Goal: Task Accomplishment & Management: Complete application form

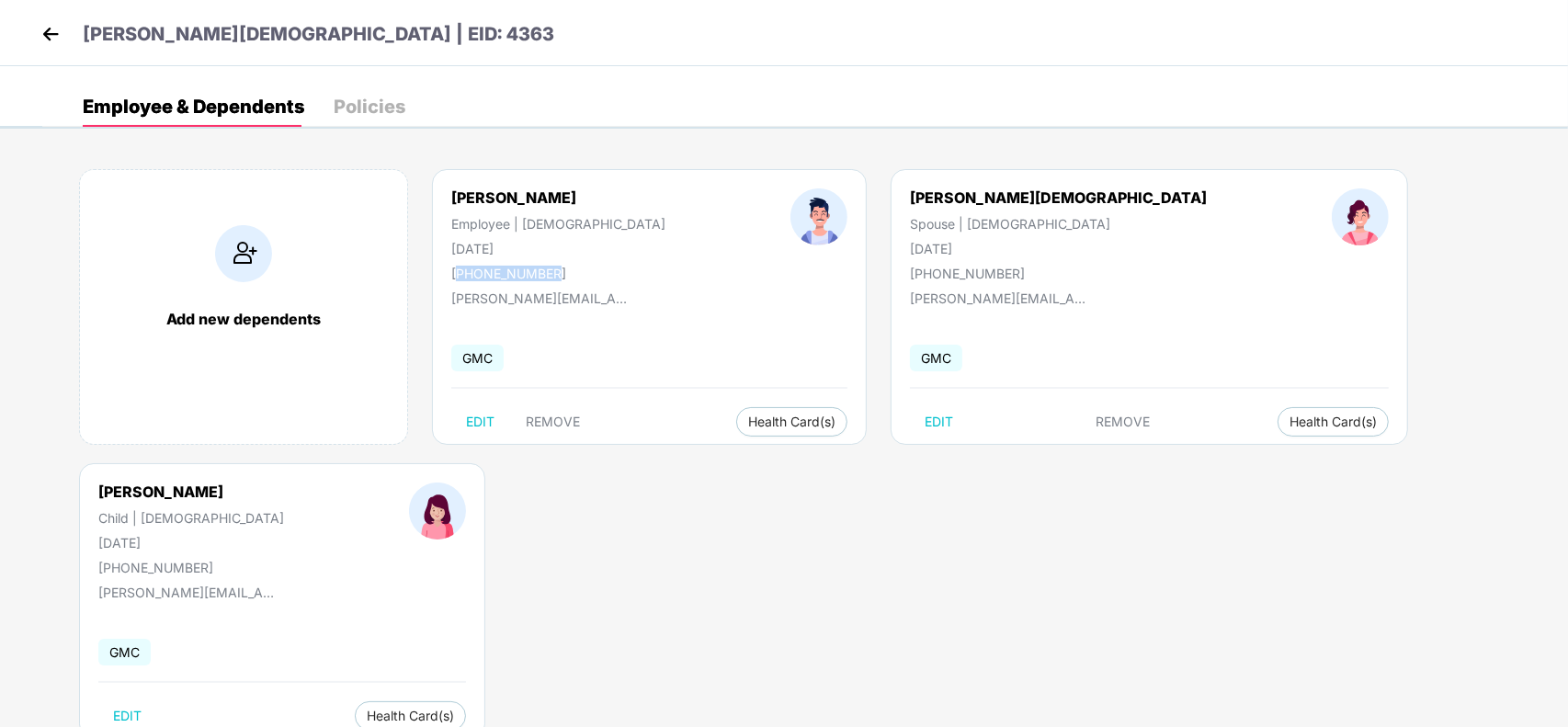
click at [49, 37] on img at bounding box center [51, 34] width 28 height 28
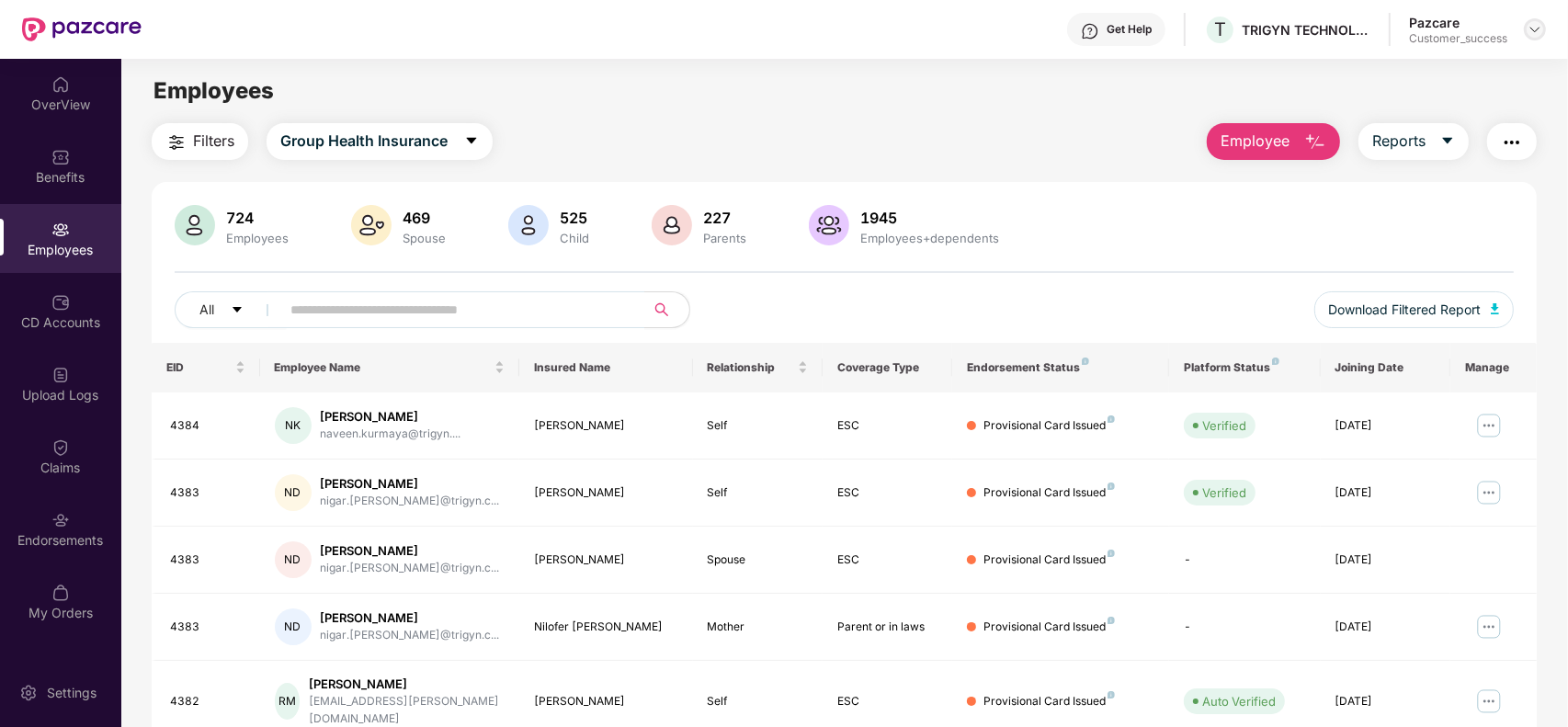
click at [1536, 32] on img at bounding box center [1535, 29] width 15 height 15
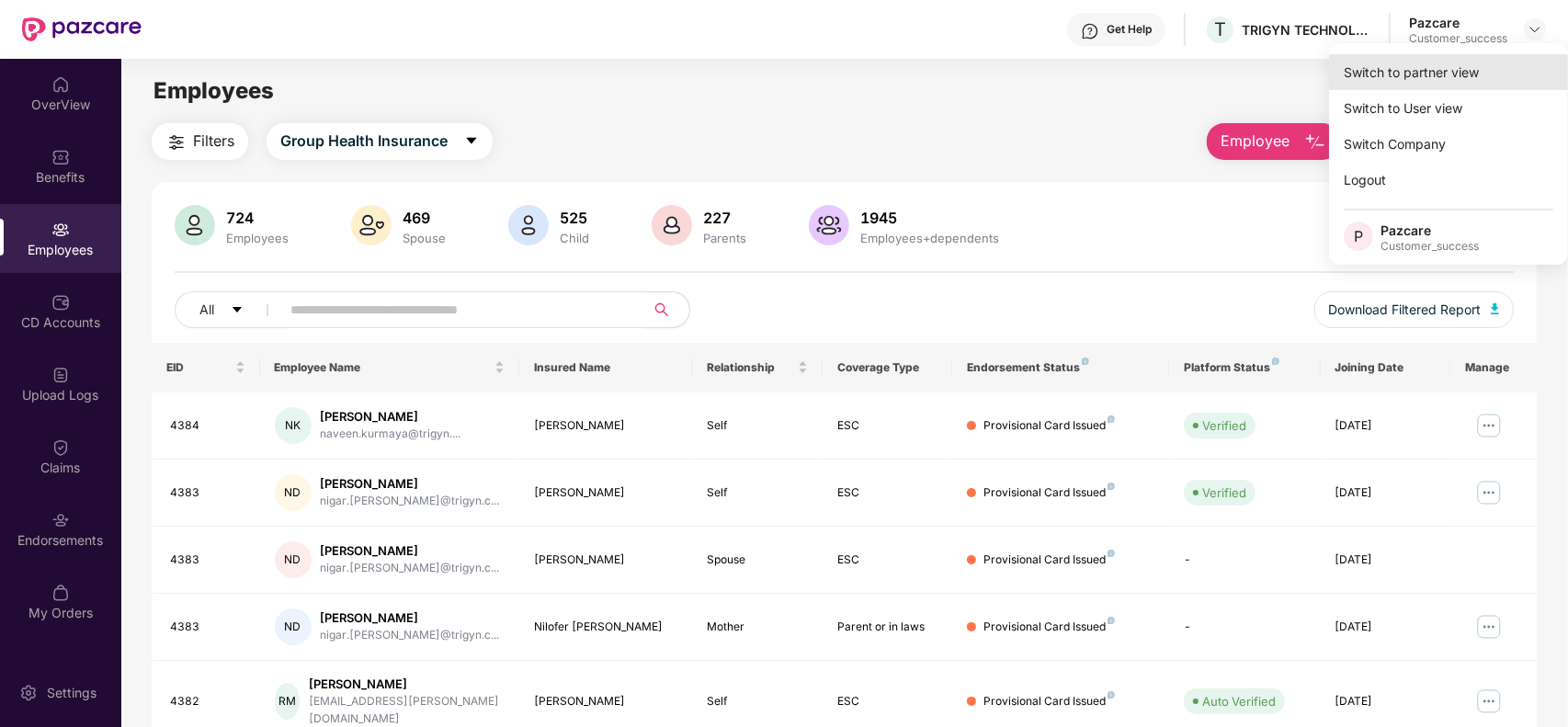
click at [1454, 71] on div "Switch to partner view" at bounding box center [1449, 72] width 239 height 36
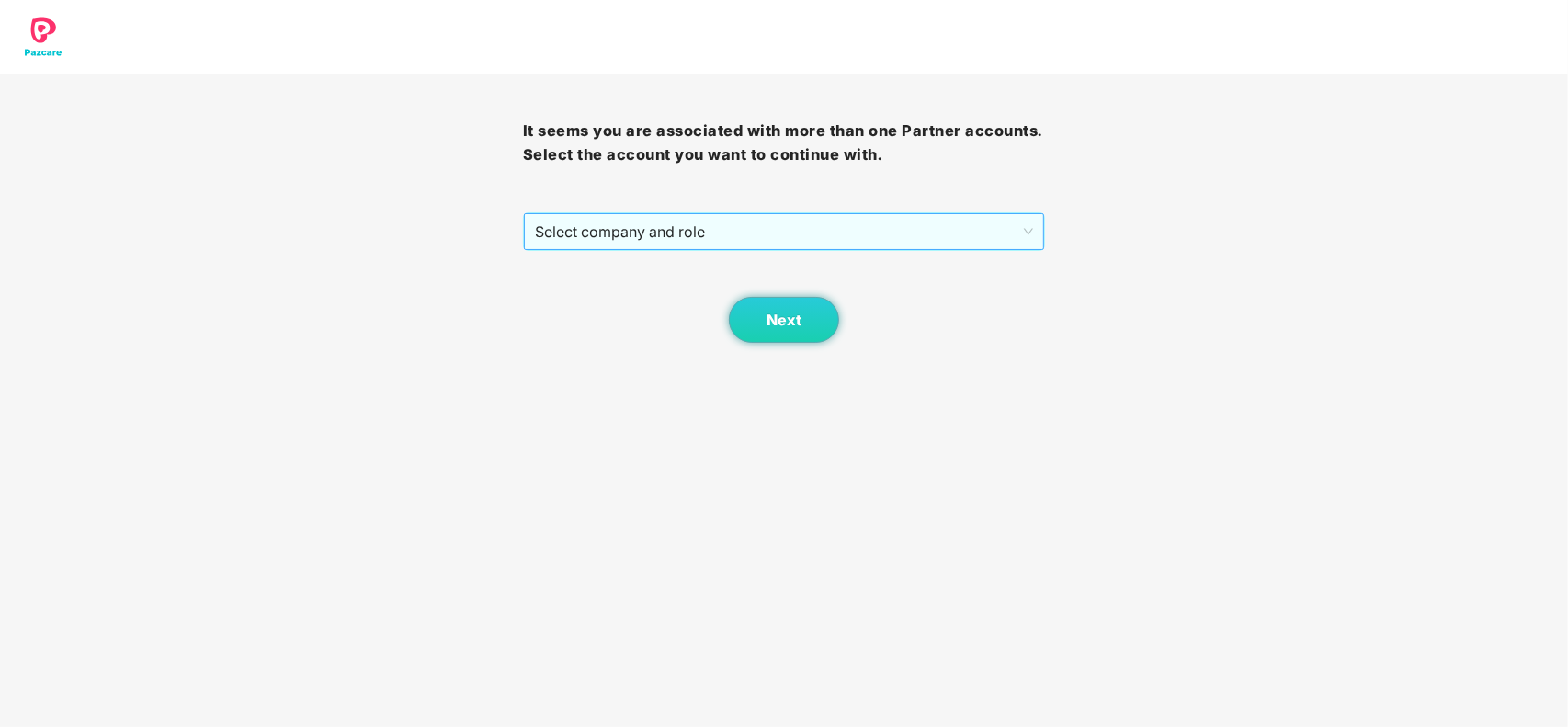
click at [720, 226] on span "Select company and role" at bounding box center [784, 231] width 499 height 35
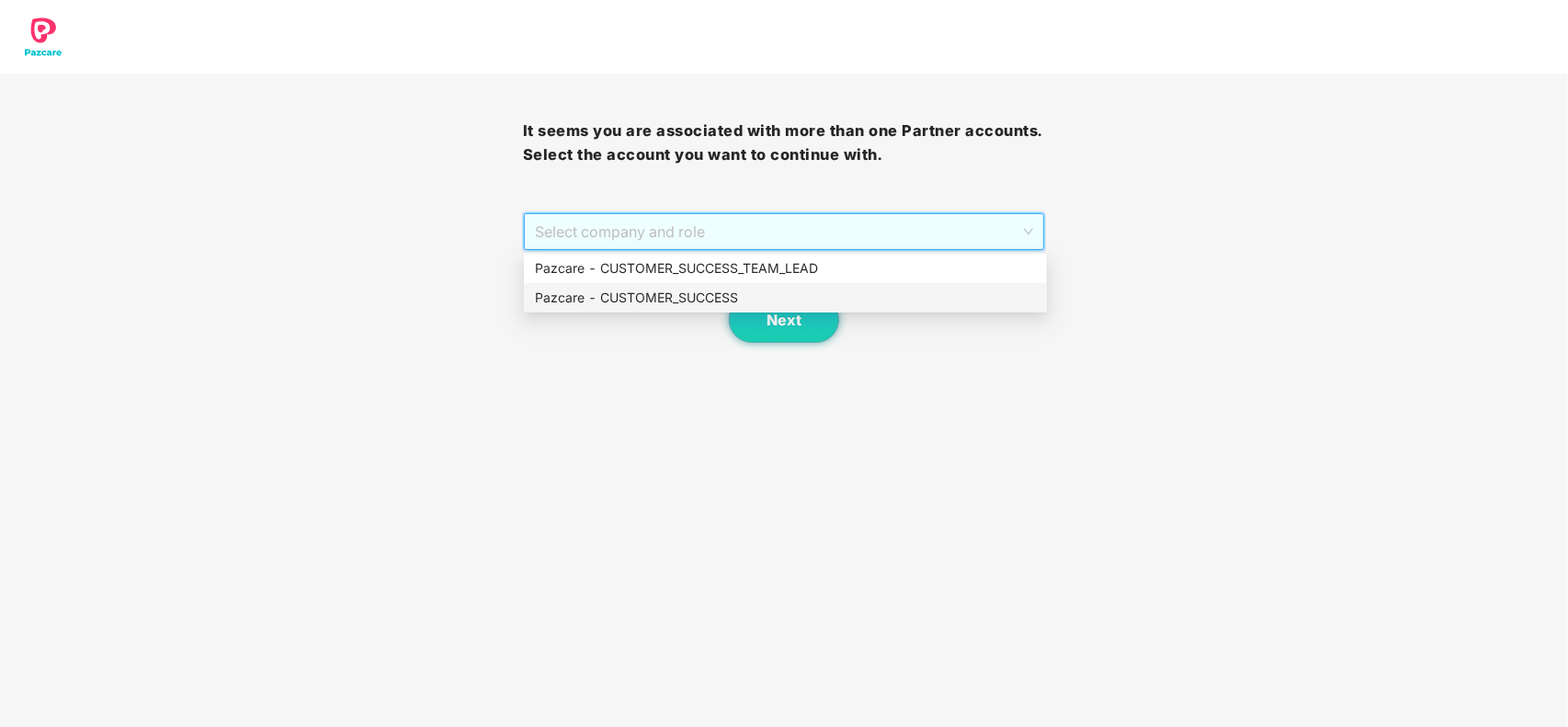
click at [681, 290] on div "Pazcare - CUSTOMER_SUCCESS" at bounding box center [785, 297] width 501 height 20
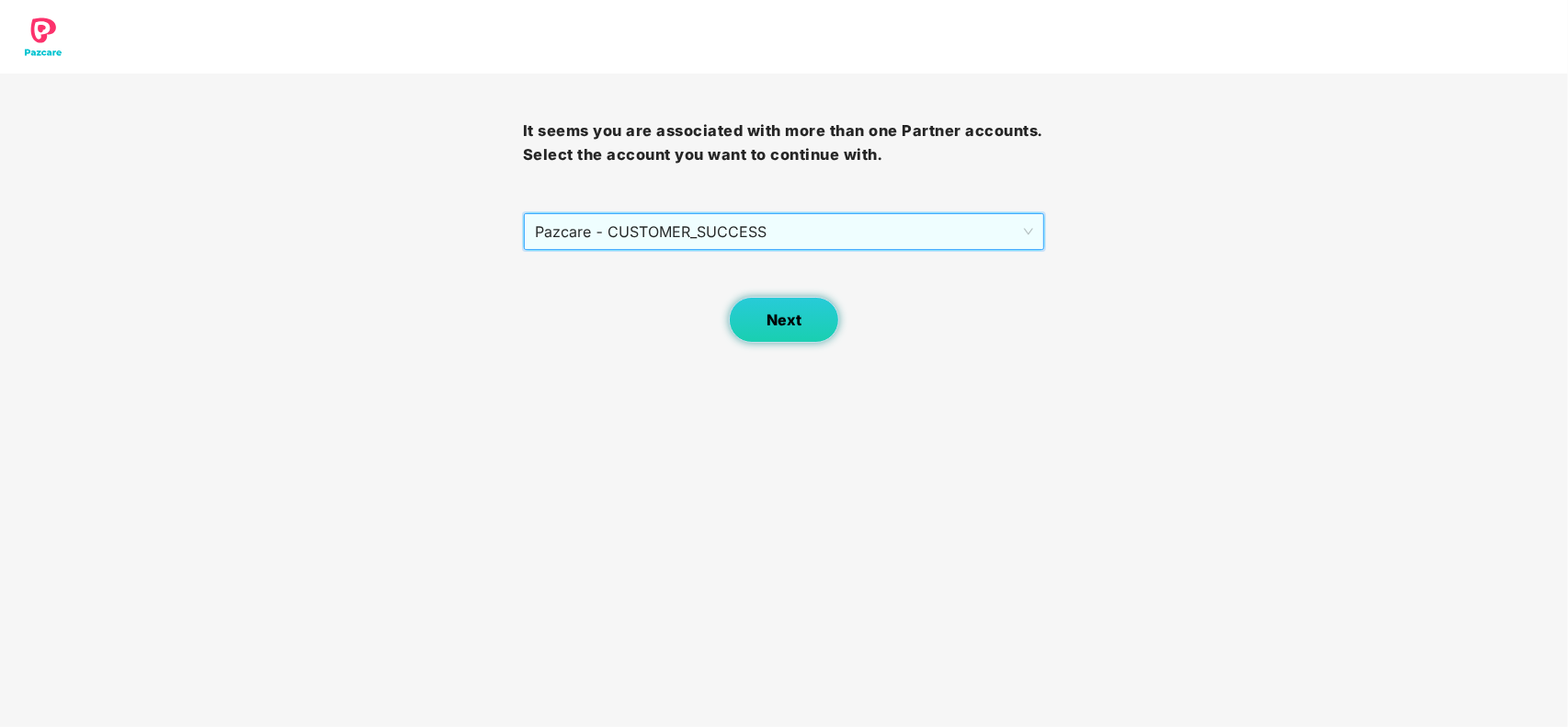
click at [810, 323] on button "Next" at bounding box center [784, 320] width 111 height 46
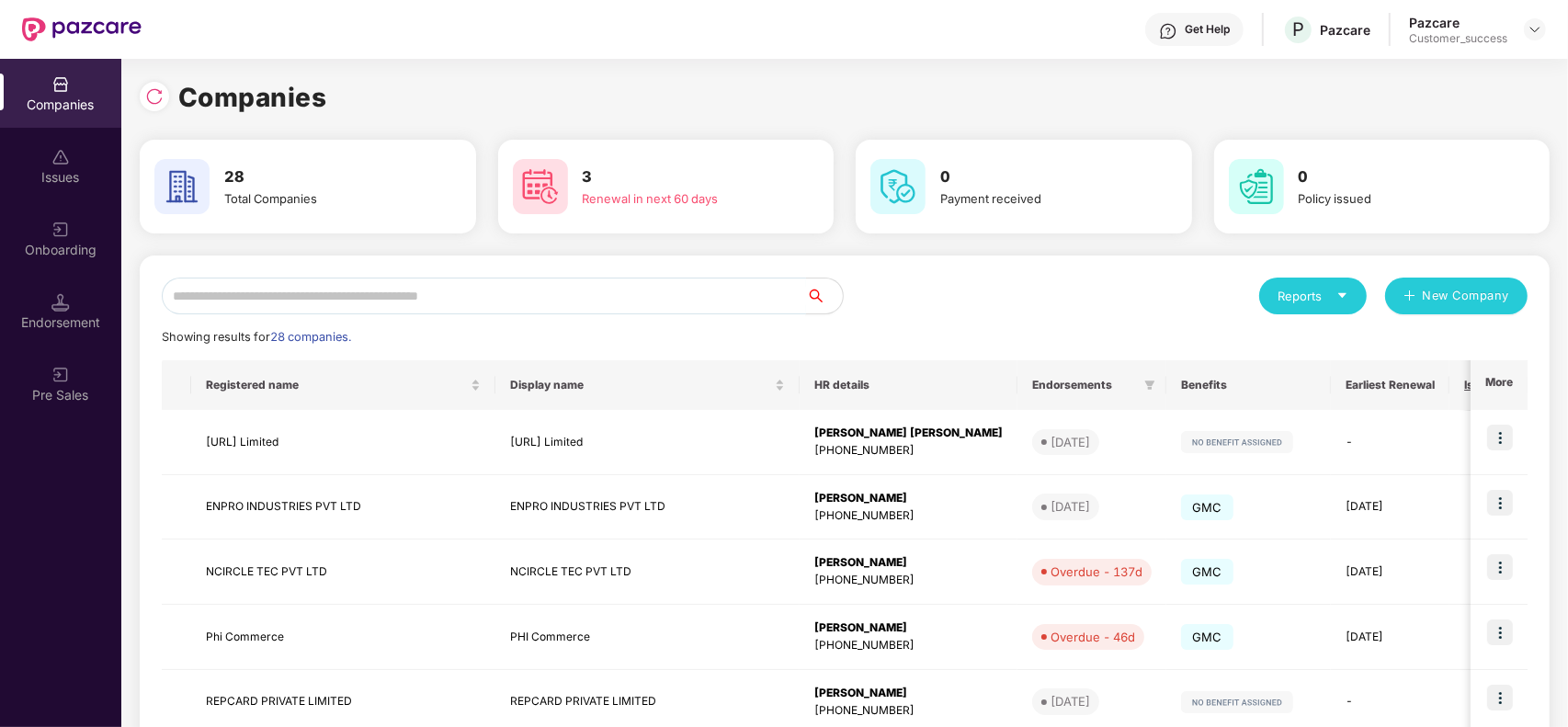
click at [439, 304] on input "text" at bounding box center [484, 295] width 644 height 37
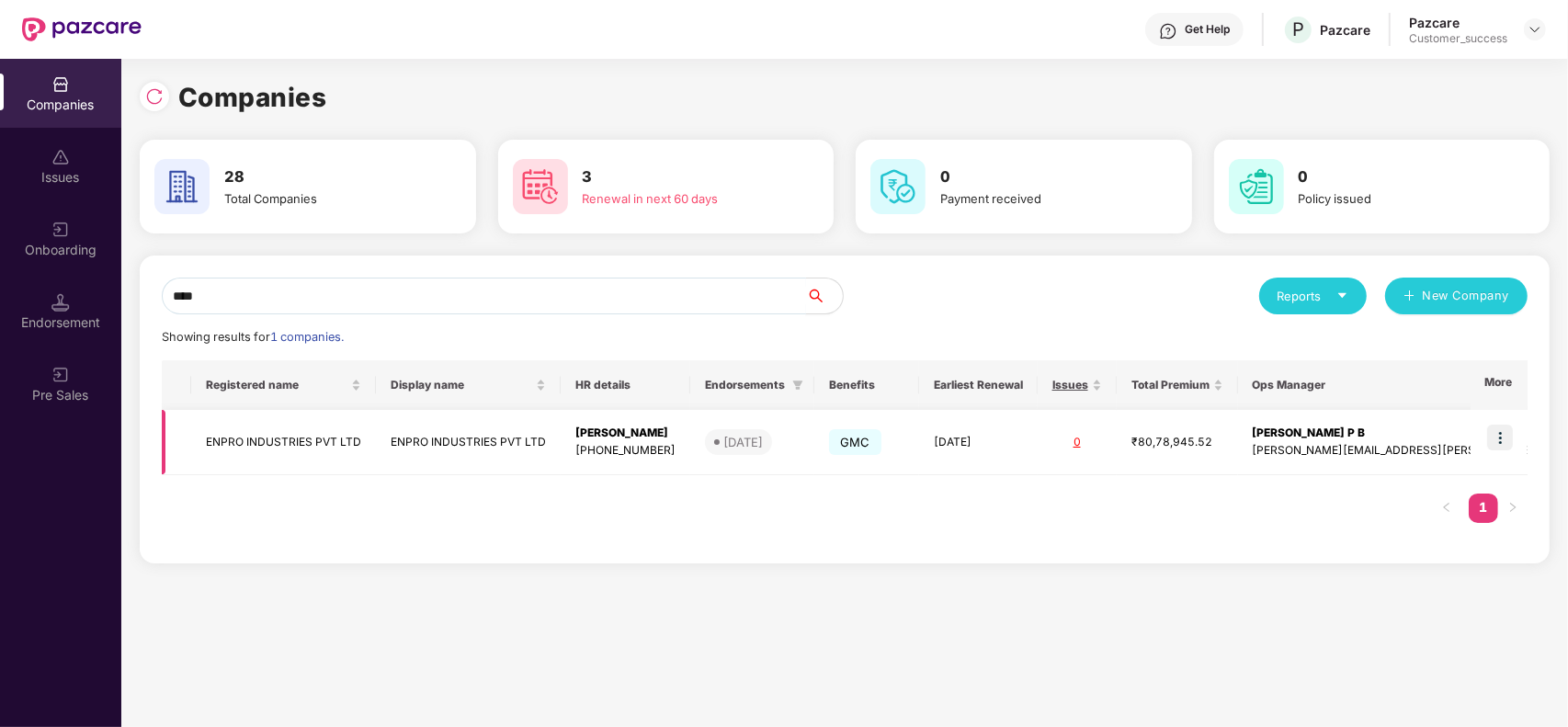
type input "****"
click at [1498, 437] on img at bounding box center [1500, 438] width 26 height 26
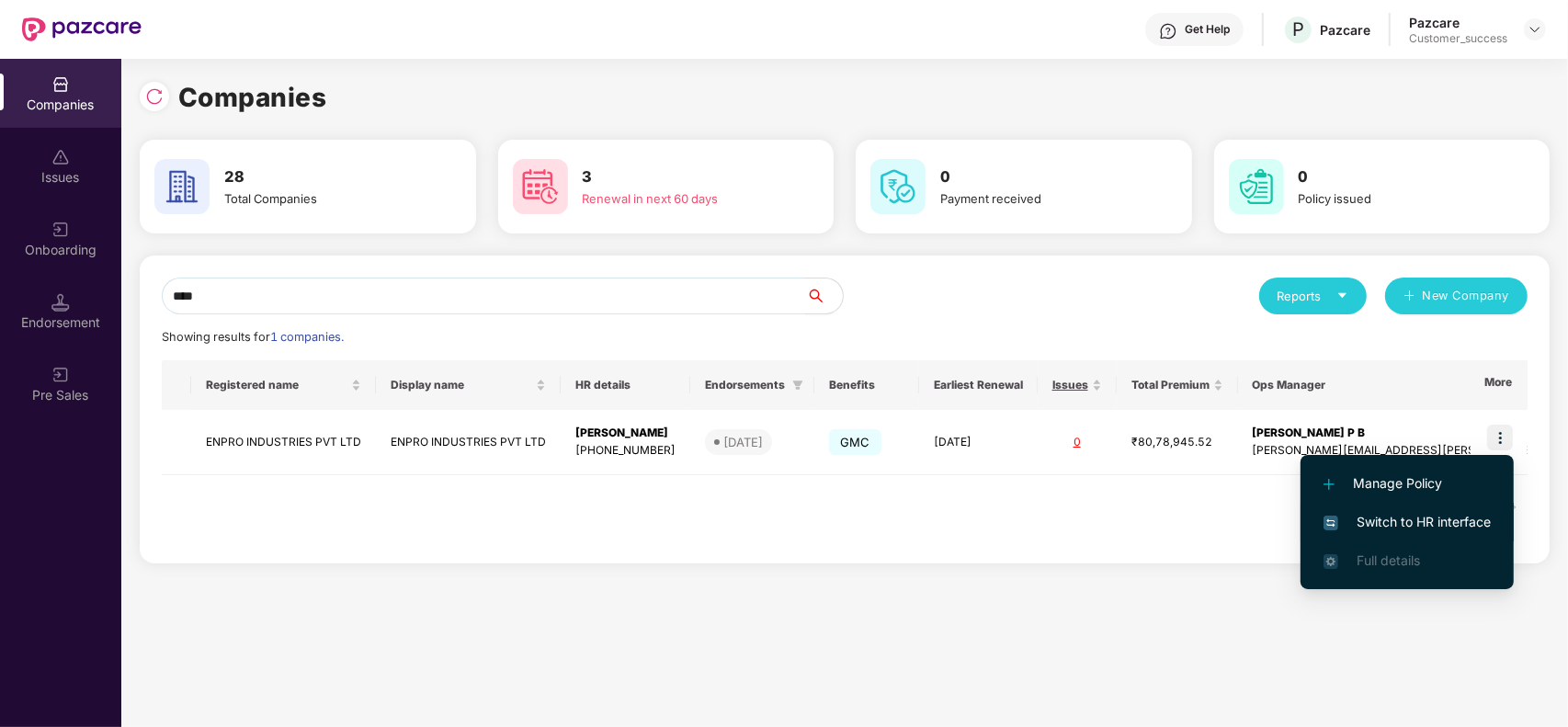
click at [1416, 522] on span "Switch to HR interface" at bounding box center [1407, 522] width 168 height 20
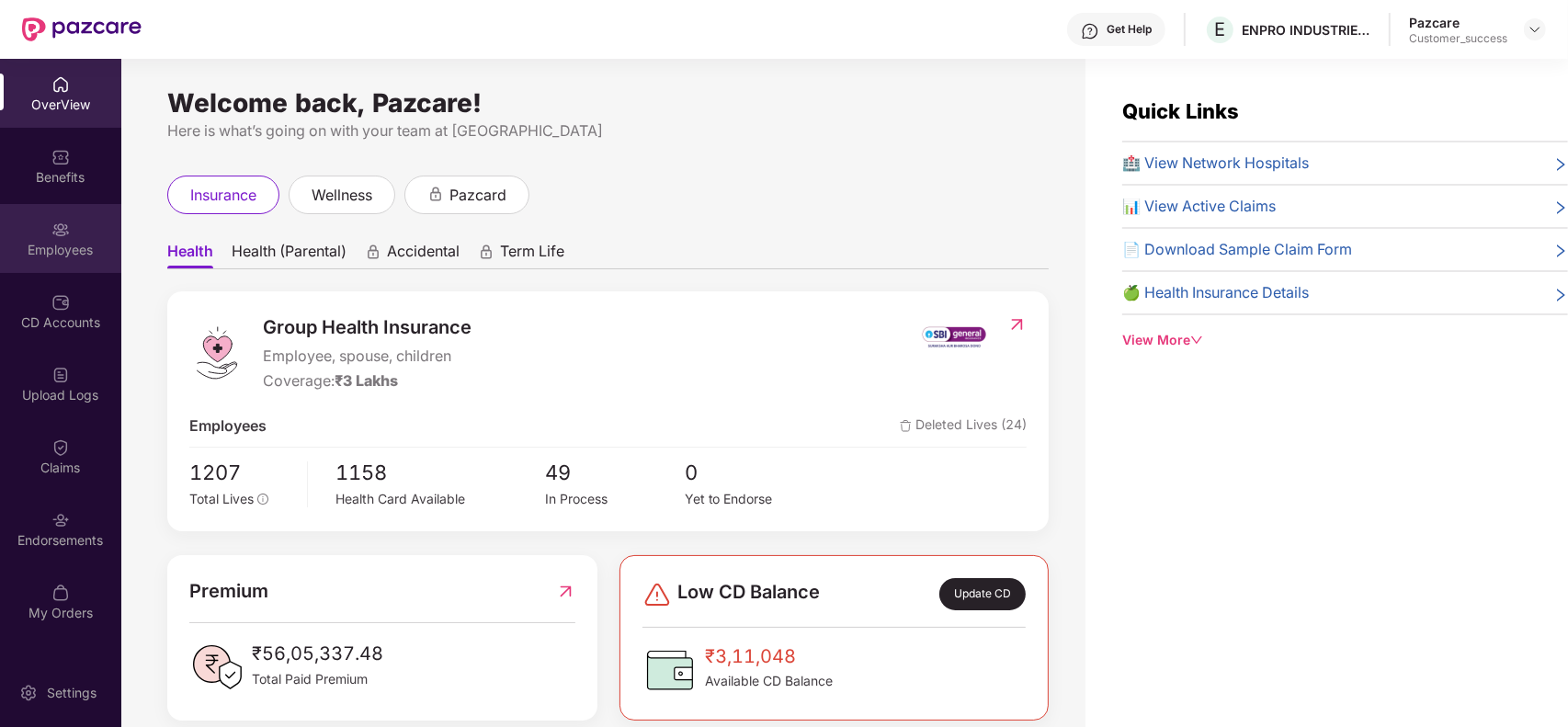
click at [17, 213] on div "Employees" at bounding box center [61, 238] width 122 height 69
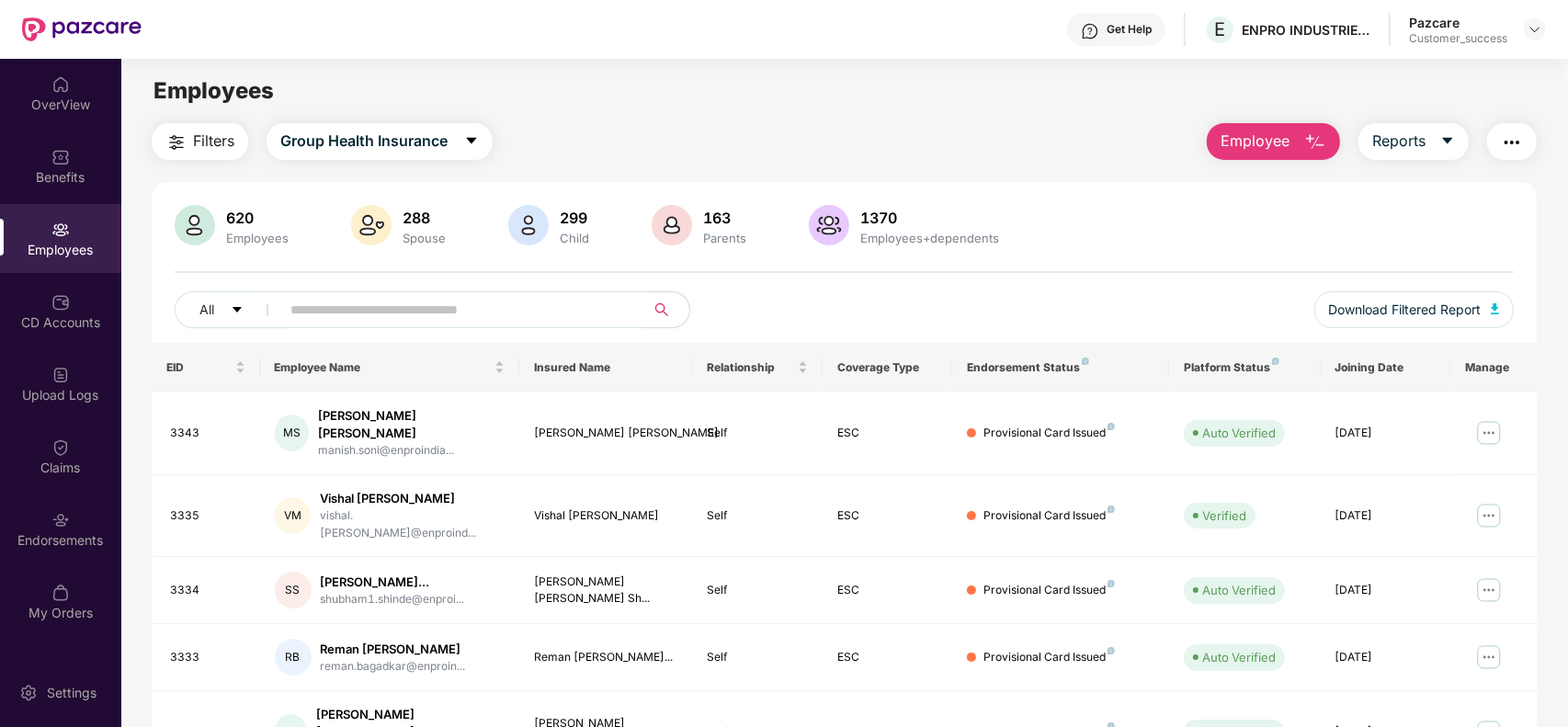
click at [1267, 149] on span "Employee" at bounding box center [1255, 141] width 69 height 23
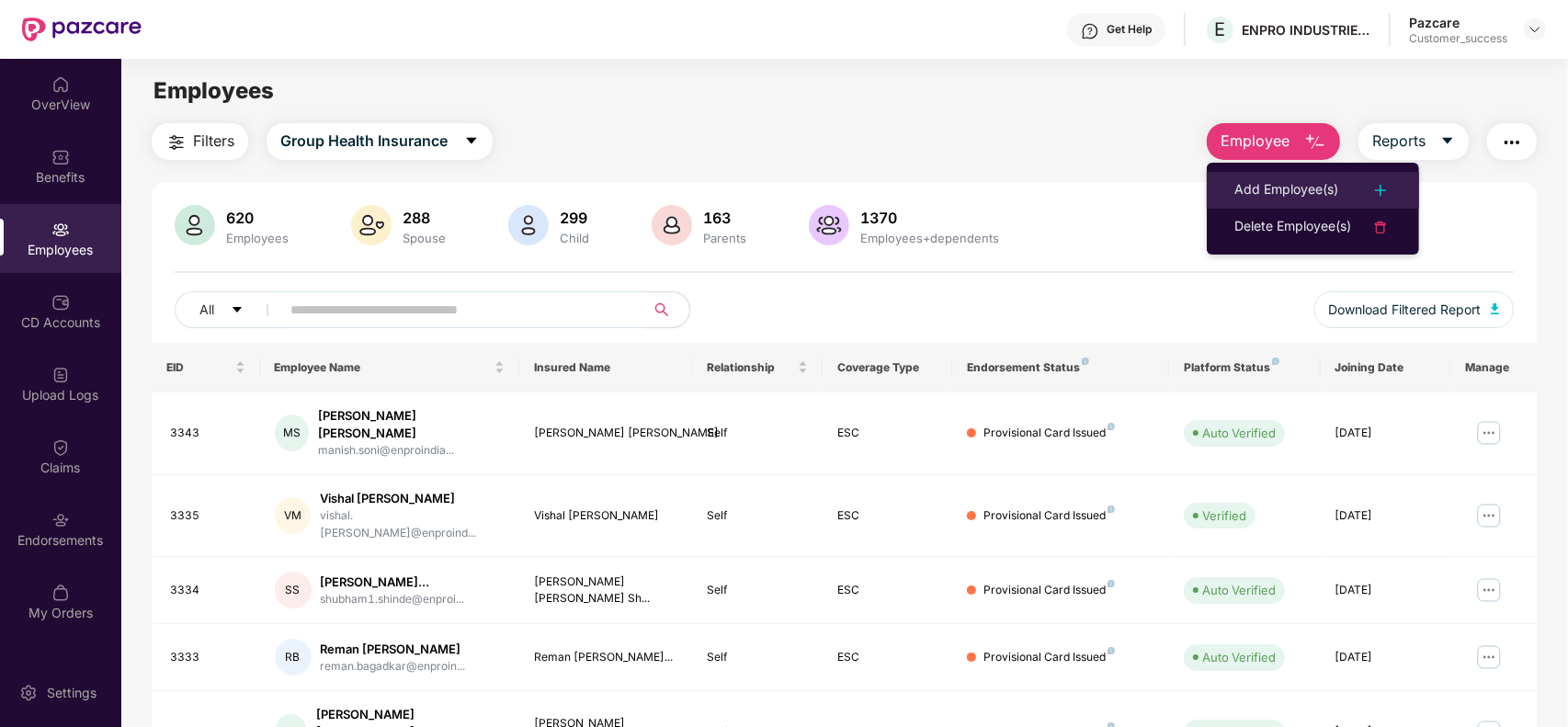
click at [1256, 184] on div "Add Employee(s)" at bounding box center [1287, 190] width 104 height 22
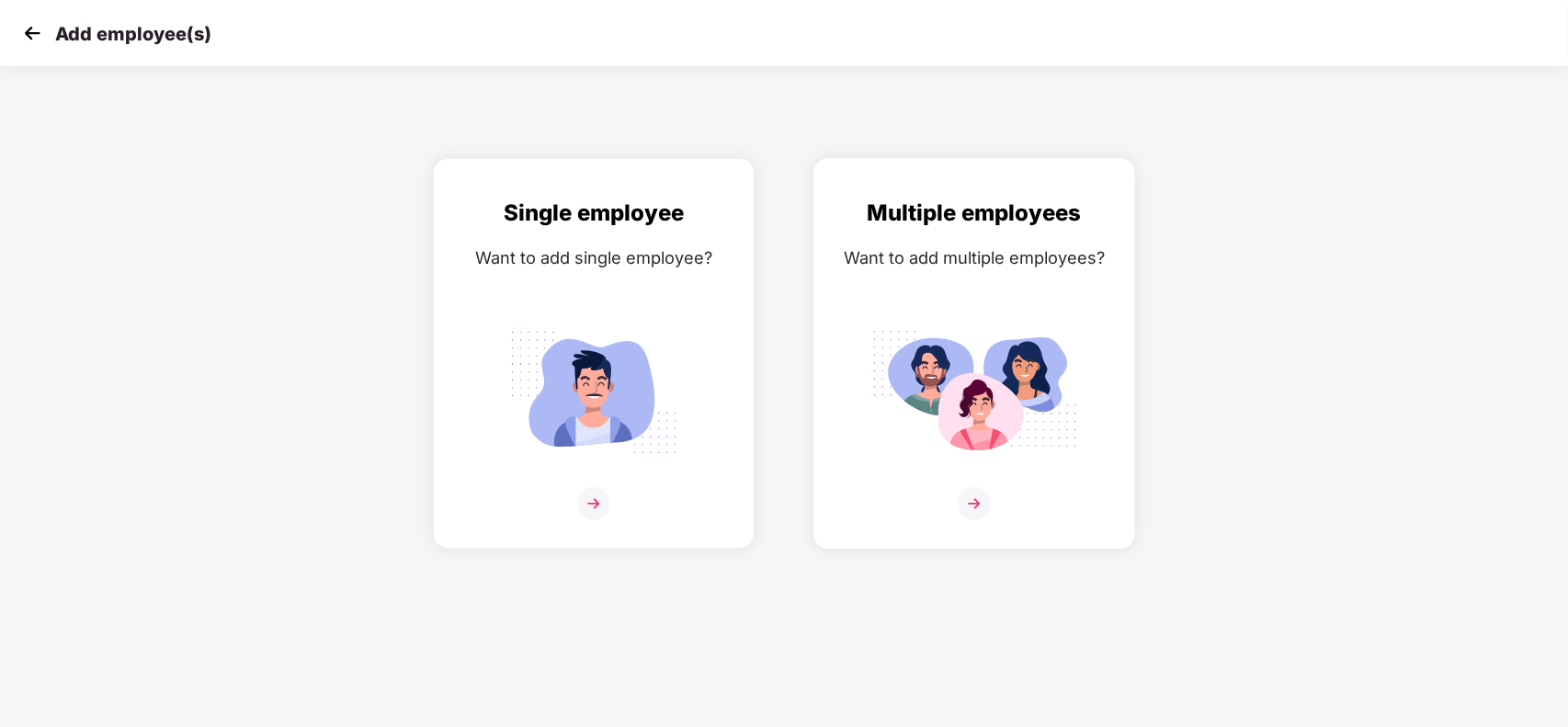
click at [980, 501] on img at bounding box center [974, 503] width 33 height 33
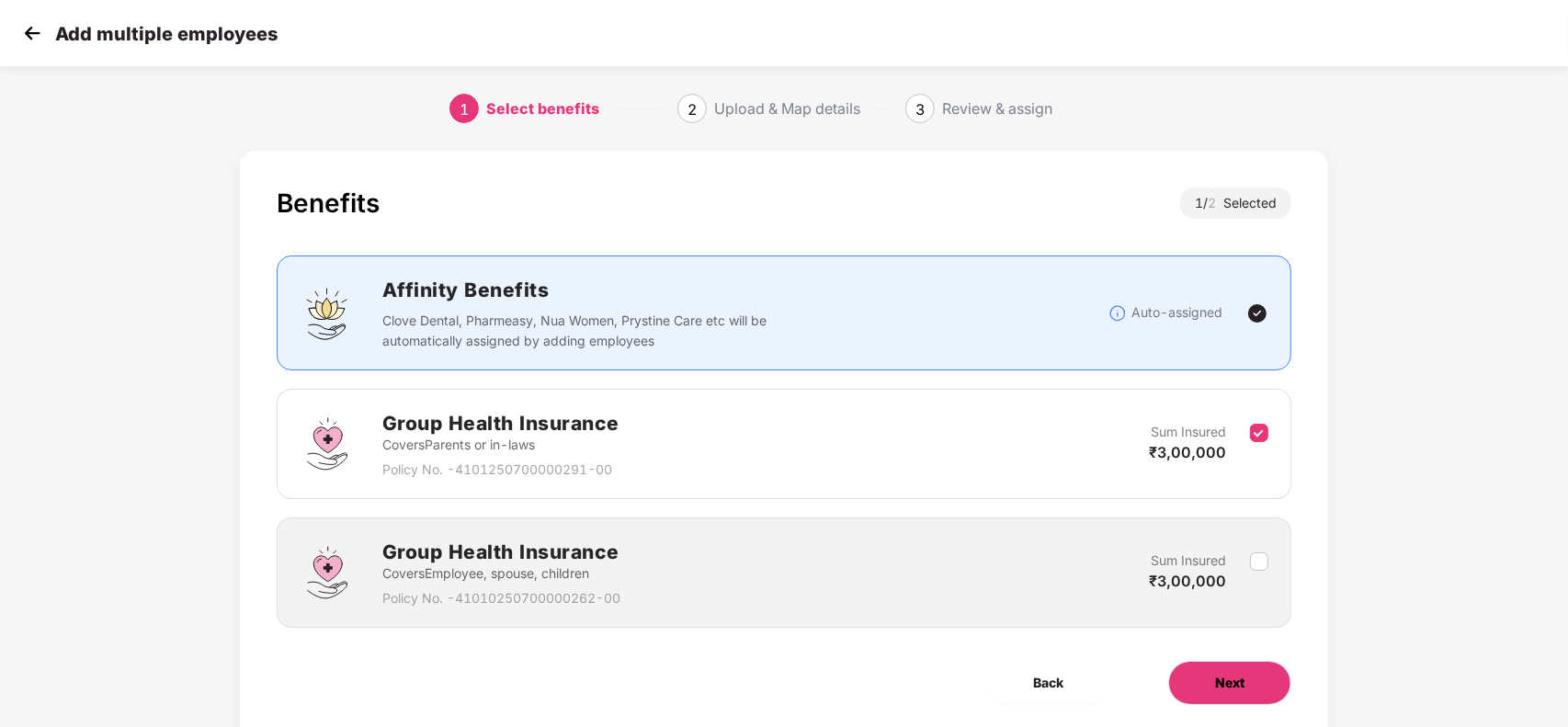
click at [1213, 694] on button "Next" at bounding box center [1229, 683] width 123 height 44
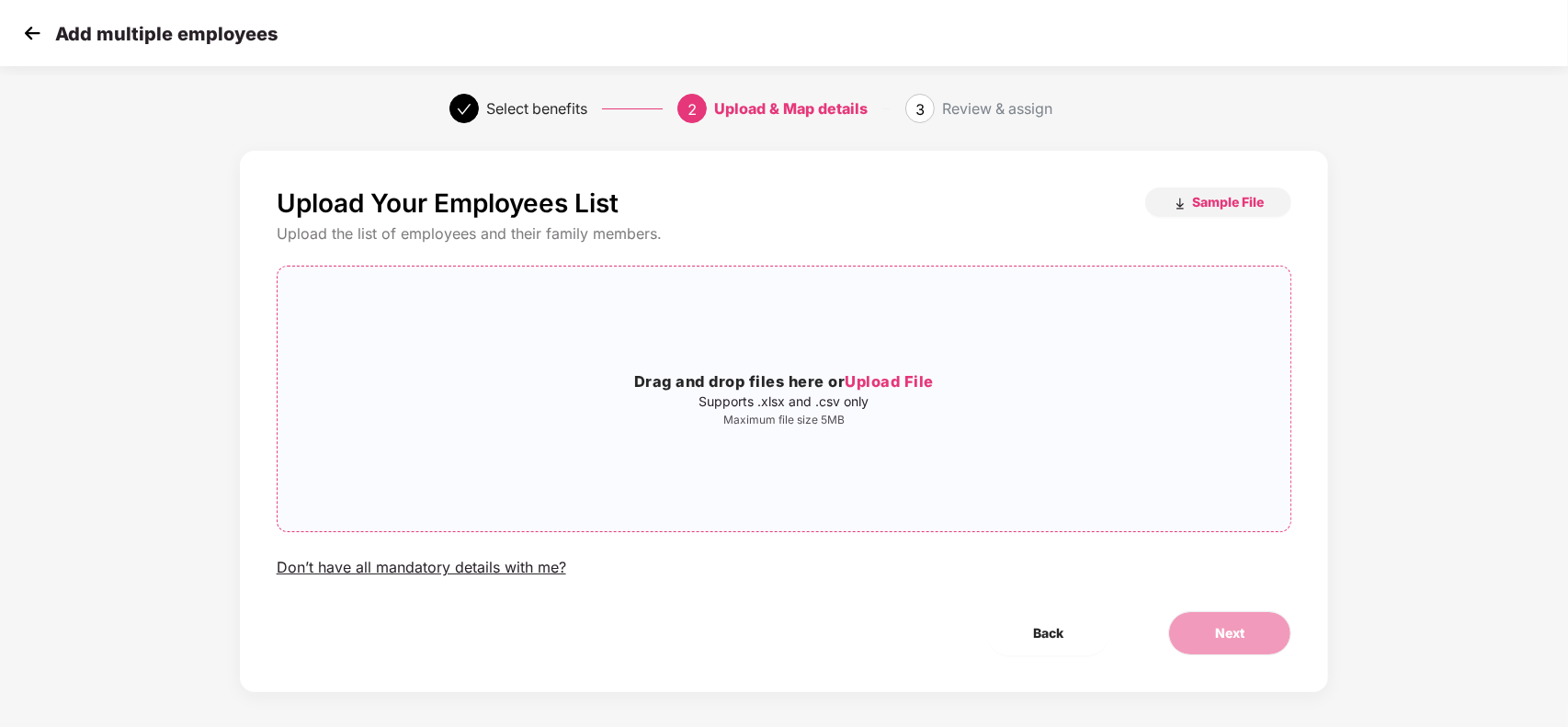
click at [908, 378] on span "Upload File" at bounding box center [889, 381] width 89 height 18
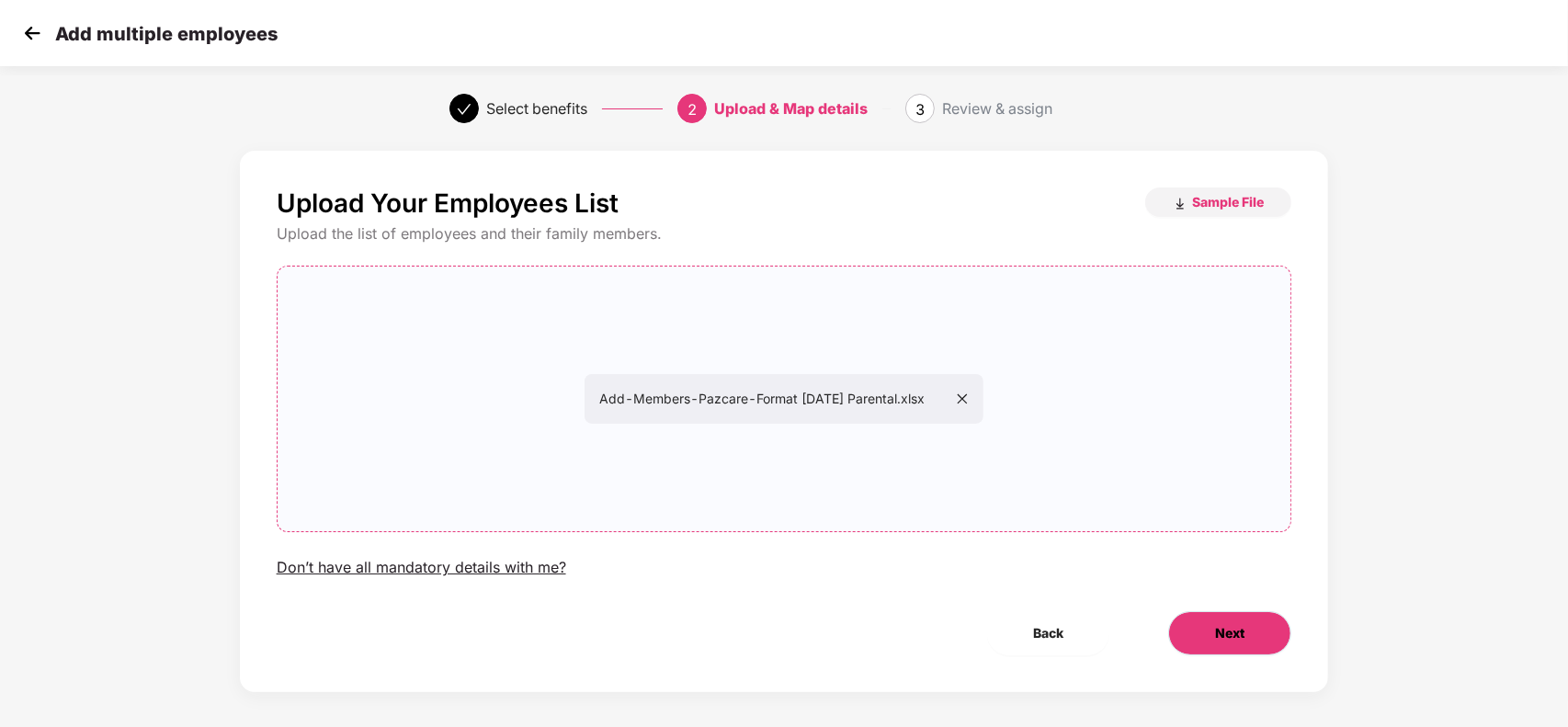
click at [1238, 636] on span "Next" at bounding box center [1229, 633] width 29 height 20
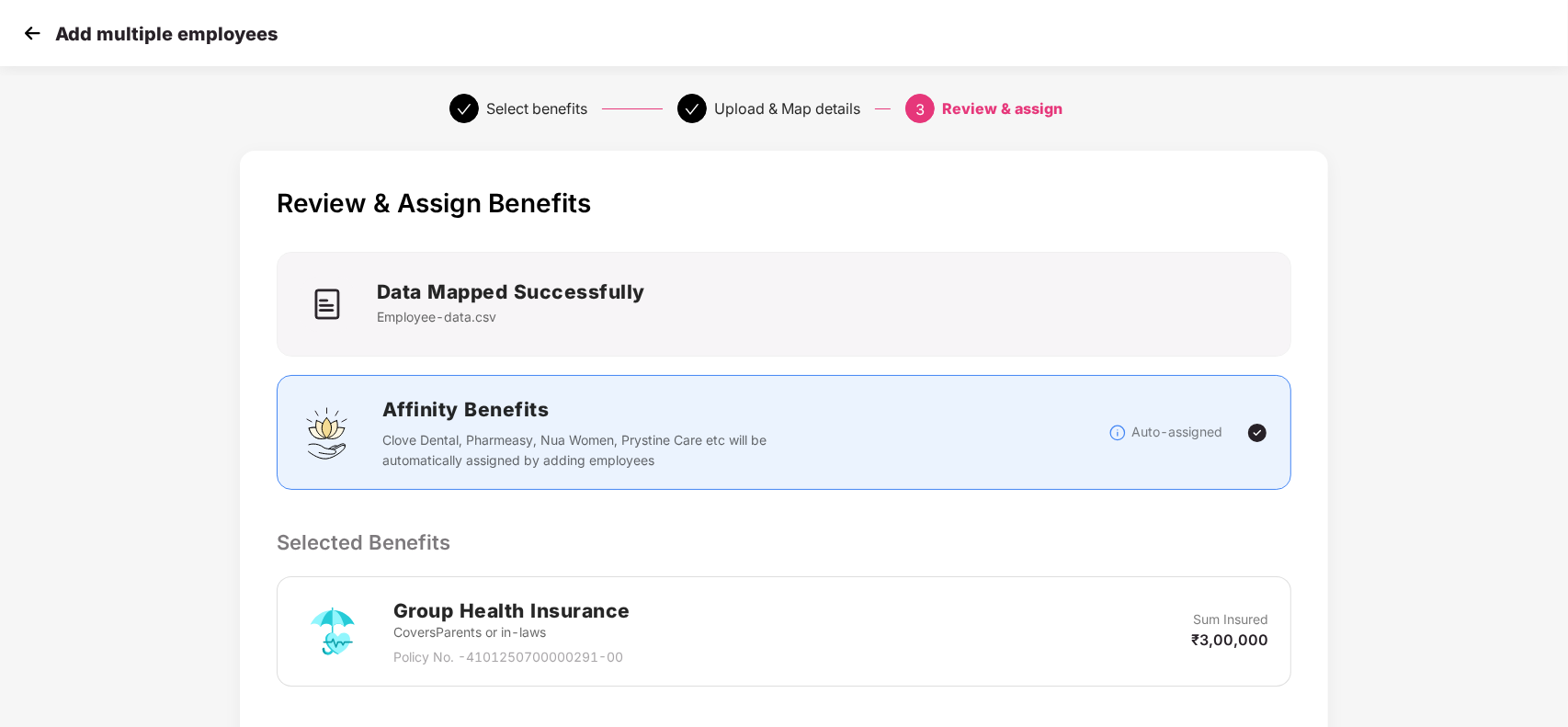
click at [1195, 545] on p "Selected Benefits" at bounding box center [784, 542] width 1015 height 31
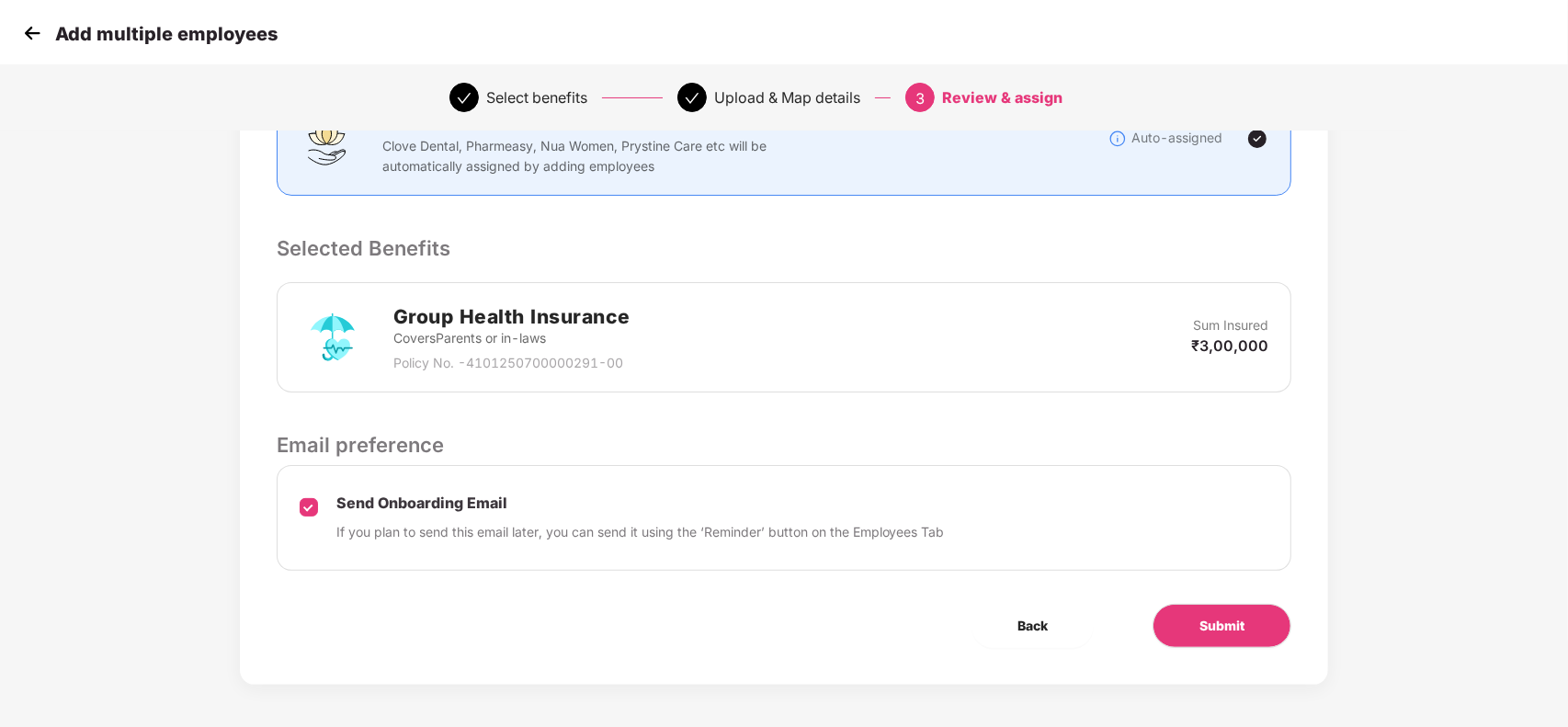
scroll to position [299, 0]
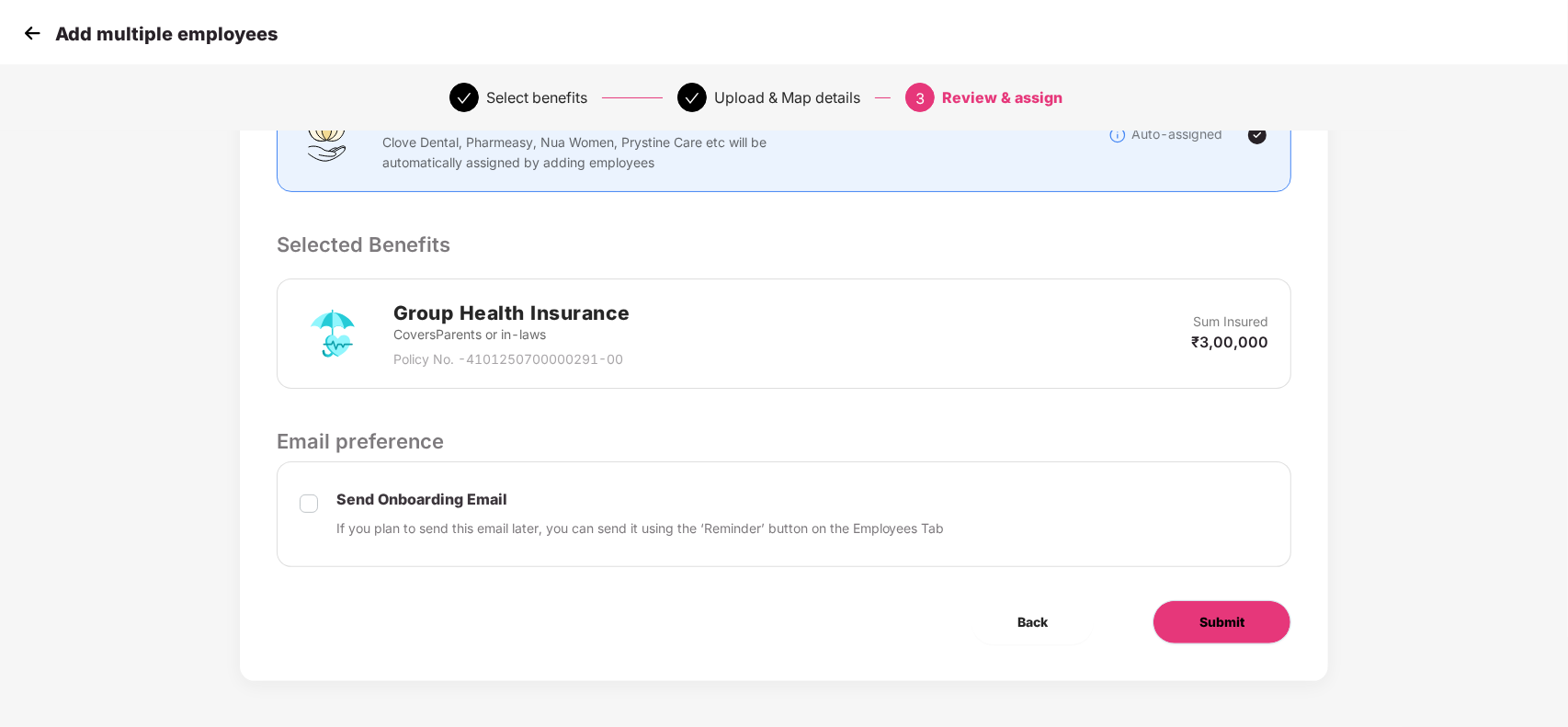
click at [1233, 616] on span "Submit" at bounding box center [1222, 622] width 45 height 20
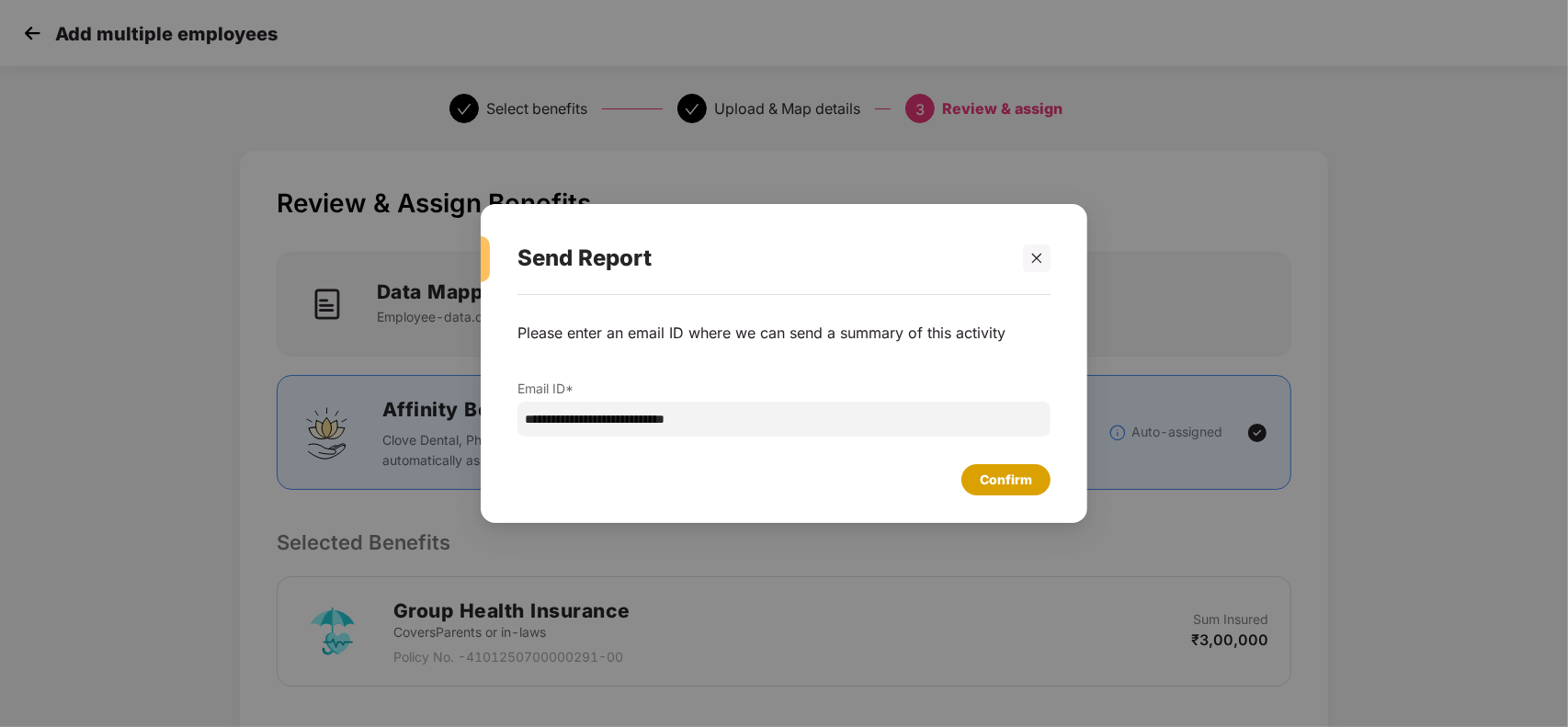
click at [1013, 474] on div "Confirm" at bounding box center [1005, 480] width 53 height 20
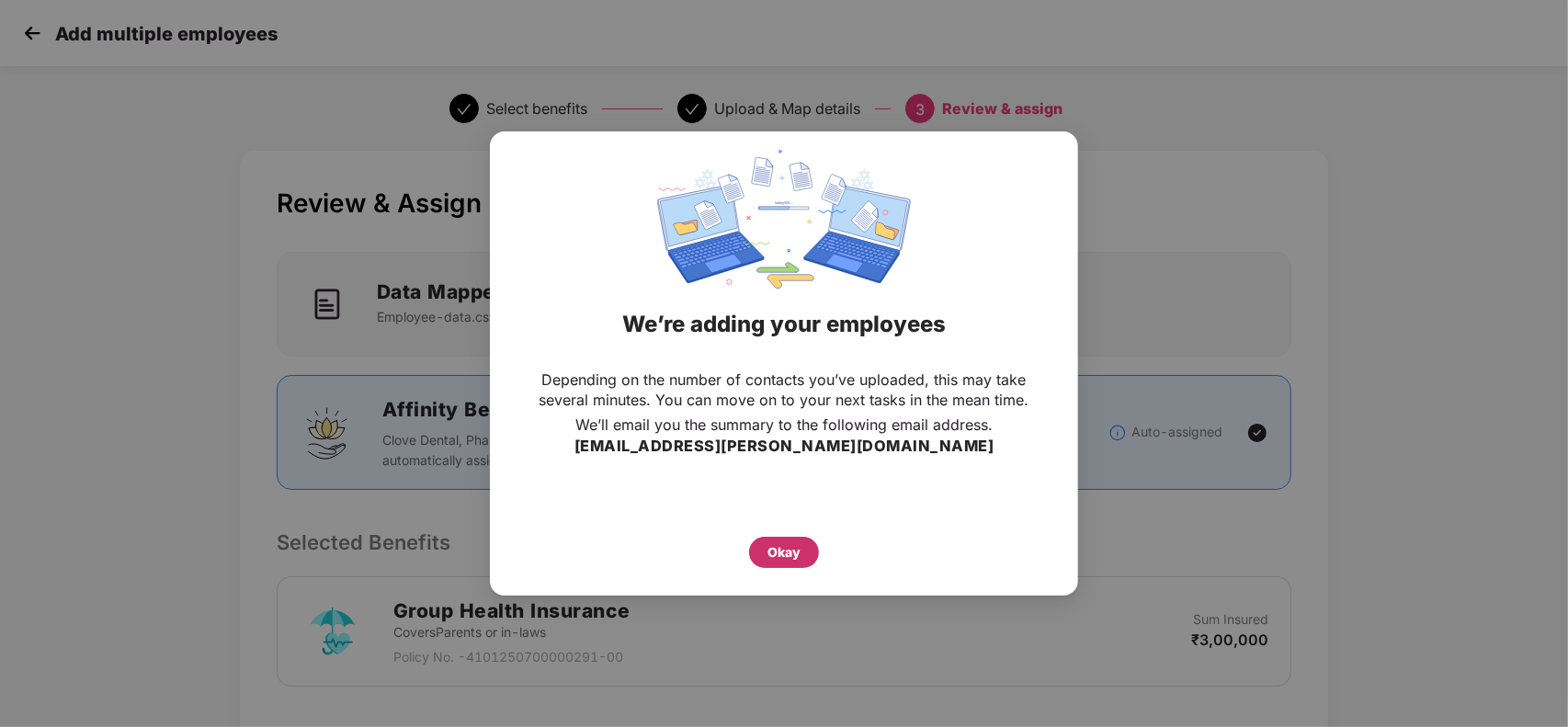
click at [769, 556] on div "Okay" at bounding box center [783, 552] width 33 height 20
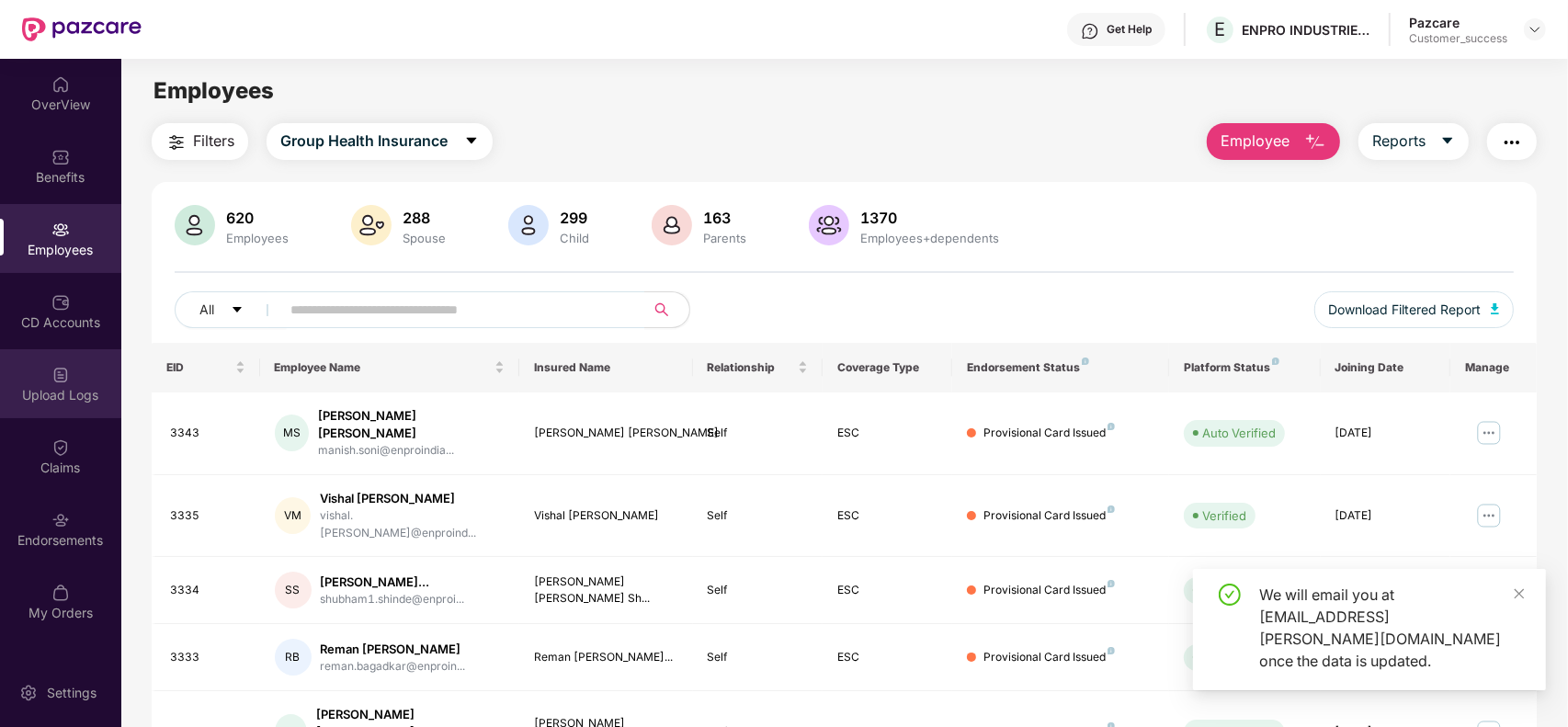
click at [71, 398] on div "Upload Logs" at bounding box center [61, 395] width 122 height 18
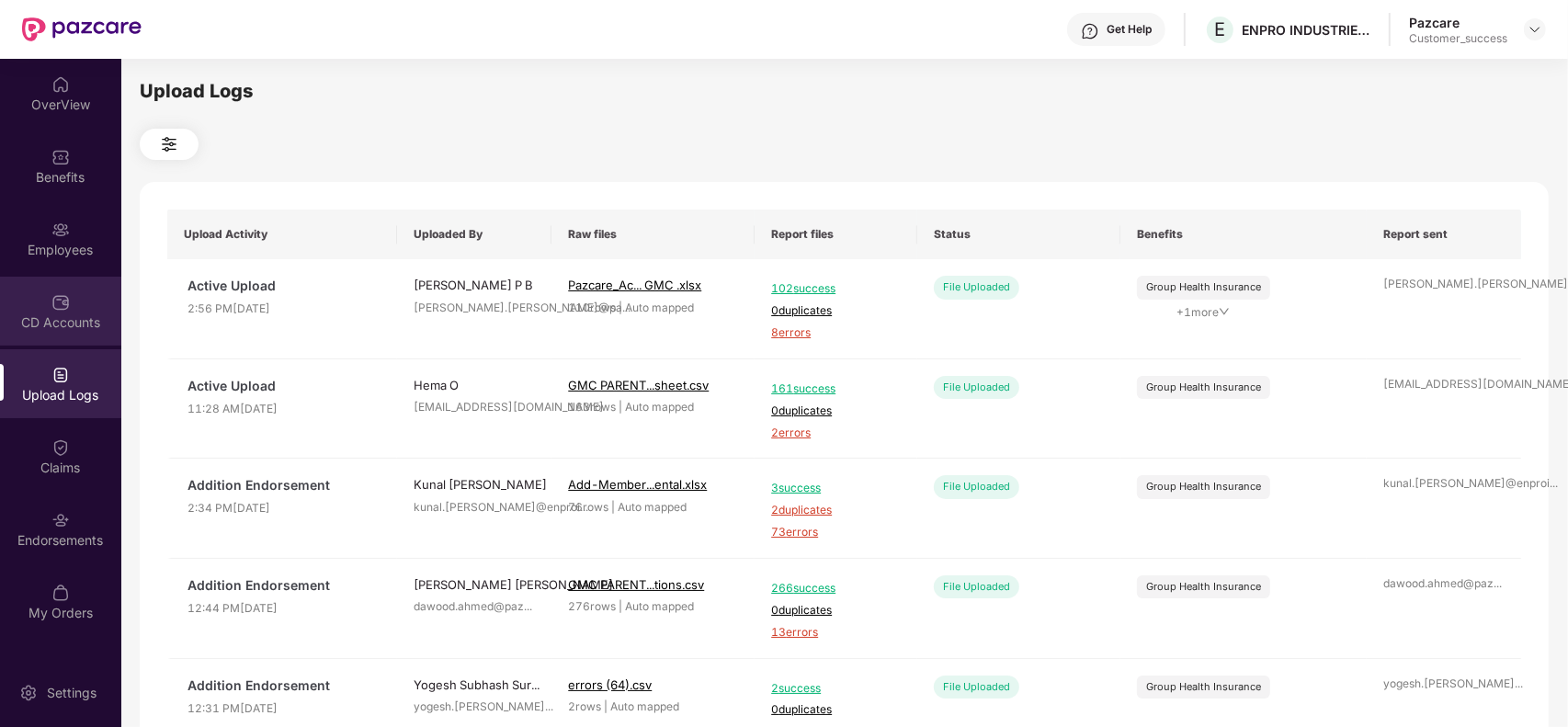
click at [58, 319] on div "CD Accounts" at bounding box center [61, 322] width 122 height 18
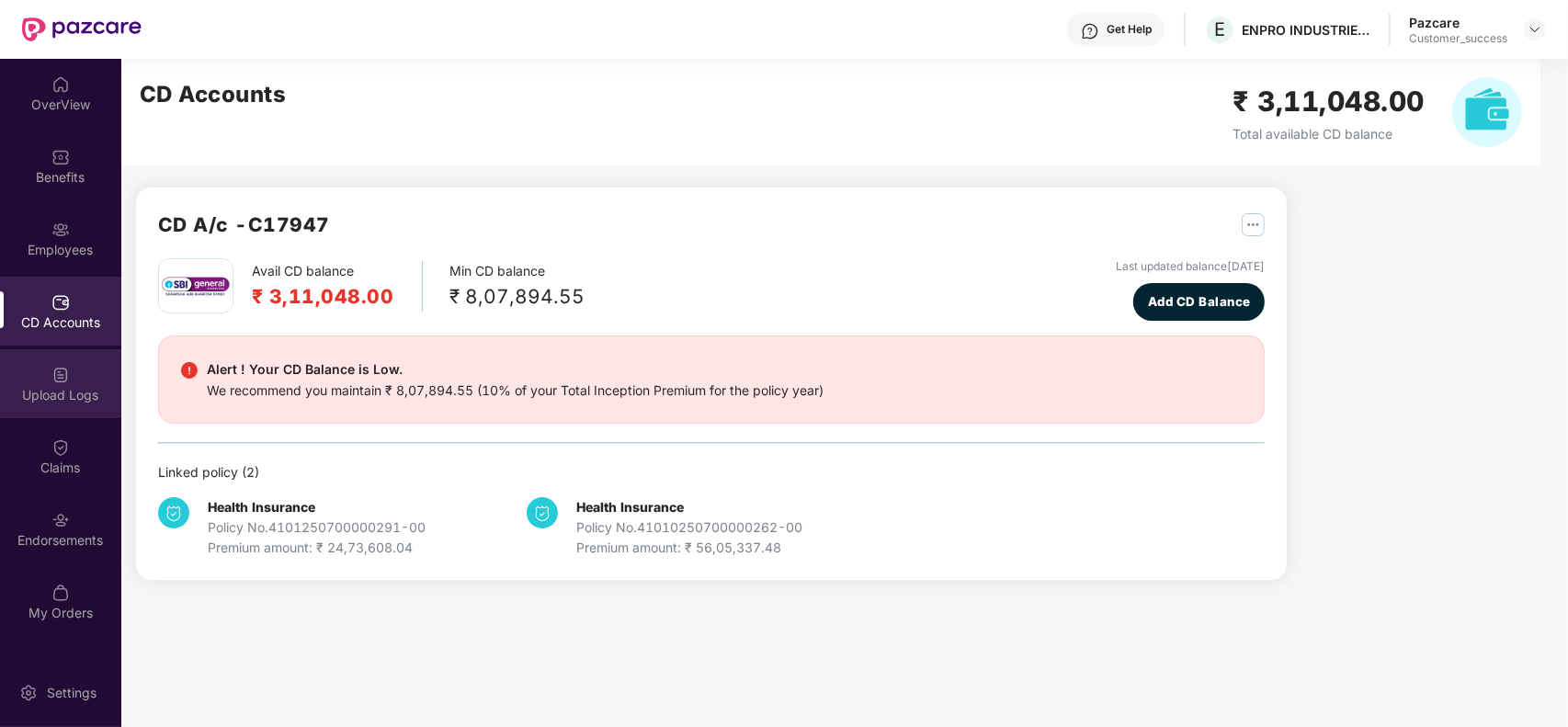
click at [65, 391] on div "Upload Logs" at bounding box center [61, 395] width 122 height 18
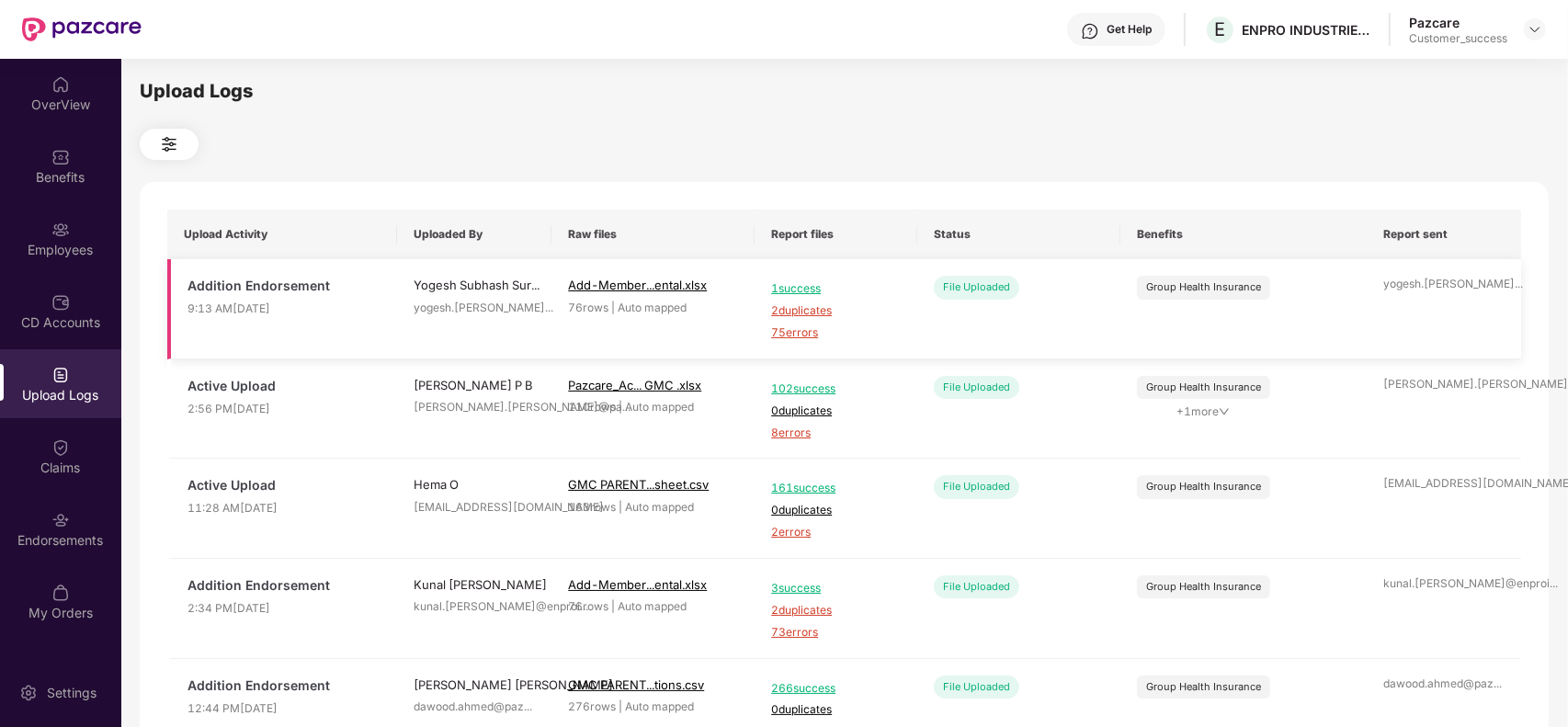
click at [783, 331] on span "75 errors" at bounding box center [836, 333] width 130 height 18
click at [69, 229] on div "Employees" at bounding box center [61, 238] width 122 height 69
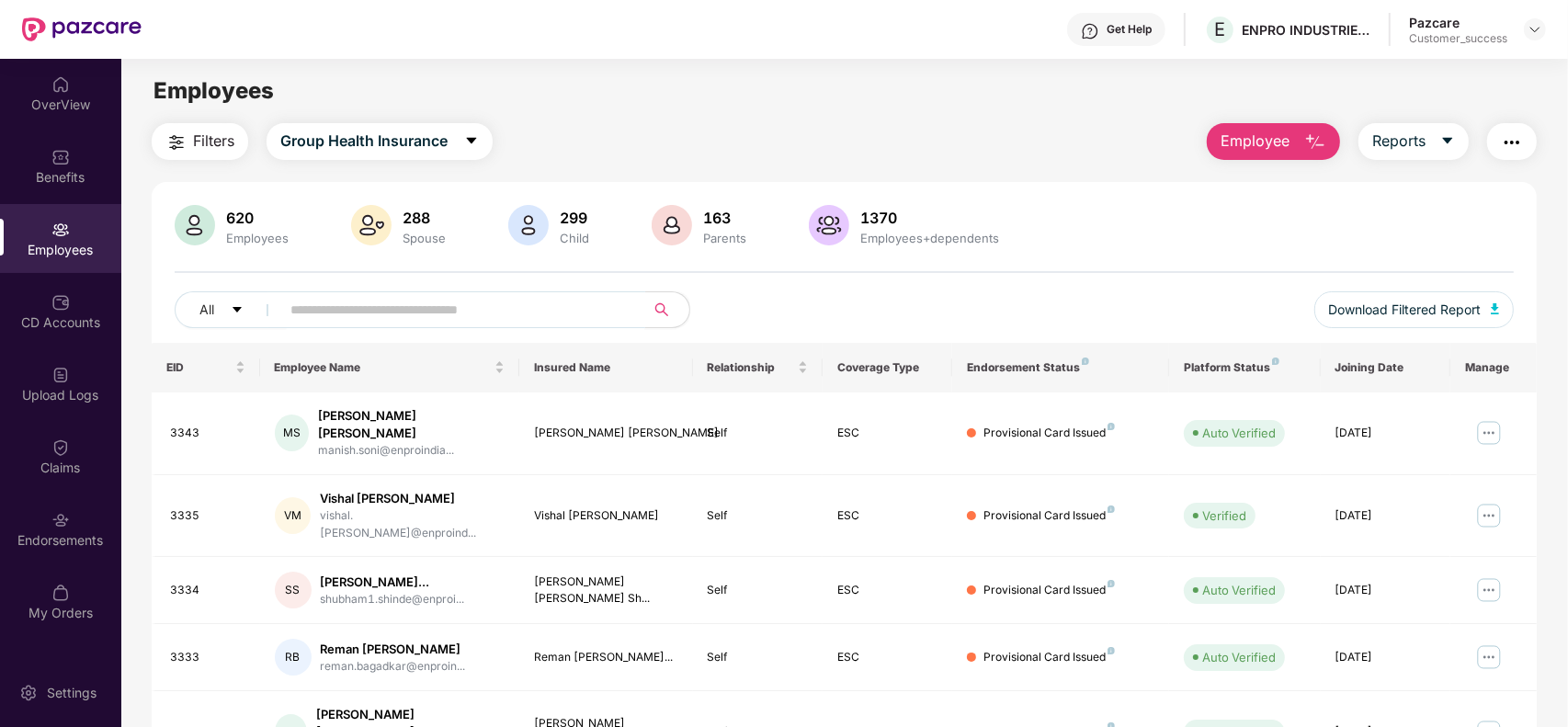
click at [444, 304] on input "text" at bounding box center [455, 310] width 330 height 28
paste input "****"
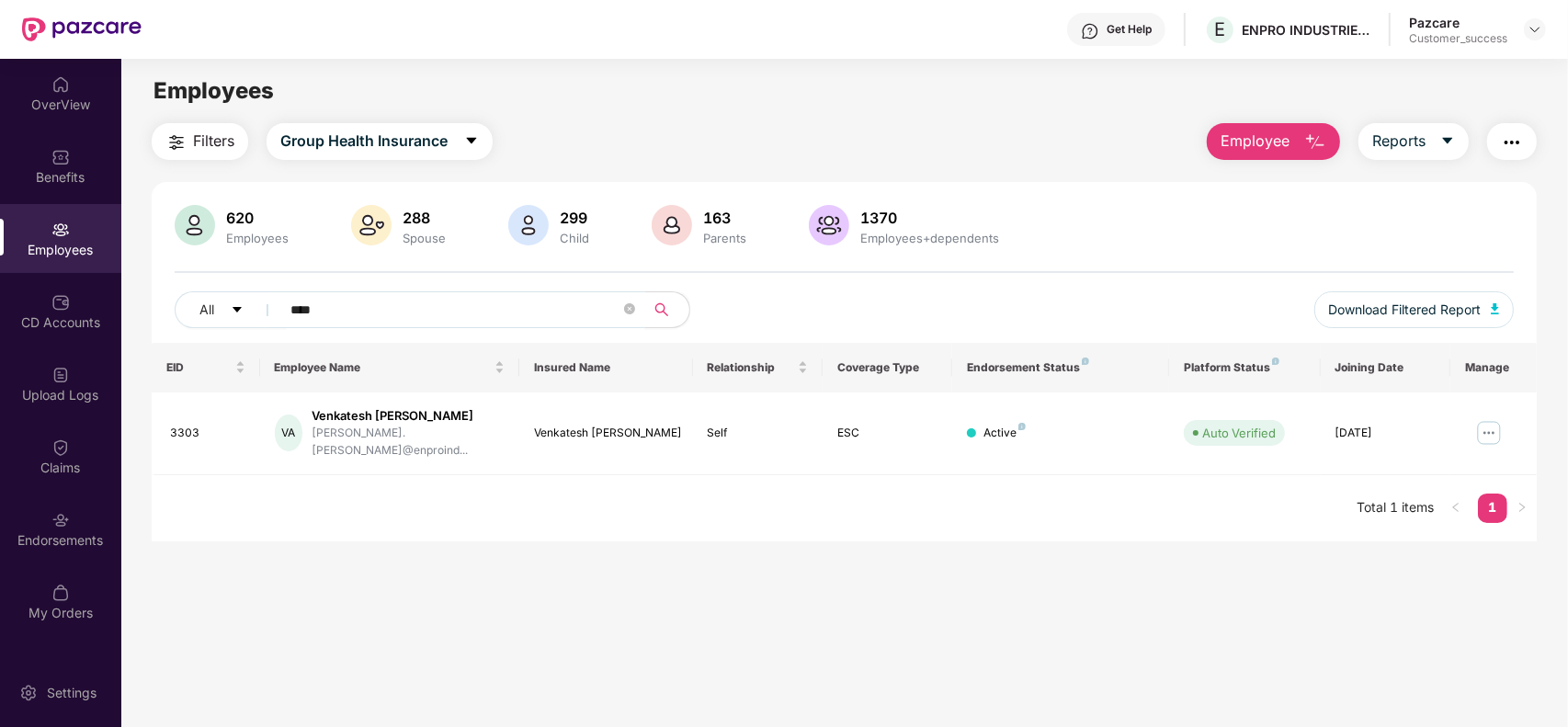
paste input "text"
type input "****"
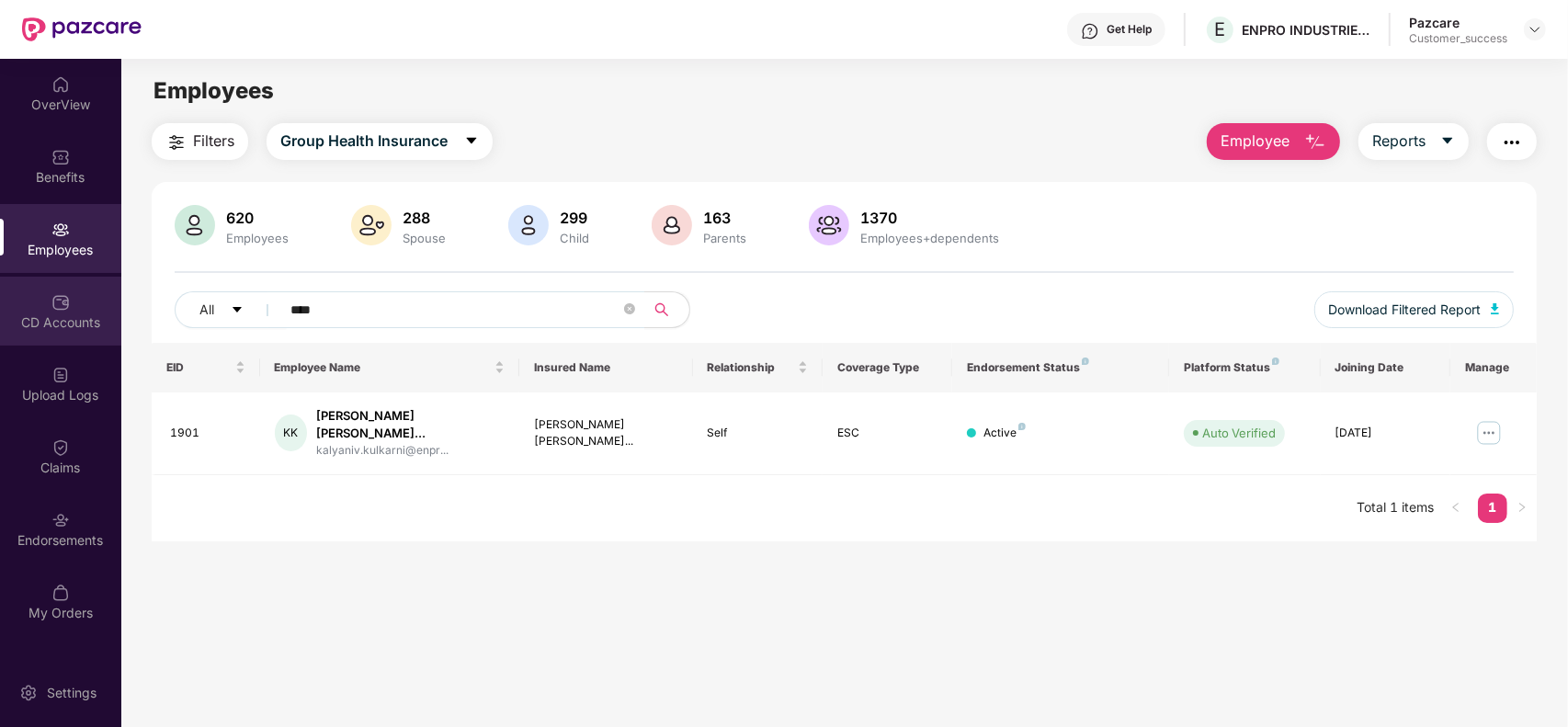
click at [79, 313] on div "CD Accounts" at bounding box center [61, 322] width 122 height 18
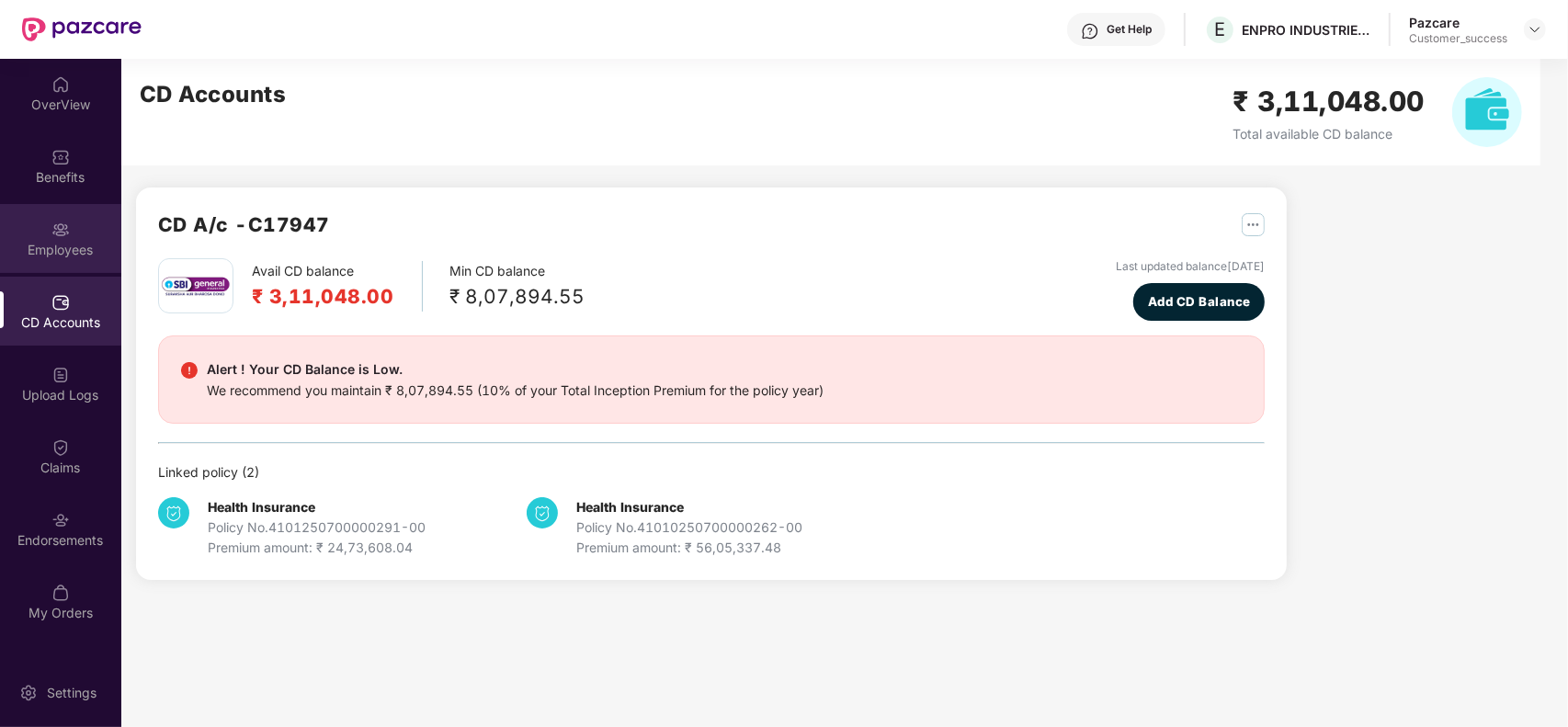
click at [69, 258] on div "Employees" at bounding box center [61, 249] width 122 height 18
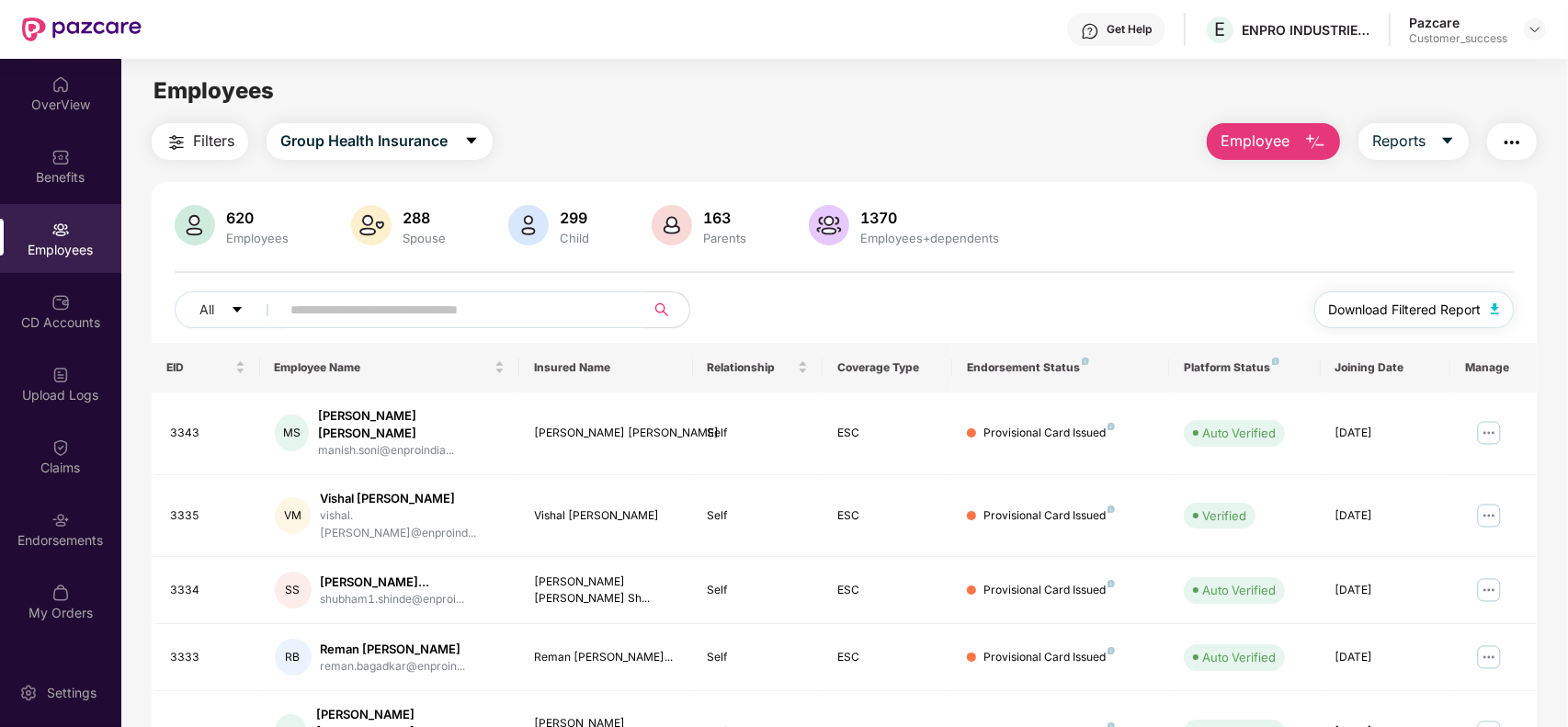
click at [1416, 305] on span "Download Filtered Report" at bounding box center [1405, 309] width 153 height 20
click at [472, 310] on input "text" at bounding box center [455, 310] width 330 height 28
paste input "****"
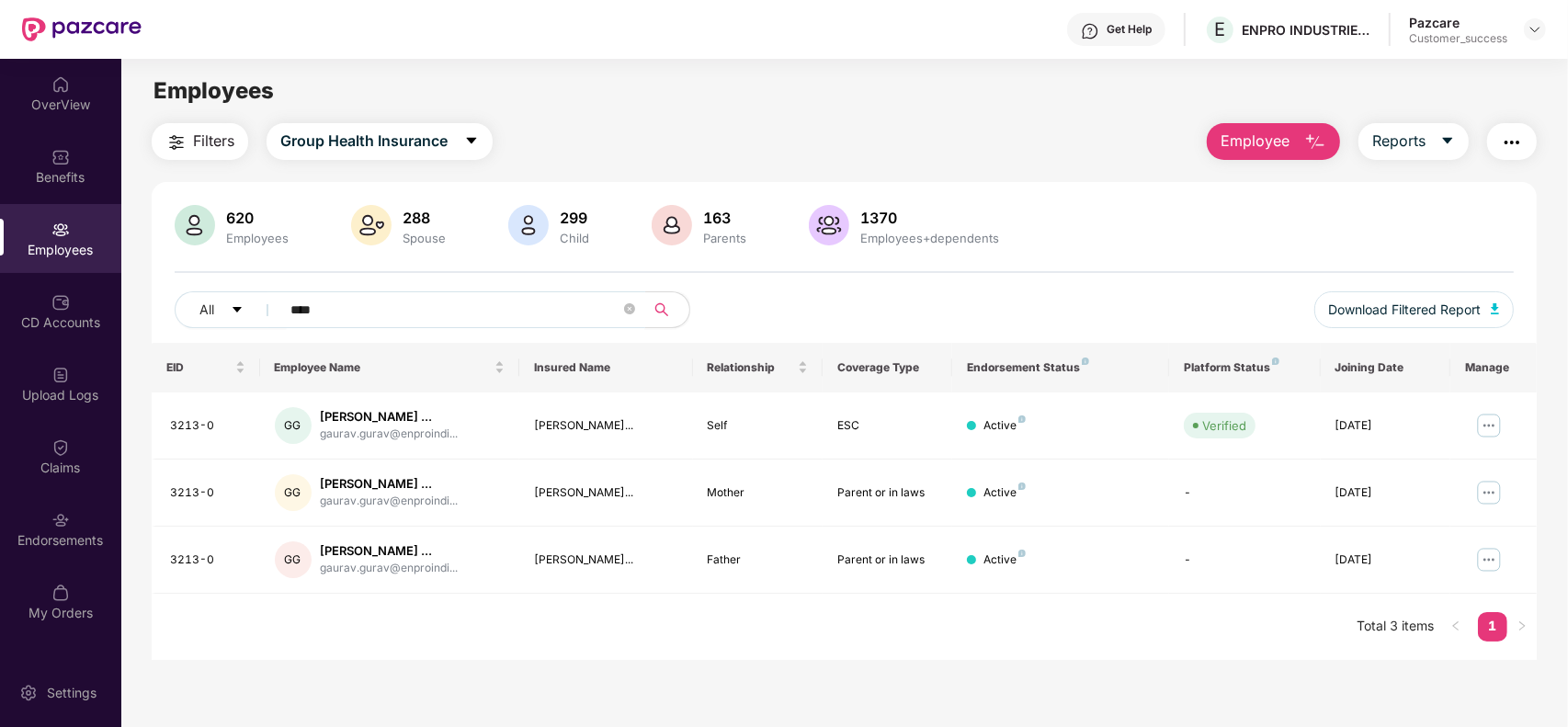
click at [472, 310] on input "****" at bounding box center [455, 310] width 330 height 28
type input "****"
click at [1484, 425] on img at bounding box center [1488, 425] width 29 height 29
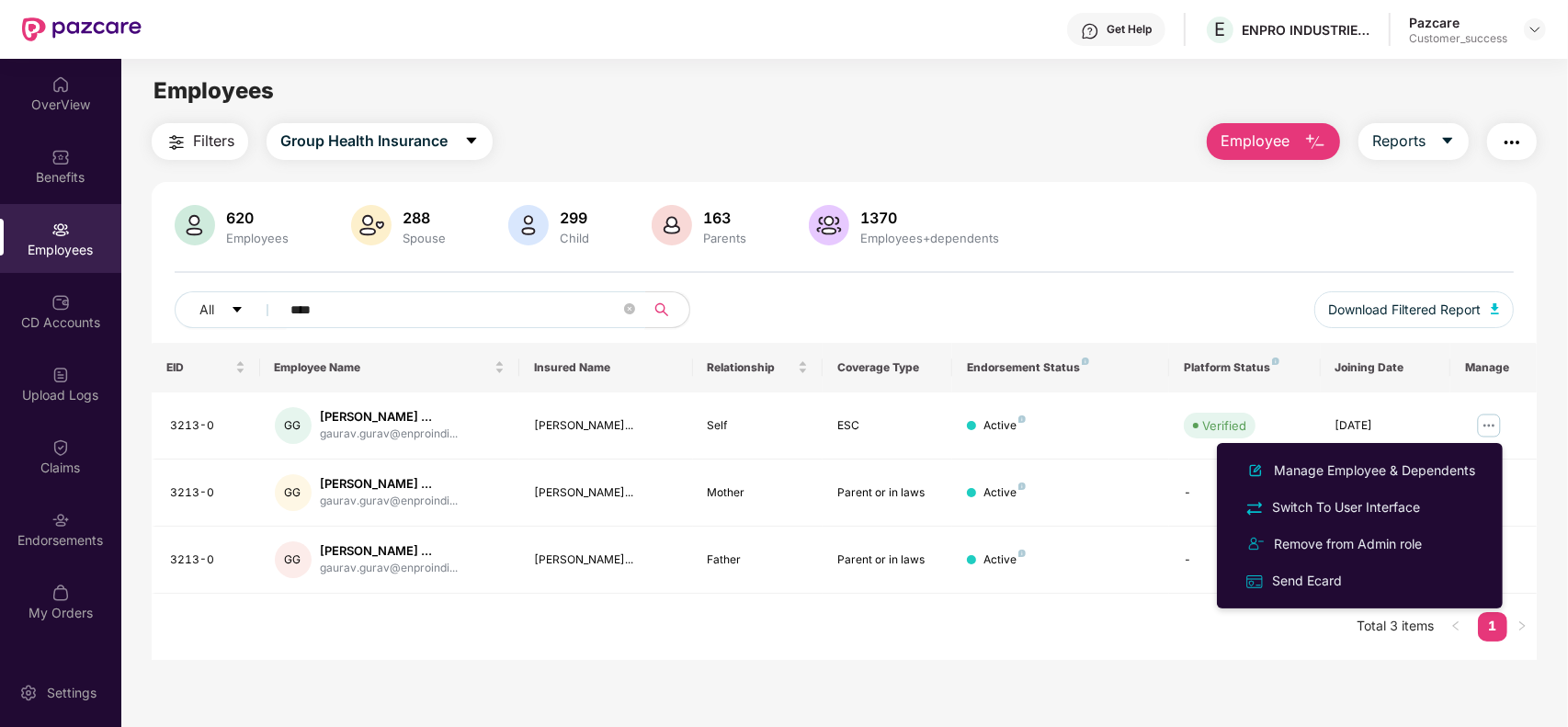
click at [455, 299] on input "****" at bounding box center [455, 310] width 330 height 28
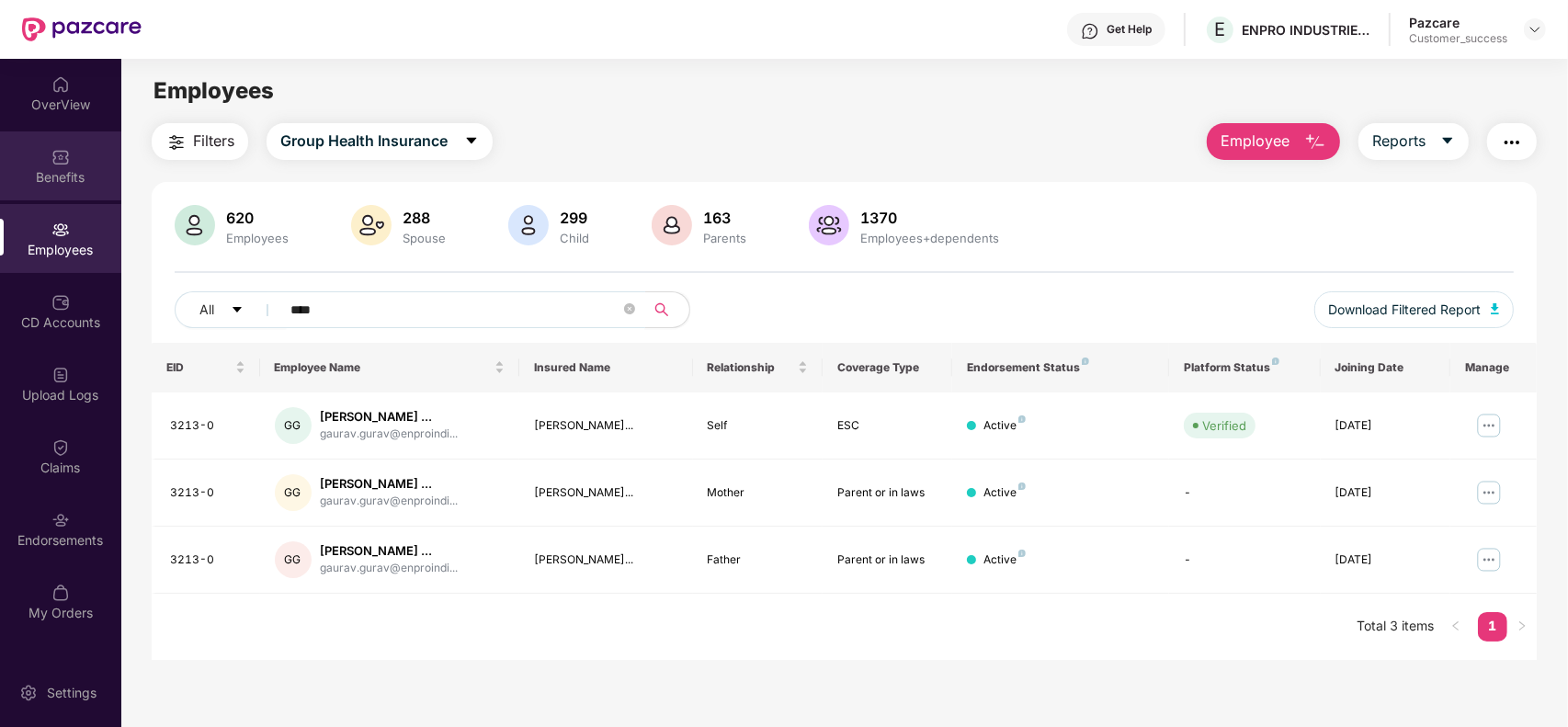
click at [53, 175] on div "Benefits" at bounding box center [61, 178] width 122 height 18
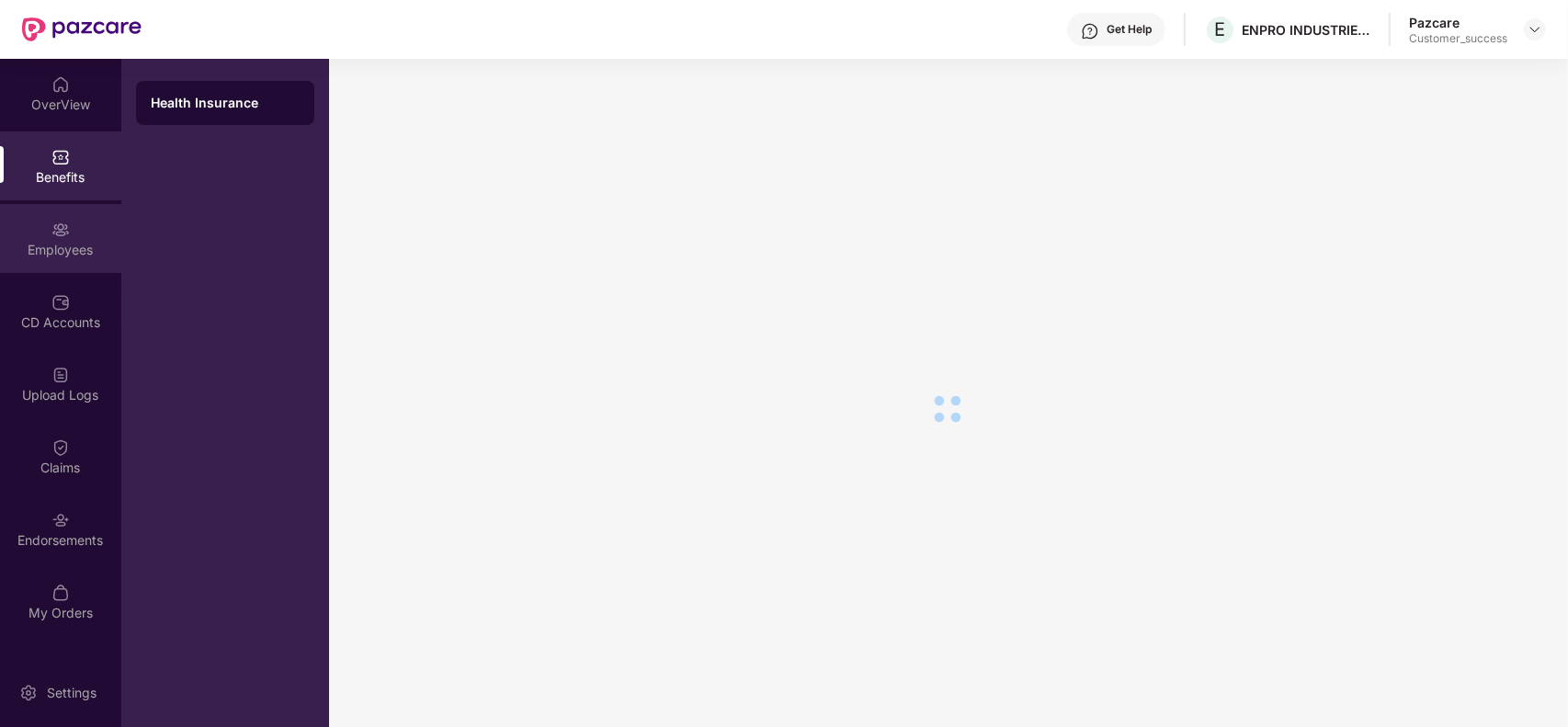
click at [56, 236] on img at bounding box center [61, 229] width 18 height 18
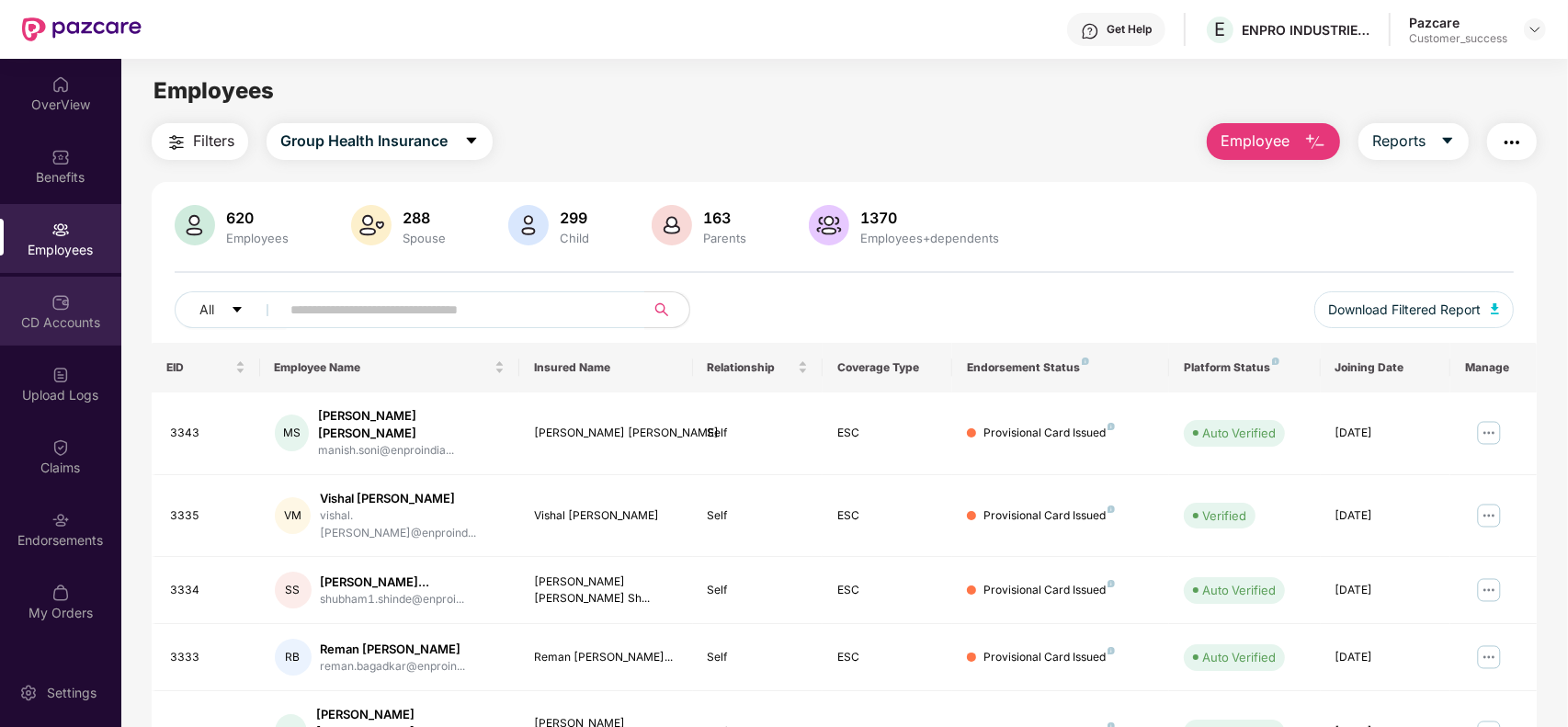
click at [63, 322] on div "CD Accounts" at bounding box center [61, 322] width 122 height 18
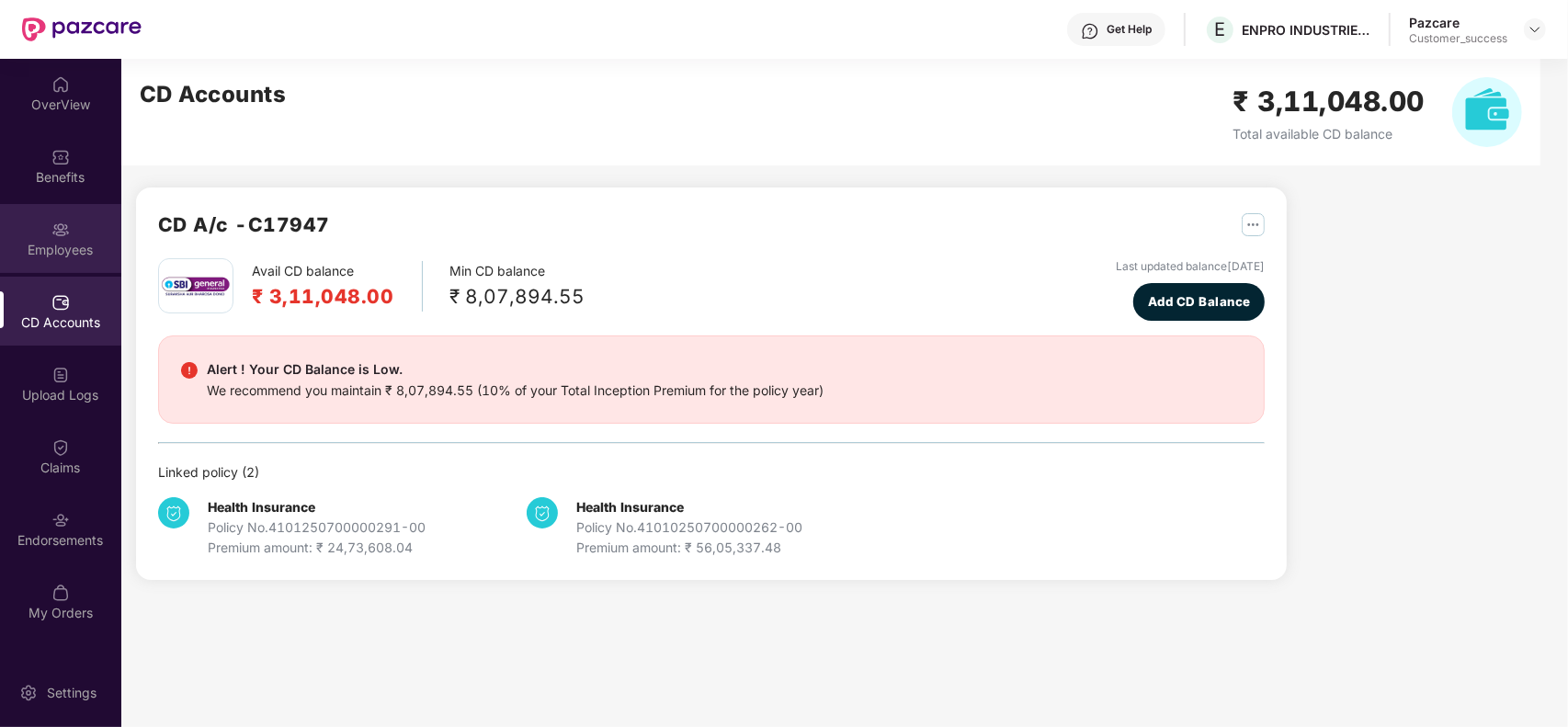
click at [72, 258] on div "Employees" at bounding box center [61, 249] width 122 height 18
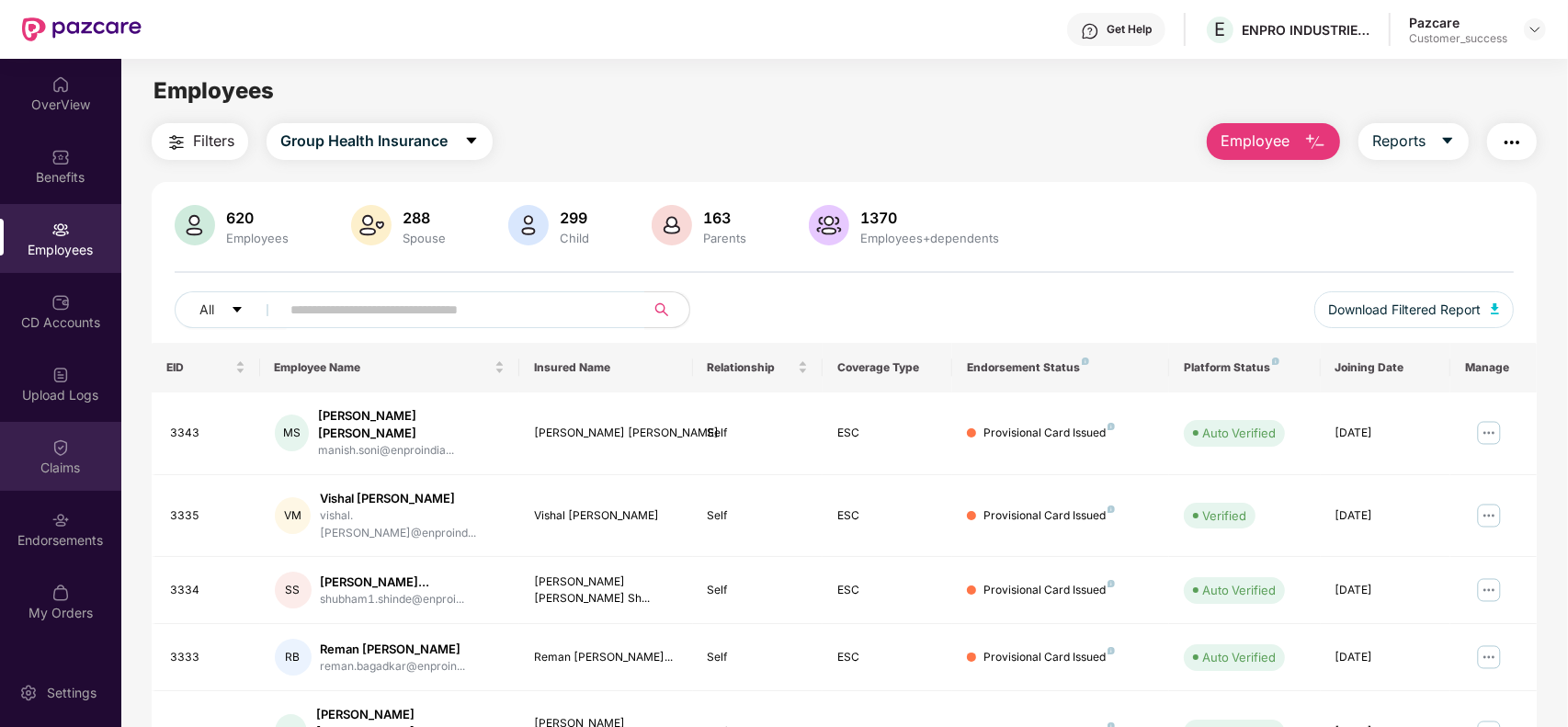
click at [51, 484] on div "Claims" at bounding box center [61, 456] width 122 height 69
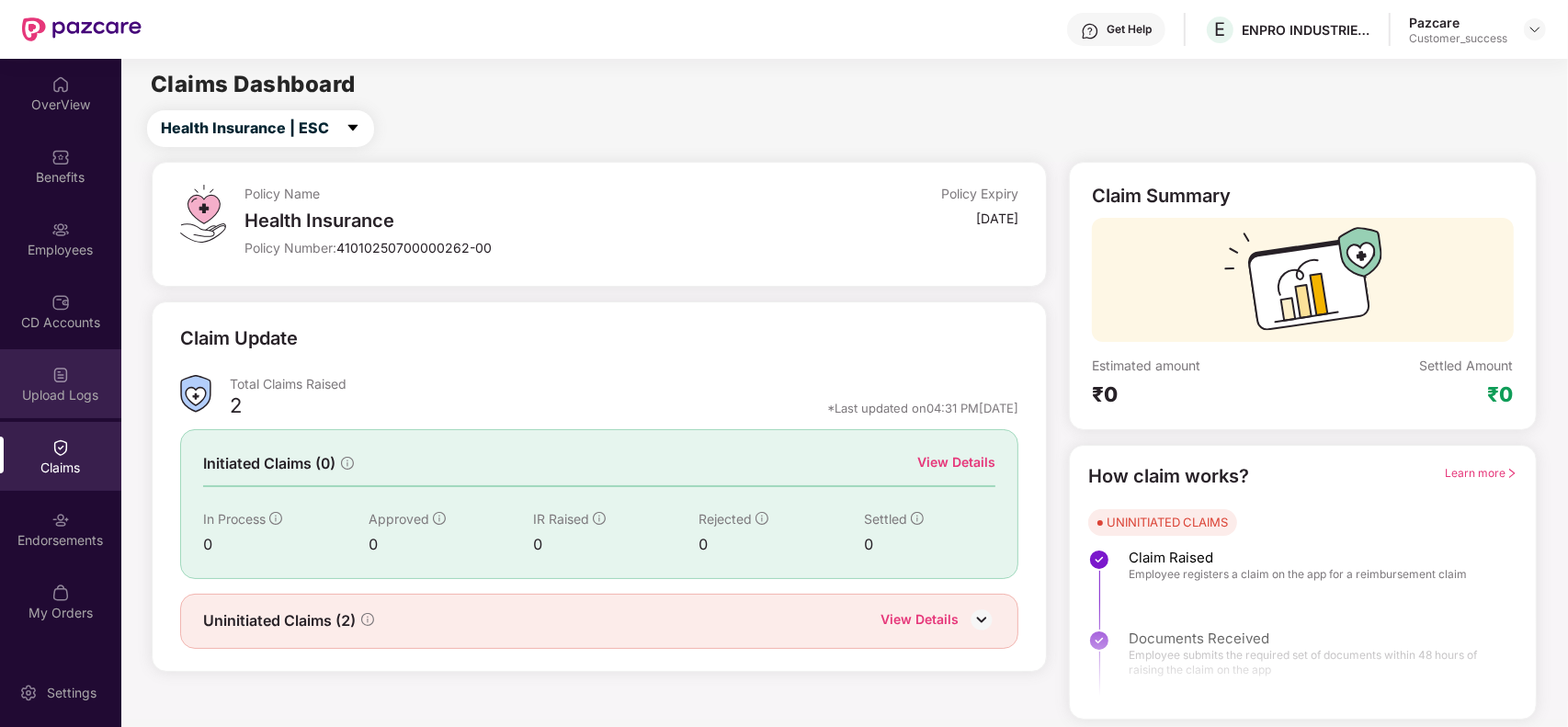
click at [67, 382] on div "Upload Logs" at bounding box center [61, 383] width 122 height 69
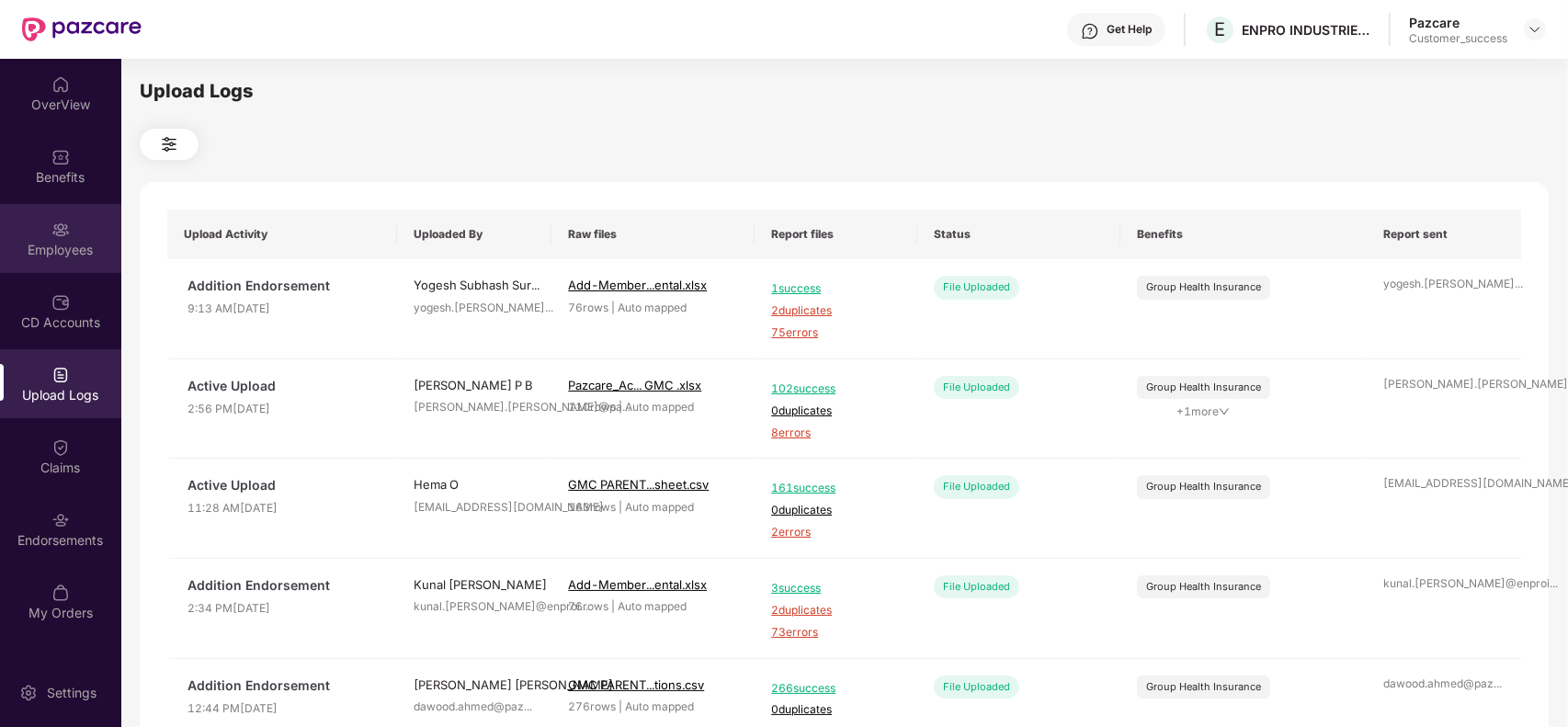
click at [76, 223] on div "Employees" at bounding box center [61, 238] width 122 height 69
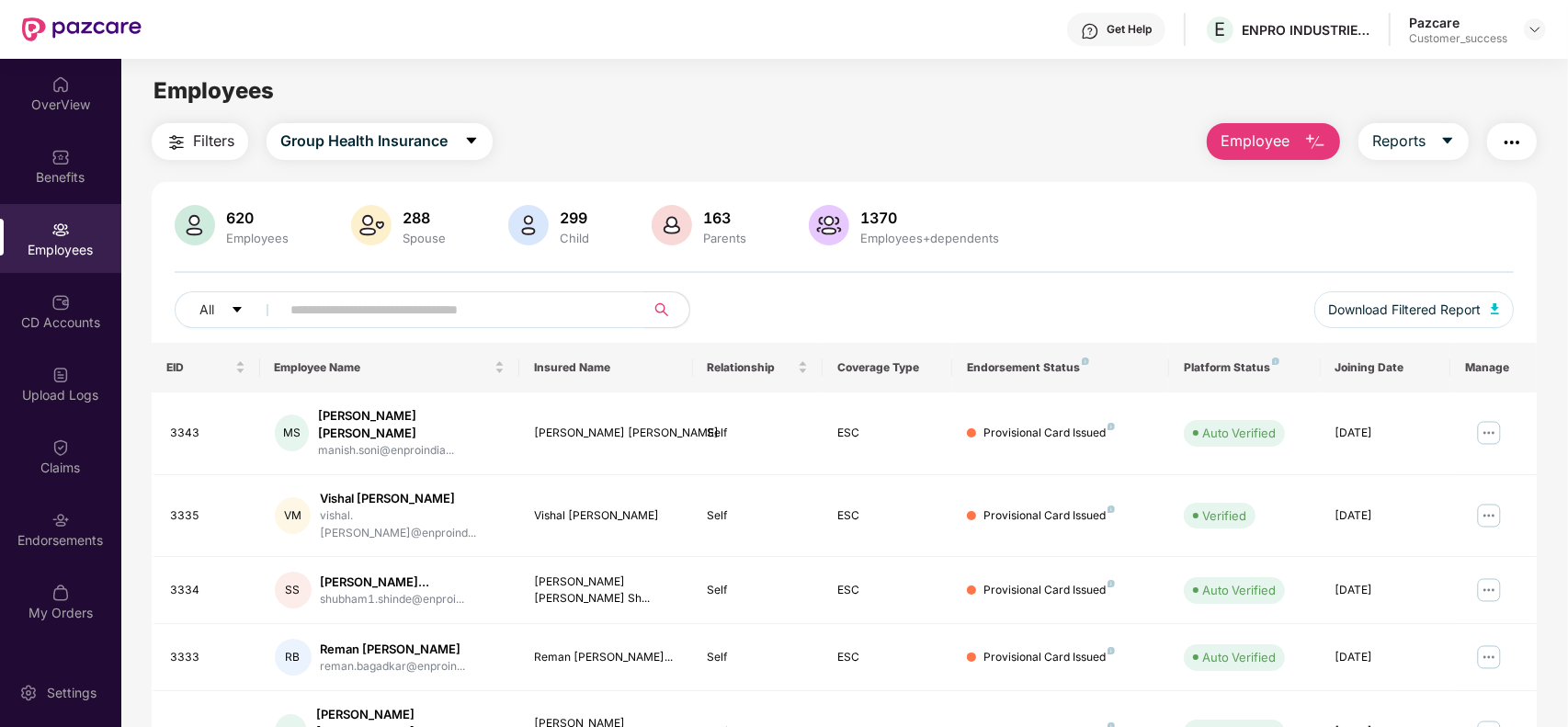
click at [1276, 153] on button "Employee" at bounding box center [1274, 141] width 134 height 37
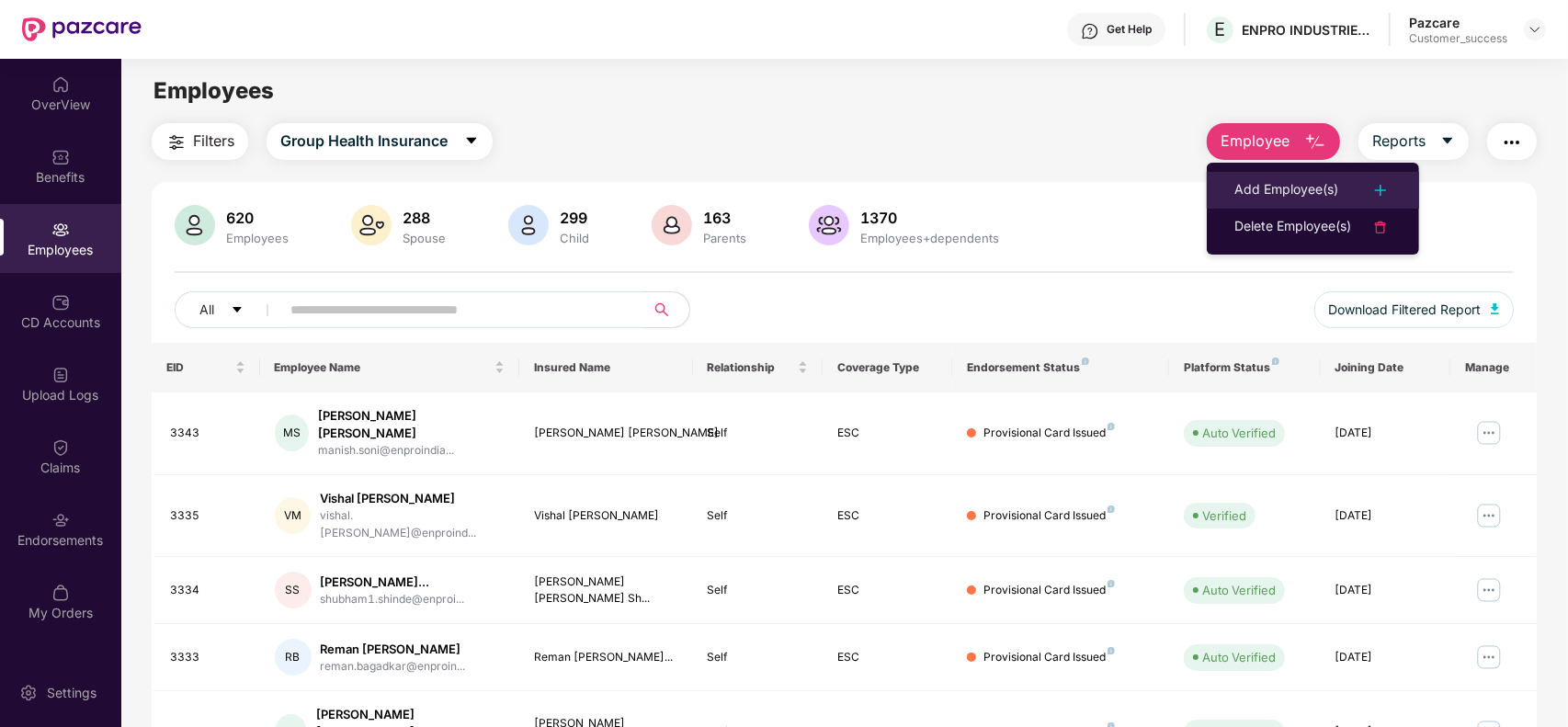
click at [1248, 189] on div "Add Employee(s)" at bounding box center [1287, 190] width 104 height 22
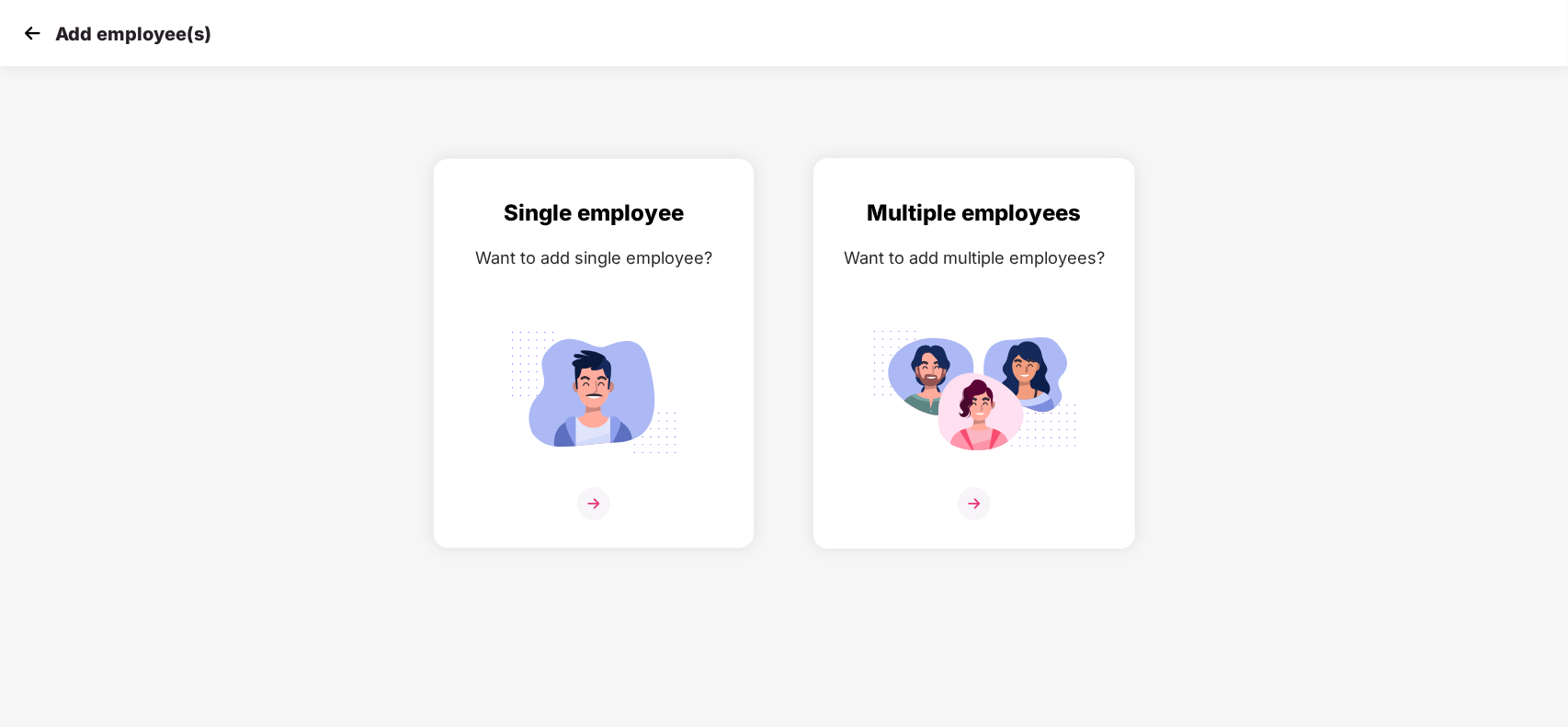
click at [975, 493] on img at bounding box center [974, 503] width 33 height 33
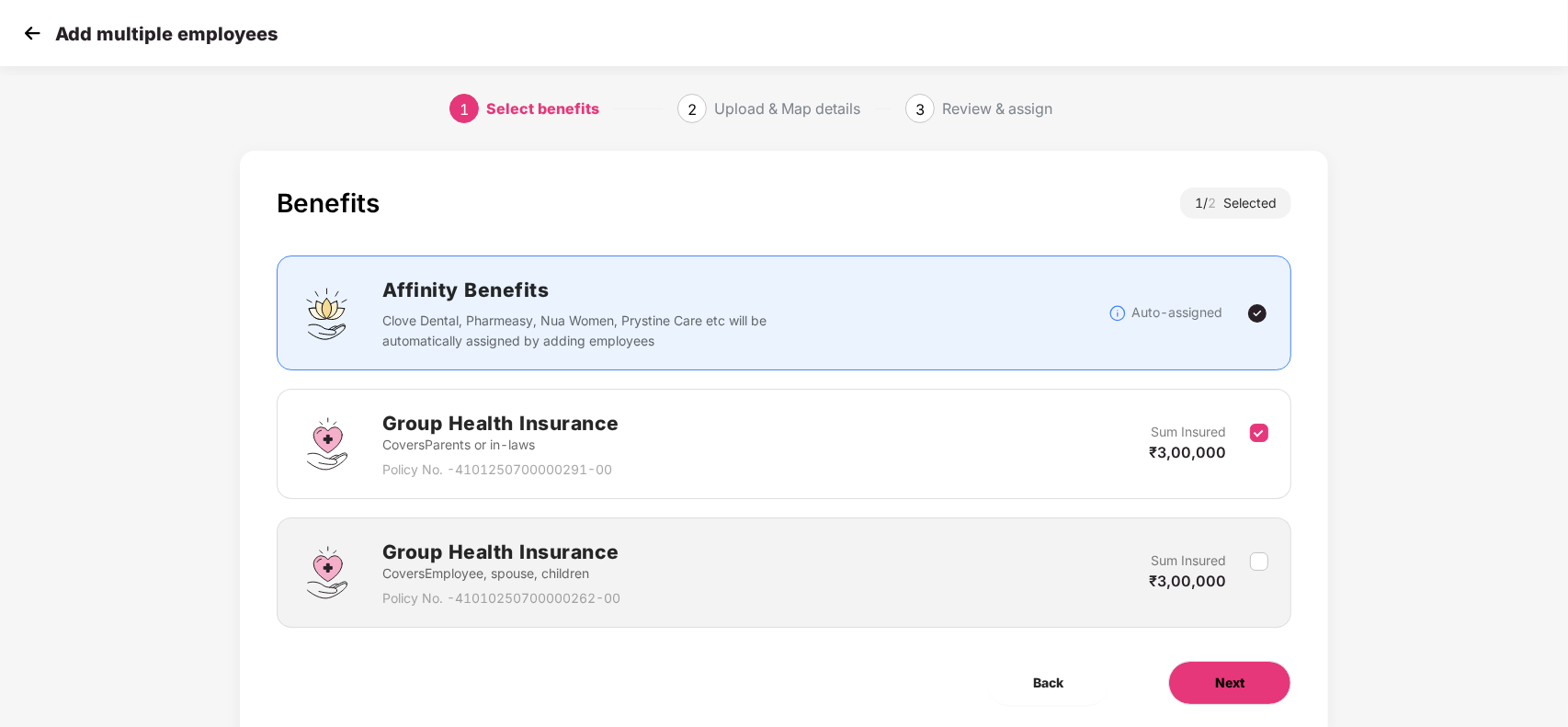
click at [1219, 685] on span "Next" at bounding box center [1229, 683] width 29 height 20
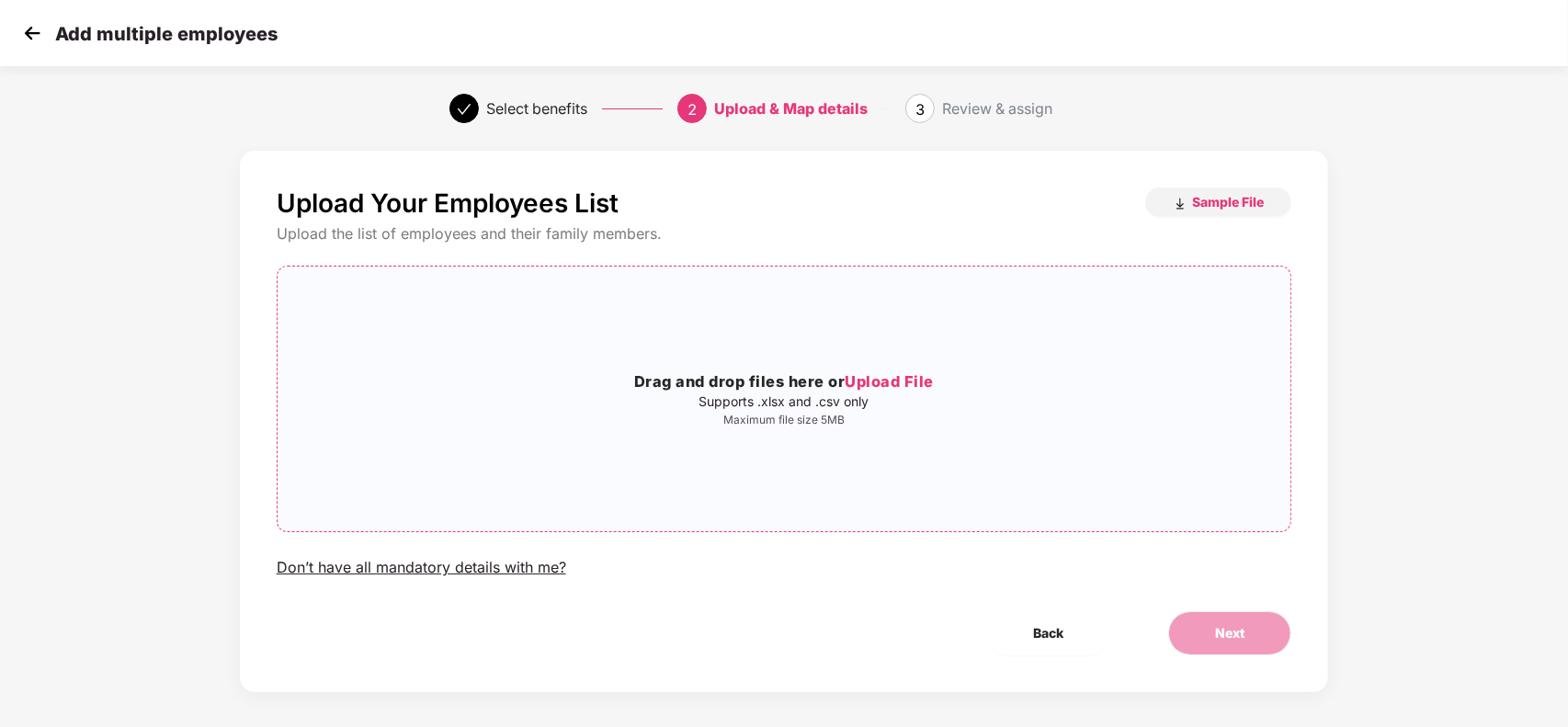
click at [898, 374] on span "Upload File" at bounding box center [889, 381] width 89 height 18
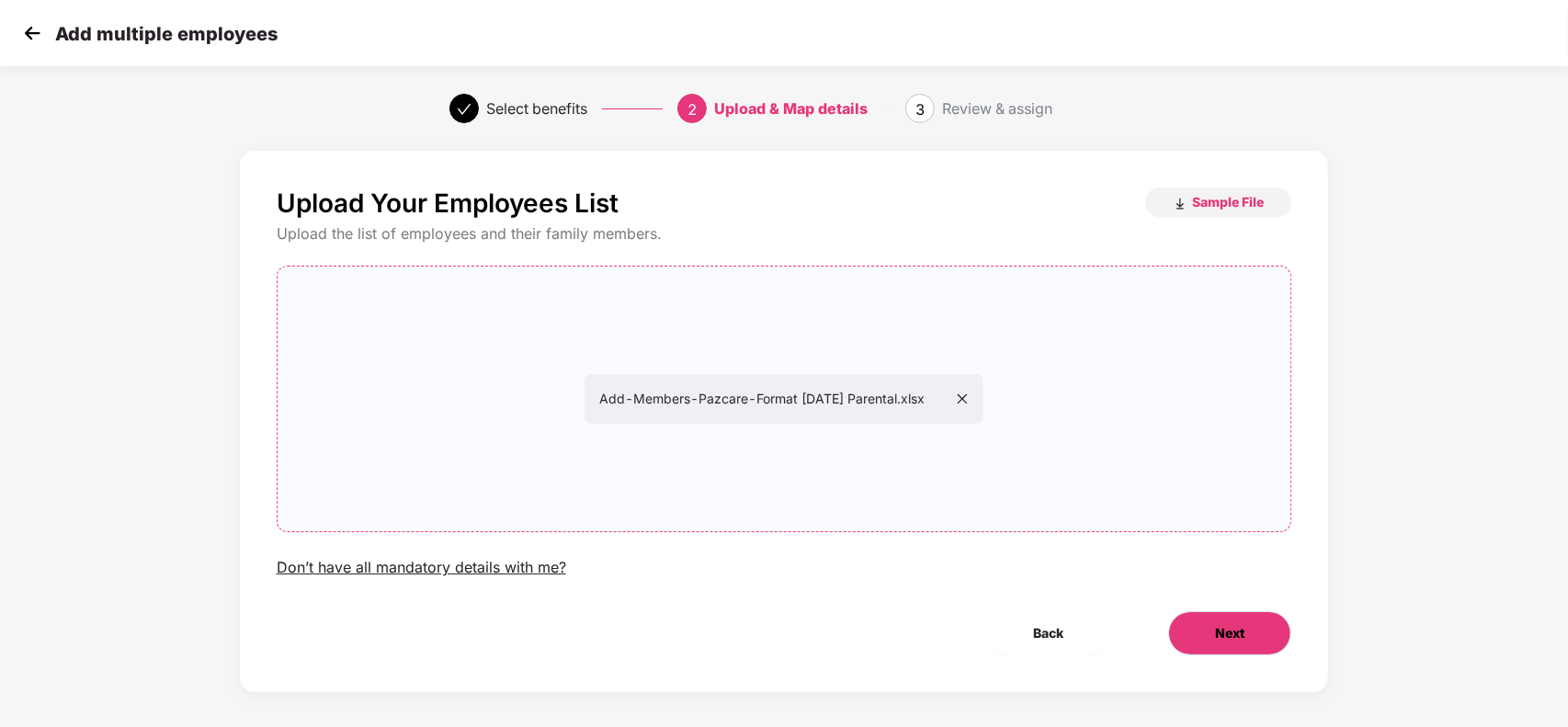
click at [1232, 652] on button "Next" at bounding box center [1229, 633] width 123 height 44
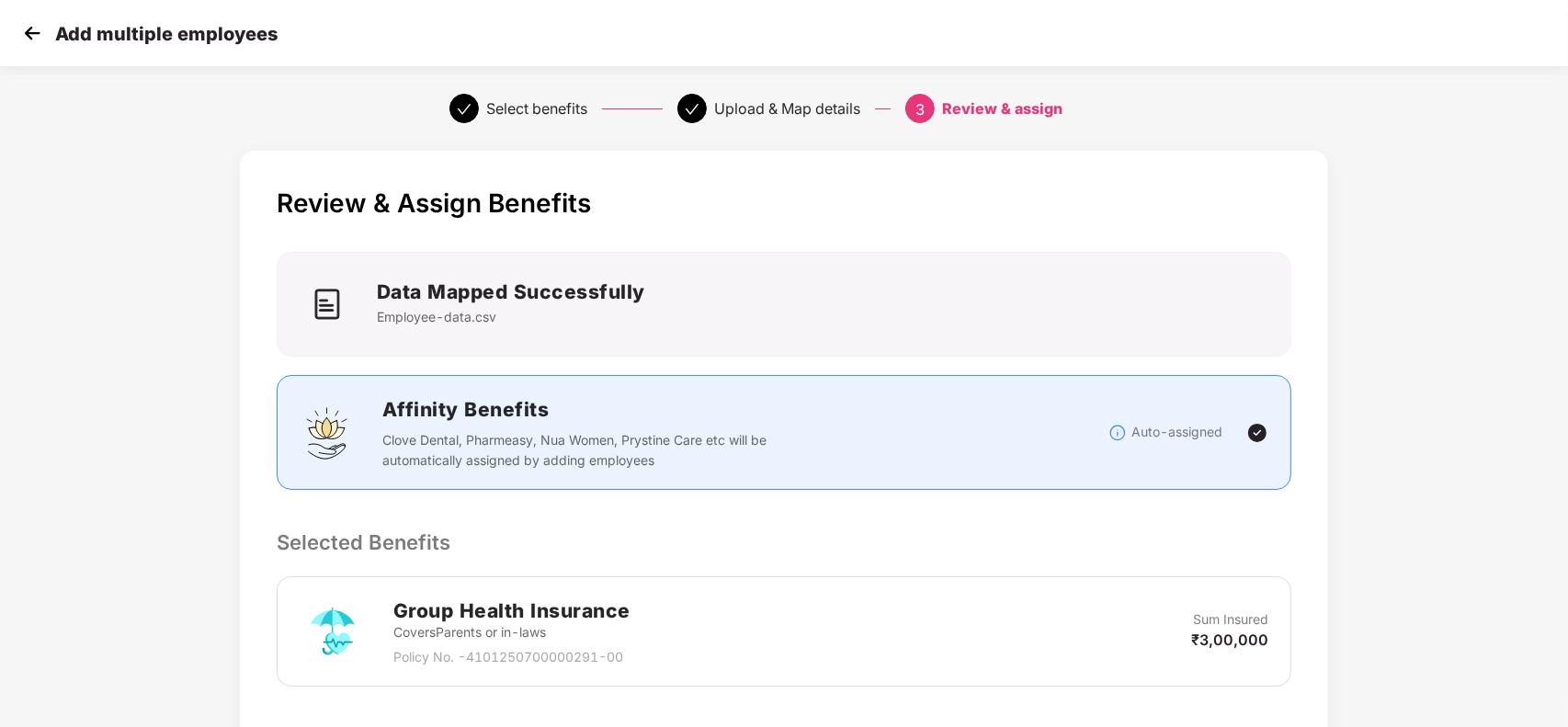
click at [1106, 540] on p "Selected Benefits" at bounding box center [784, 542] width 1015 height 31
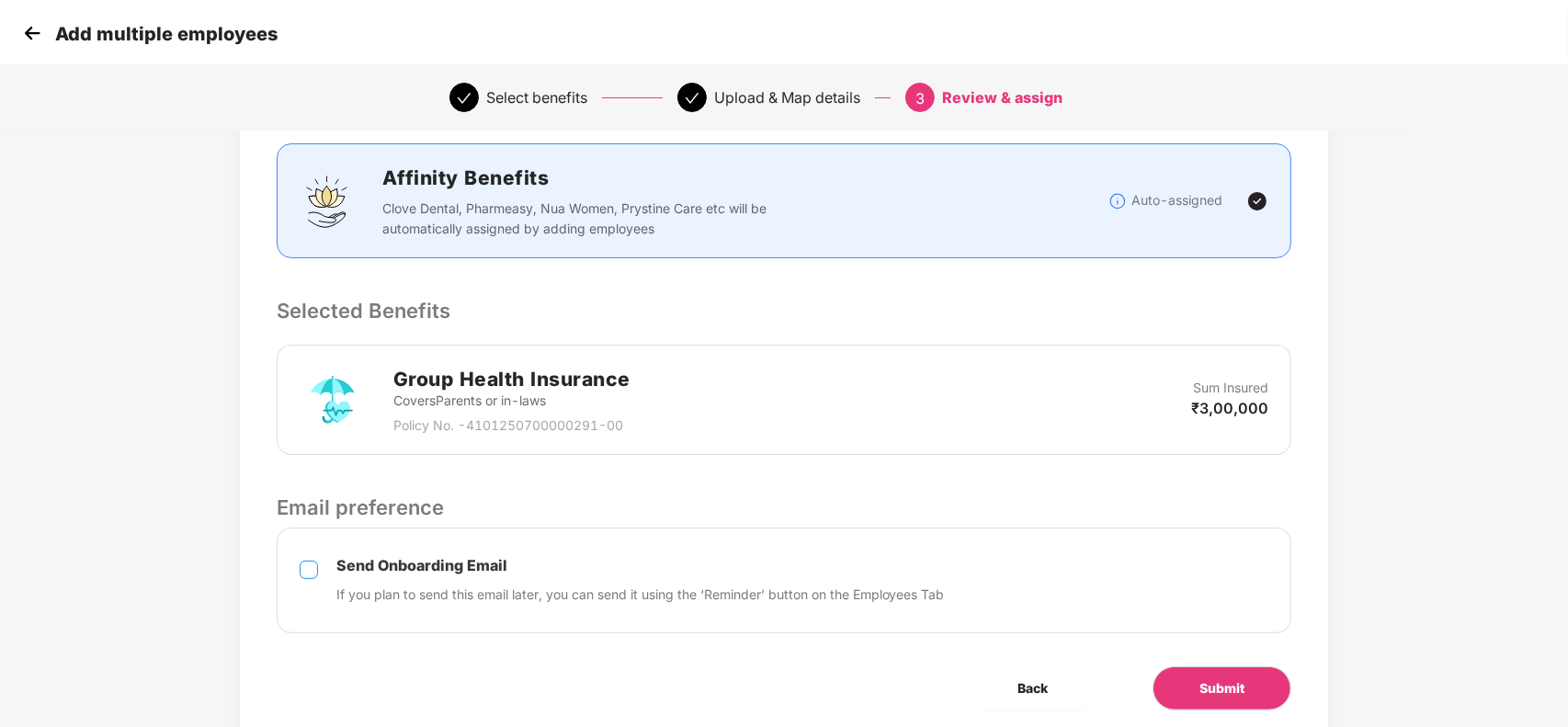
scroll to position [275, 0]
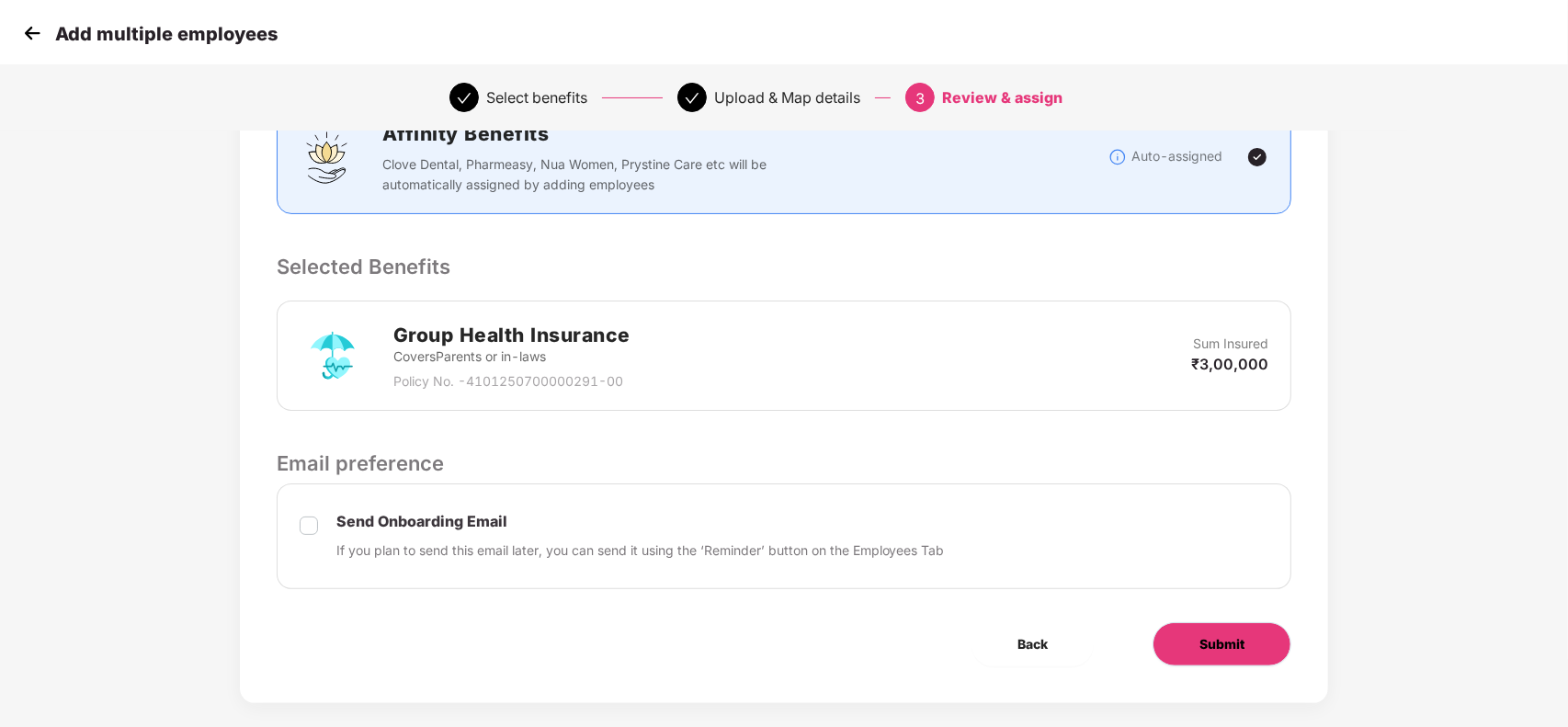
click at [1235, 646] on span "Submit" at bounding box center [1222, 644] width 45 height 20
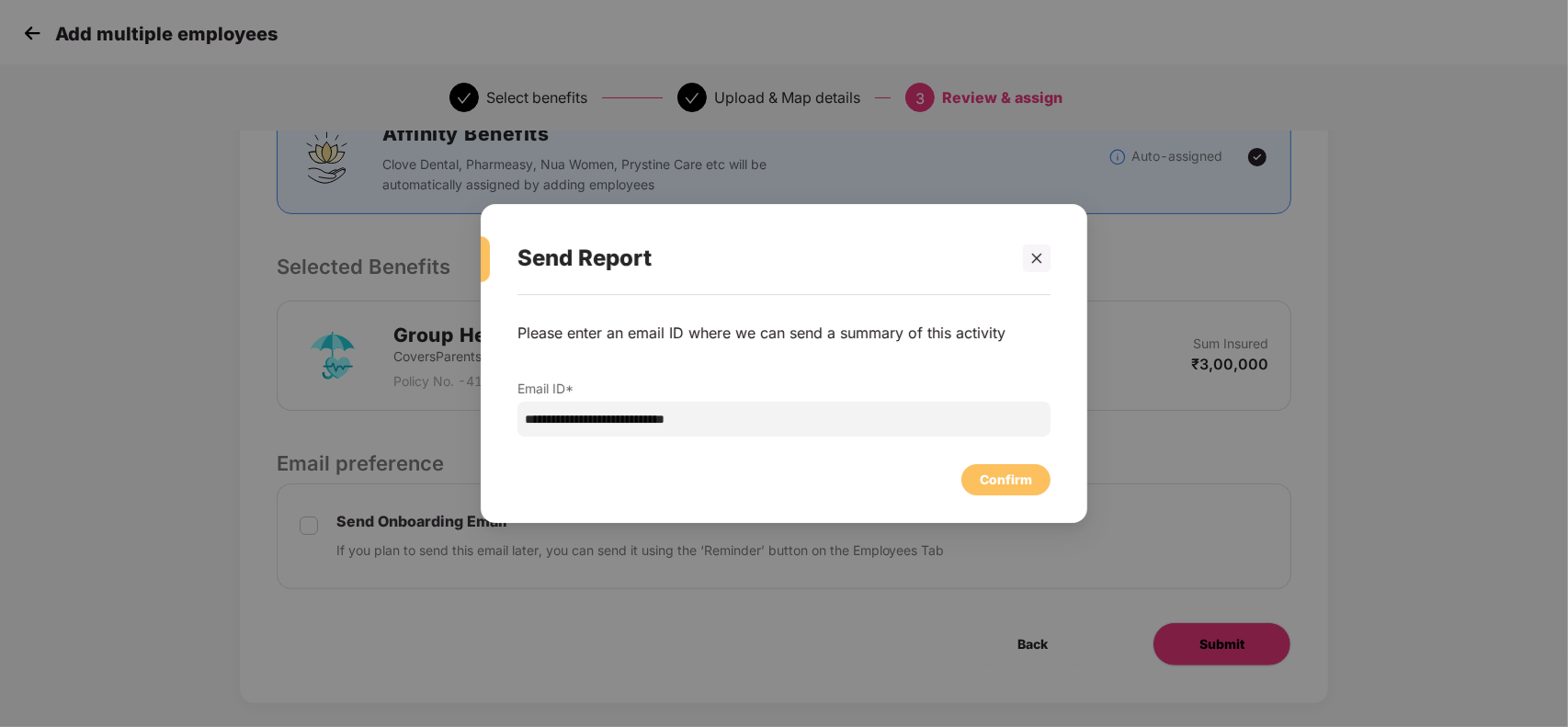
scroll to position [0, 0]
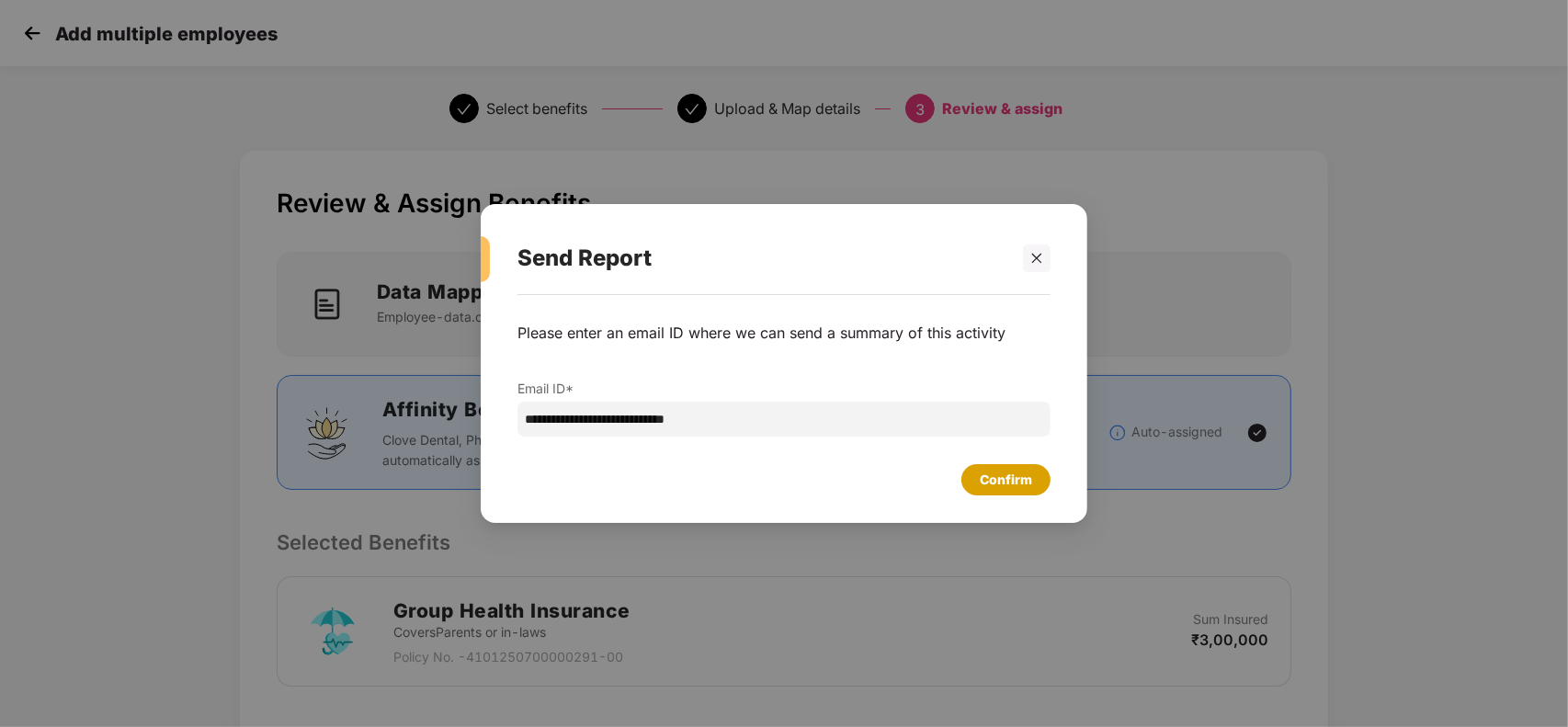
click at [1029, 464] on div "Confirm" at bounding box center [1005, 479] width 89 height 31
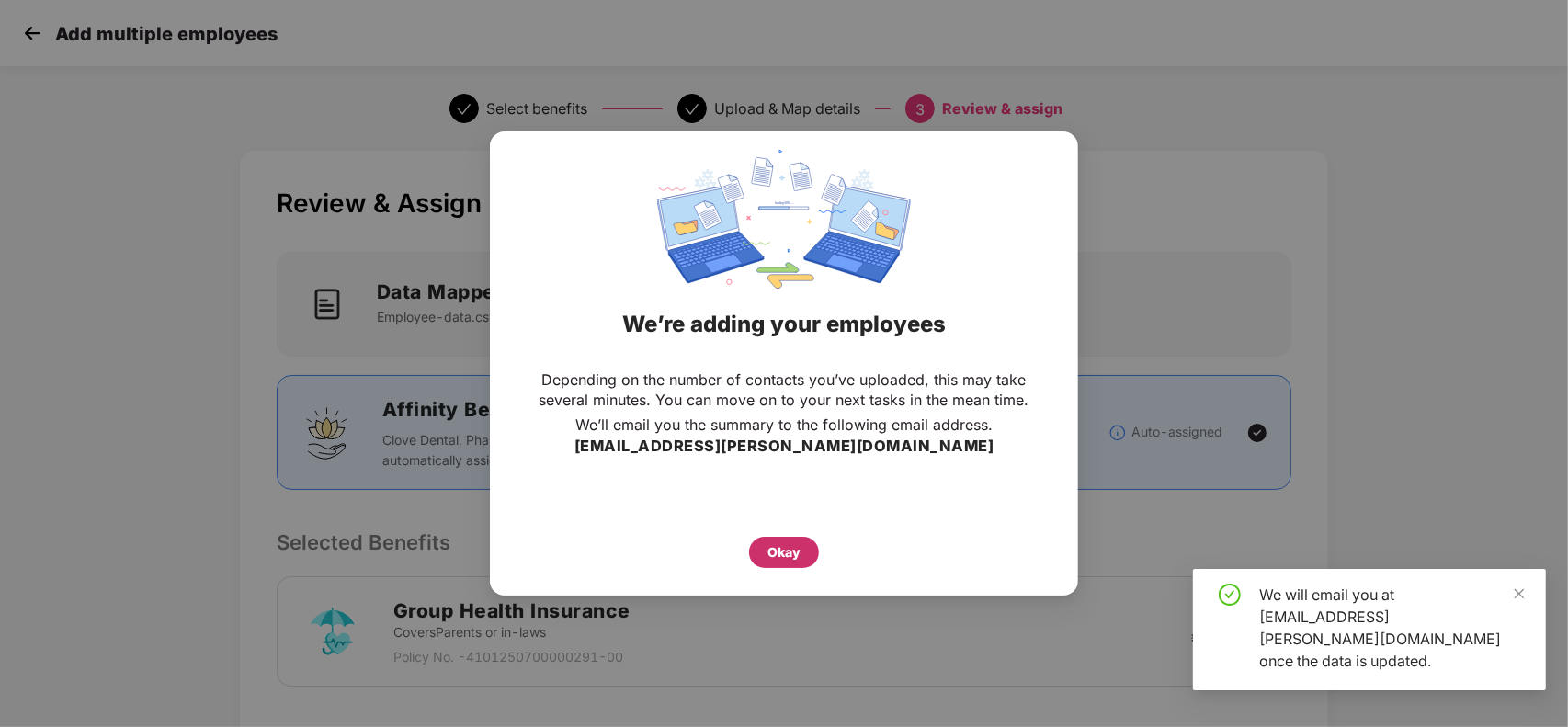
click at [791, 547] on div "Okay" at bounding box center [783, 552] width 33 height 20
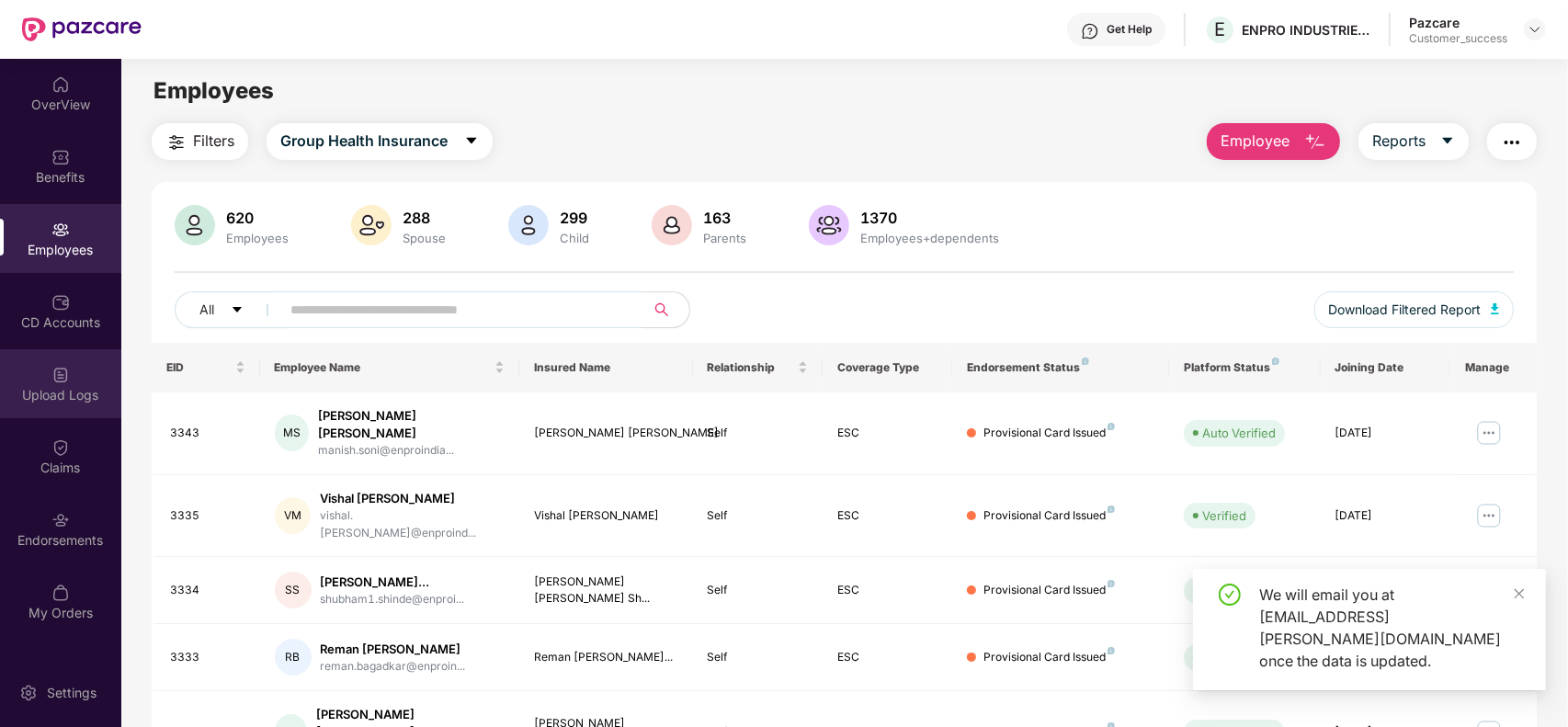
click at [70, 397] on div "Upload Logs" at bounding box center [61, 395] width 122 height 18
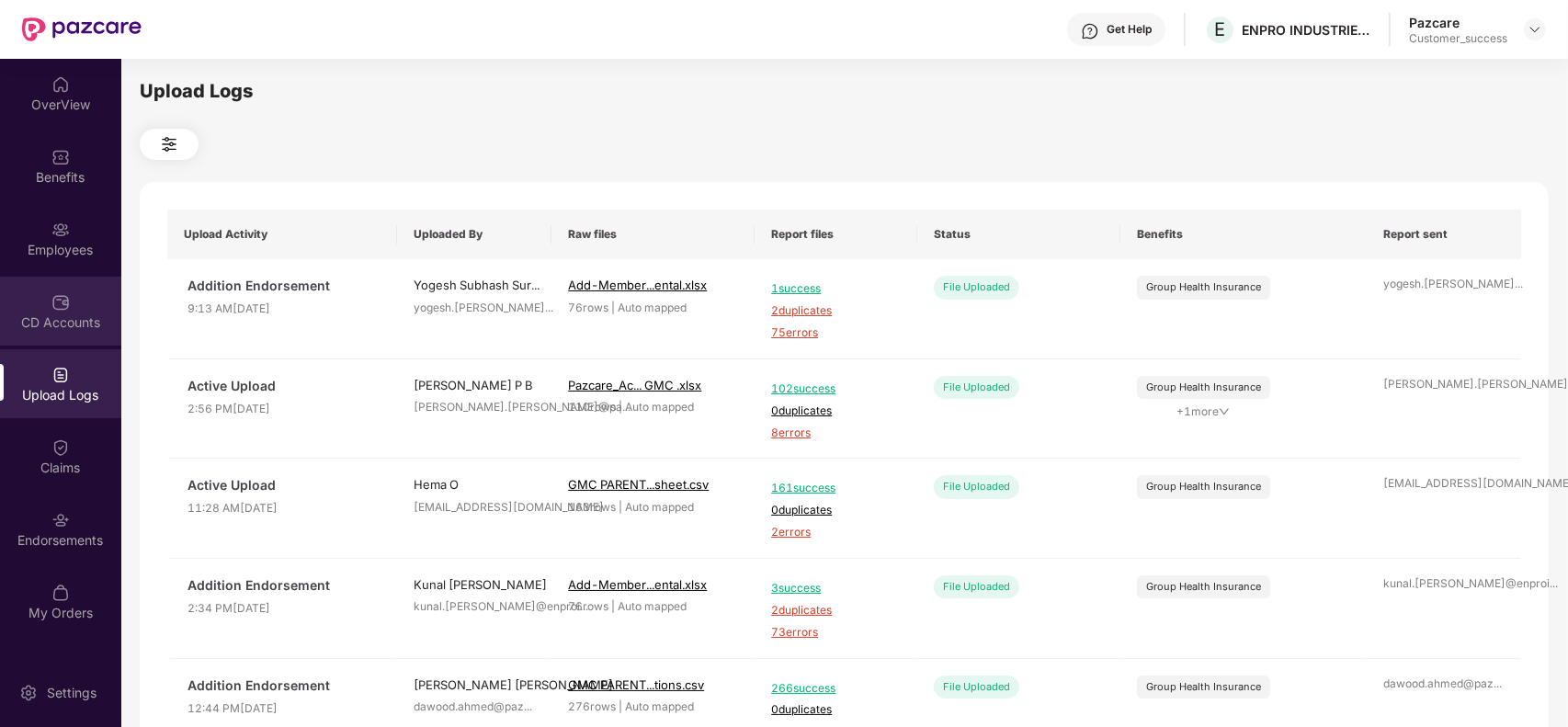
click at [65, 306] on img at bounding box center [61, 302] width 18 height 18
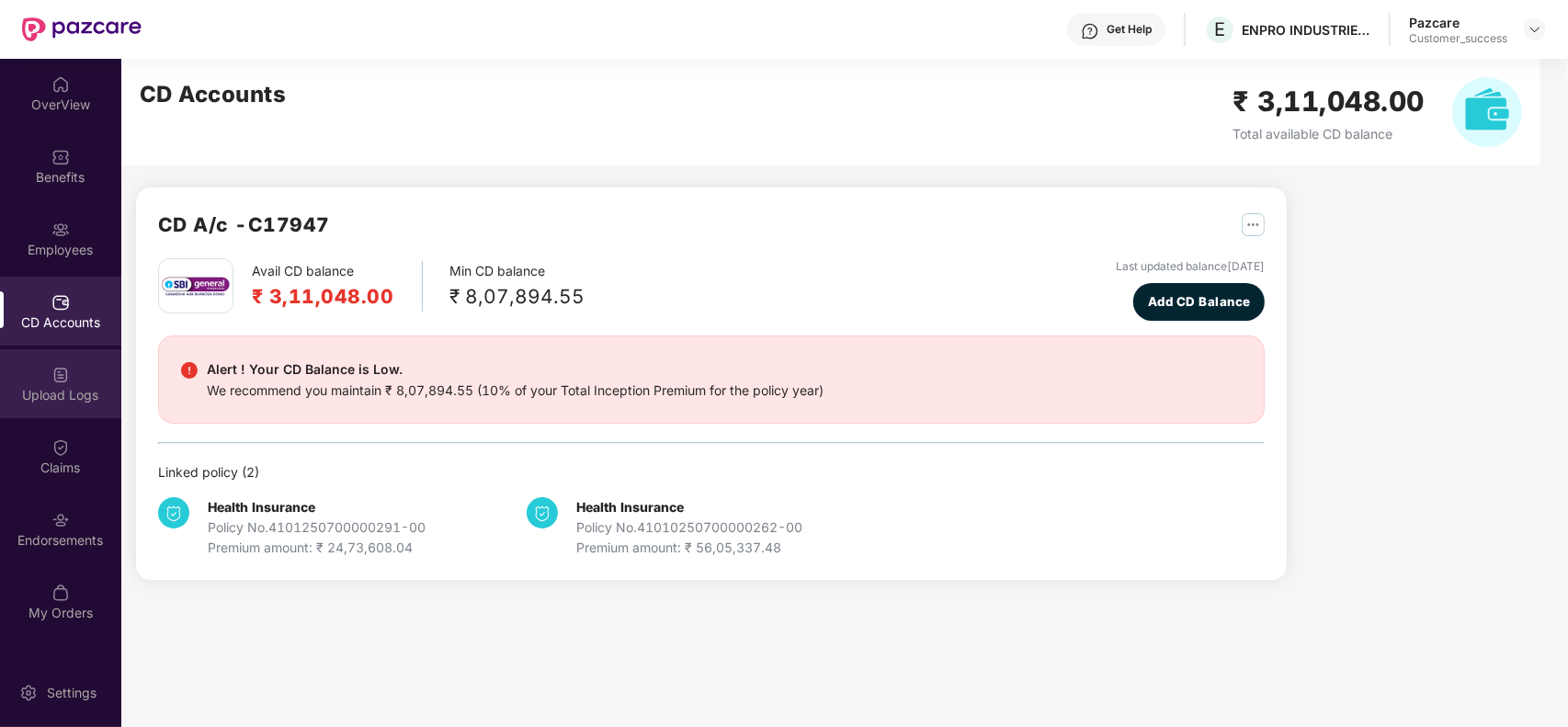
click at [60, 402] on div "Upload Logs" at bounding box center [61, 395] width 122 height 18
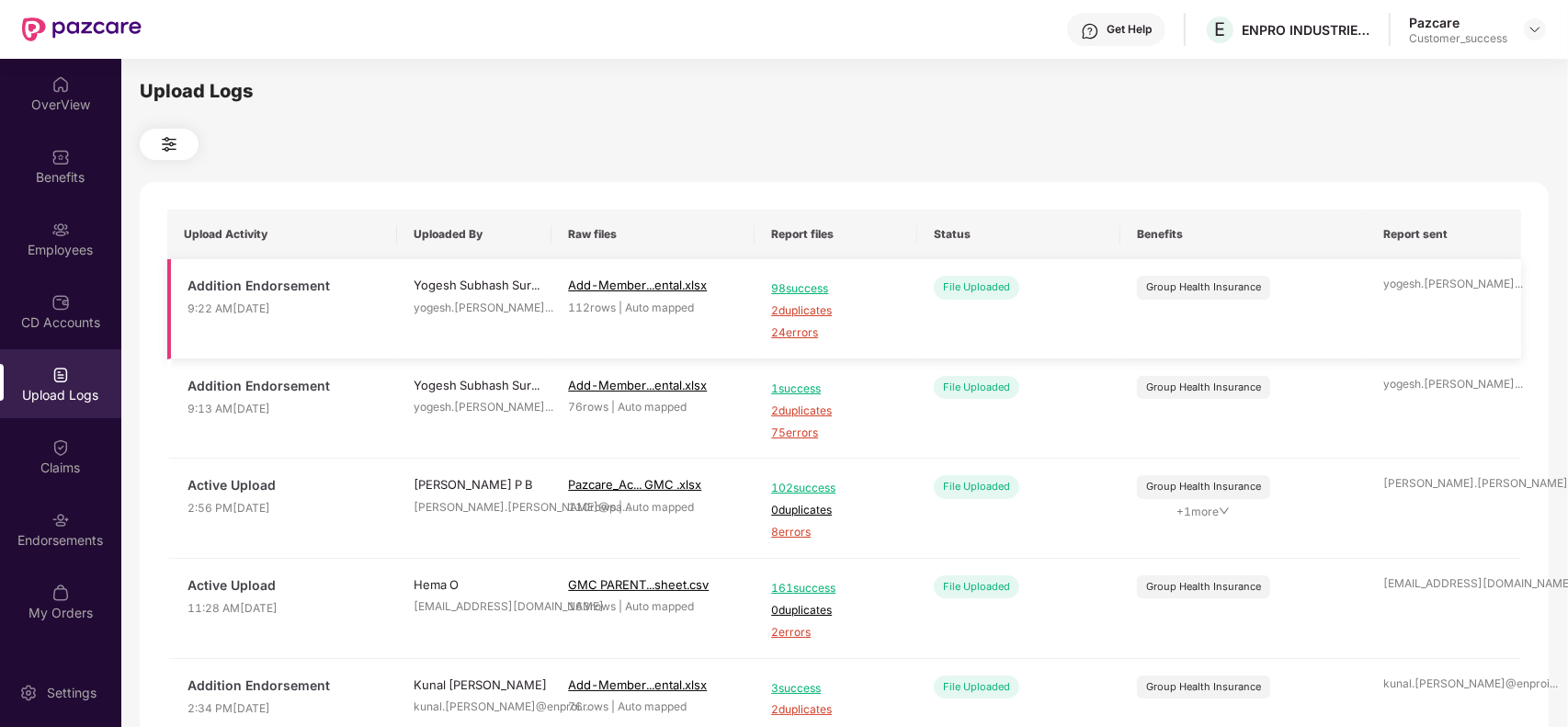
click at [784, 341] on span "24 errors" at bounding box center [836, 333] width 130 height 18
click at [84, 246] on div "Employees" at bounding box center [61, 249] width 122 height 18
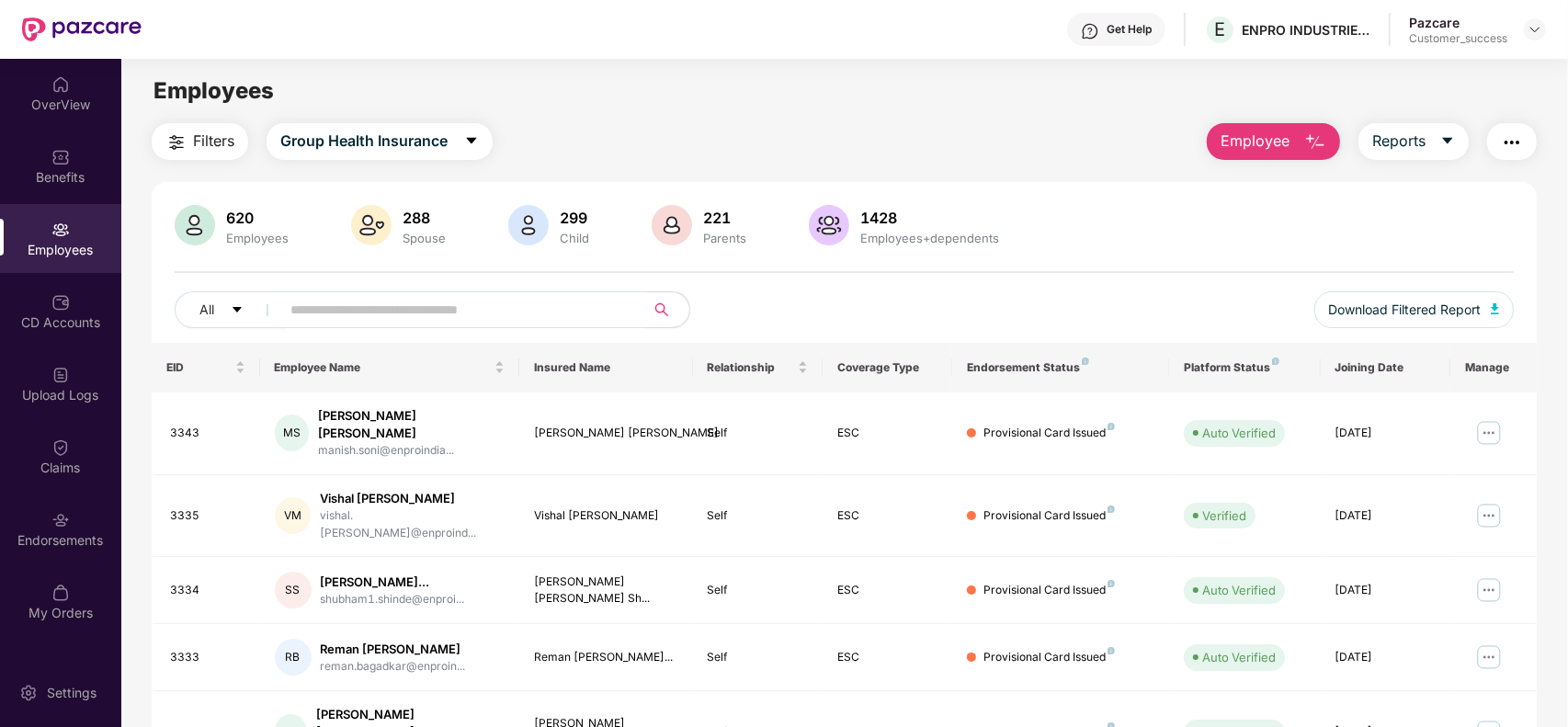
click at [411, 308] on input "text" at bounding box center [455, 310] width 330 height 28
paste input "****"
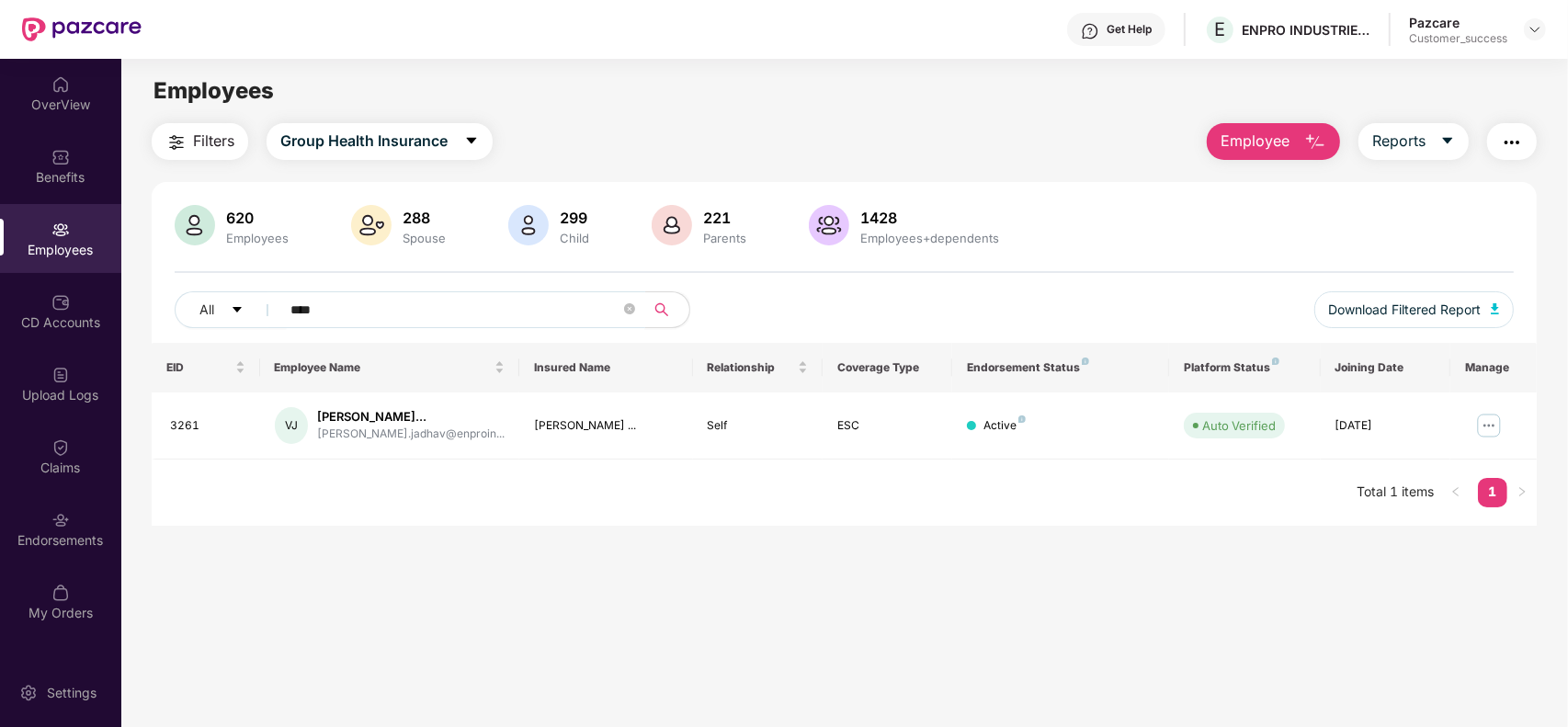
type input "****"
click at [1491, 426] on img at bounding box center [1488, 425] width 29 height 29
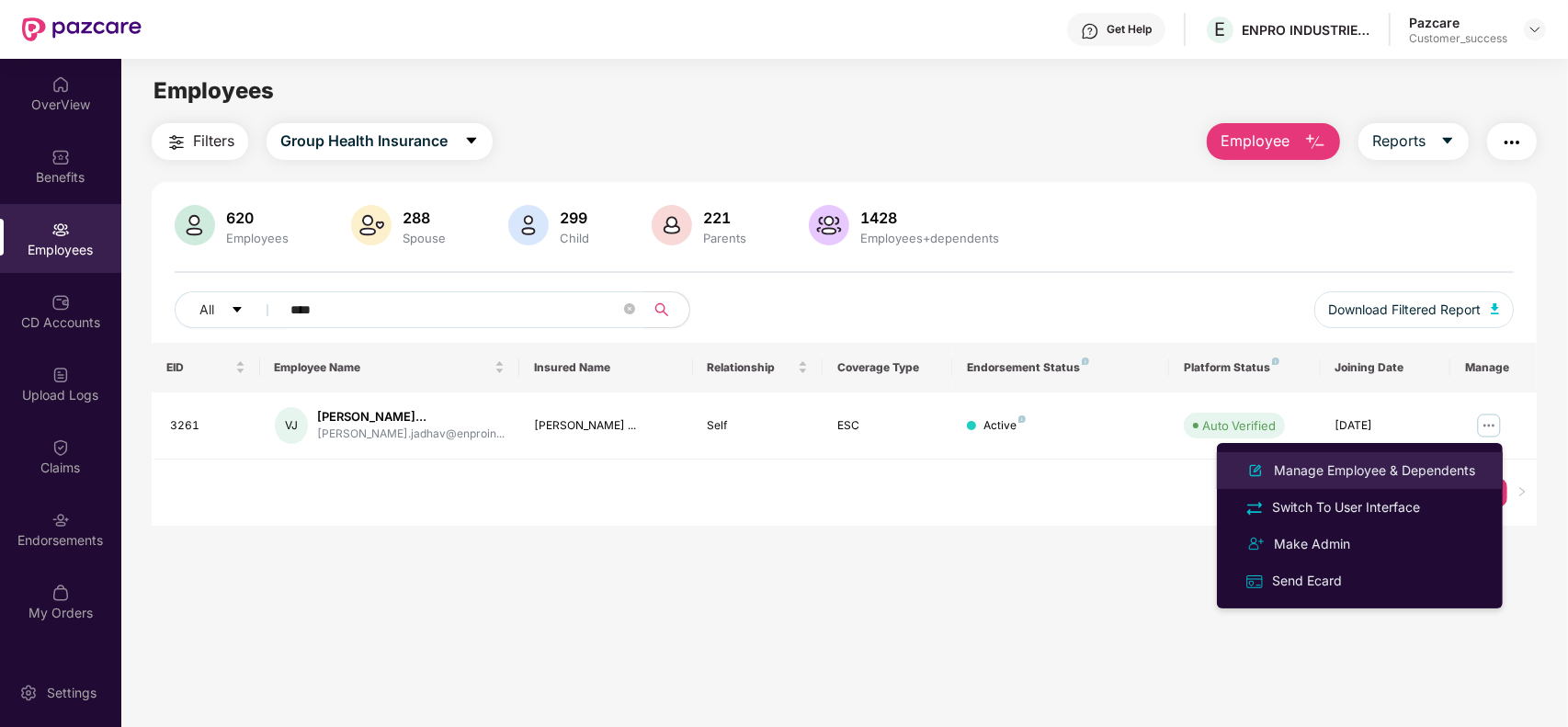
click at [1400, 475] on div "Manage Employee & Dependents" at bounding box center [1374, 471] width 208 height 20
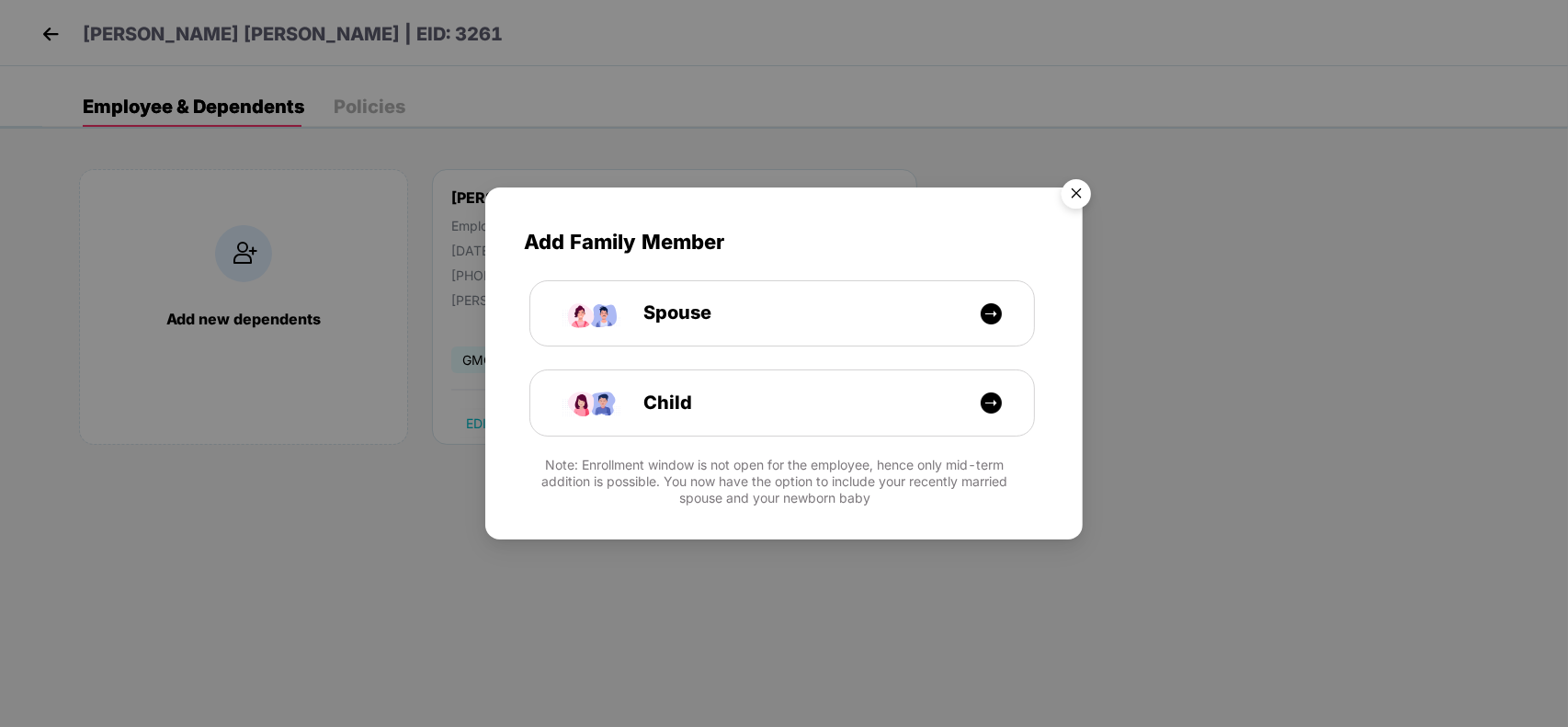
click at [1083, 185] on img "Close" at bounding box center [1076, 196] width 52 height 52
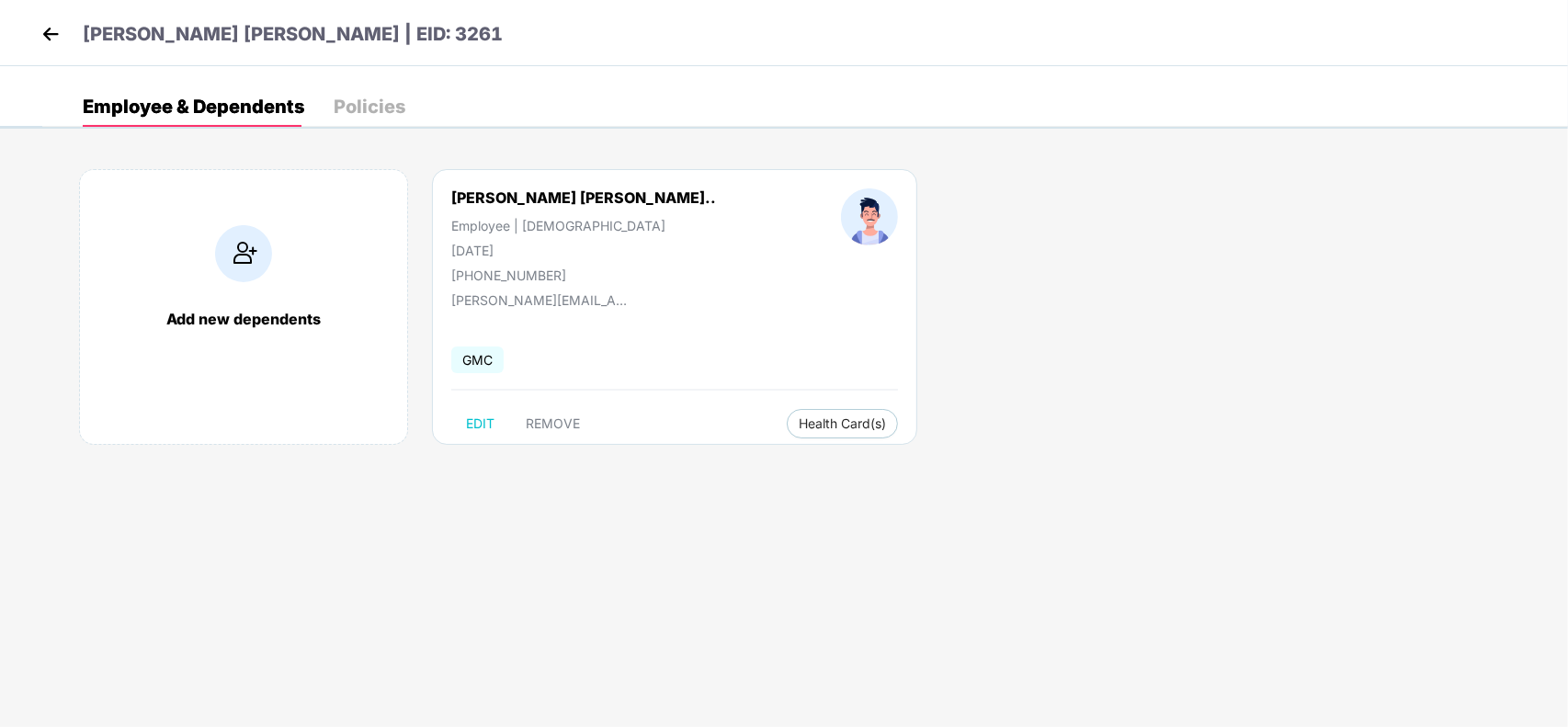
click at [53, 40] on img at bounding box center [51, 34] width 28 height 28
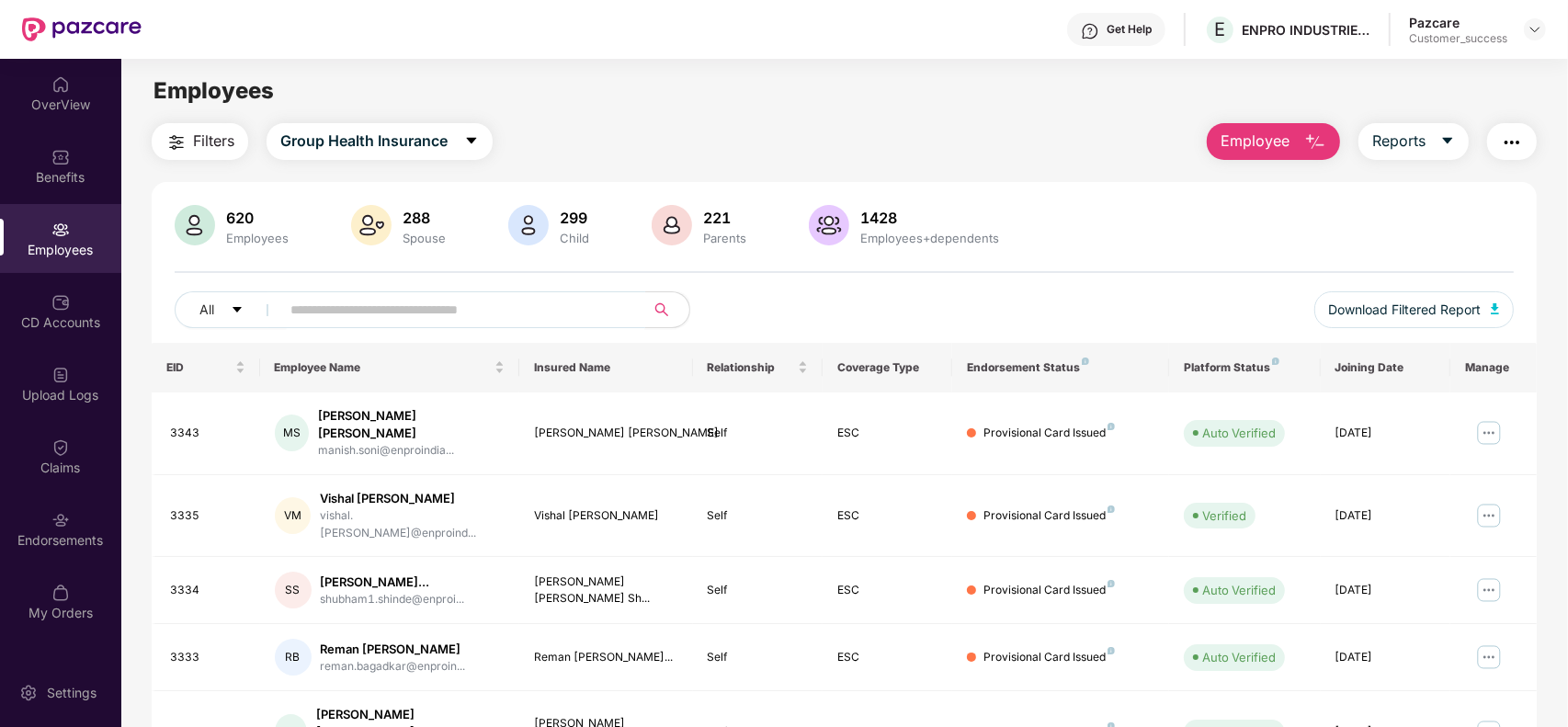
click at [409, 310] on input "text" at bounding box center [455, 310] width 330 height 28
paste input "****"
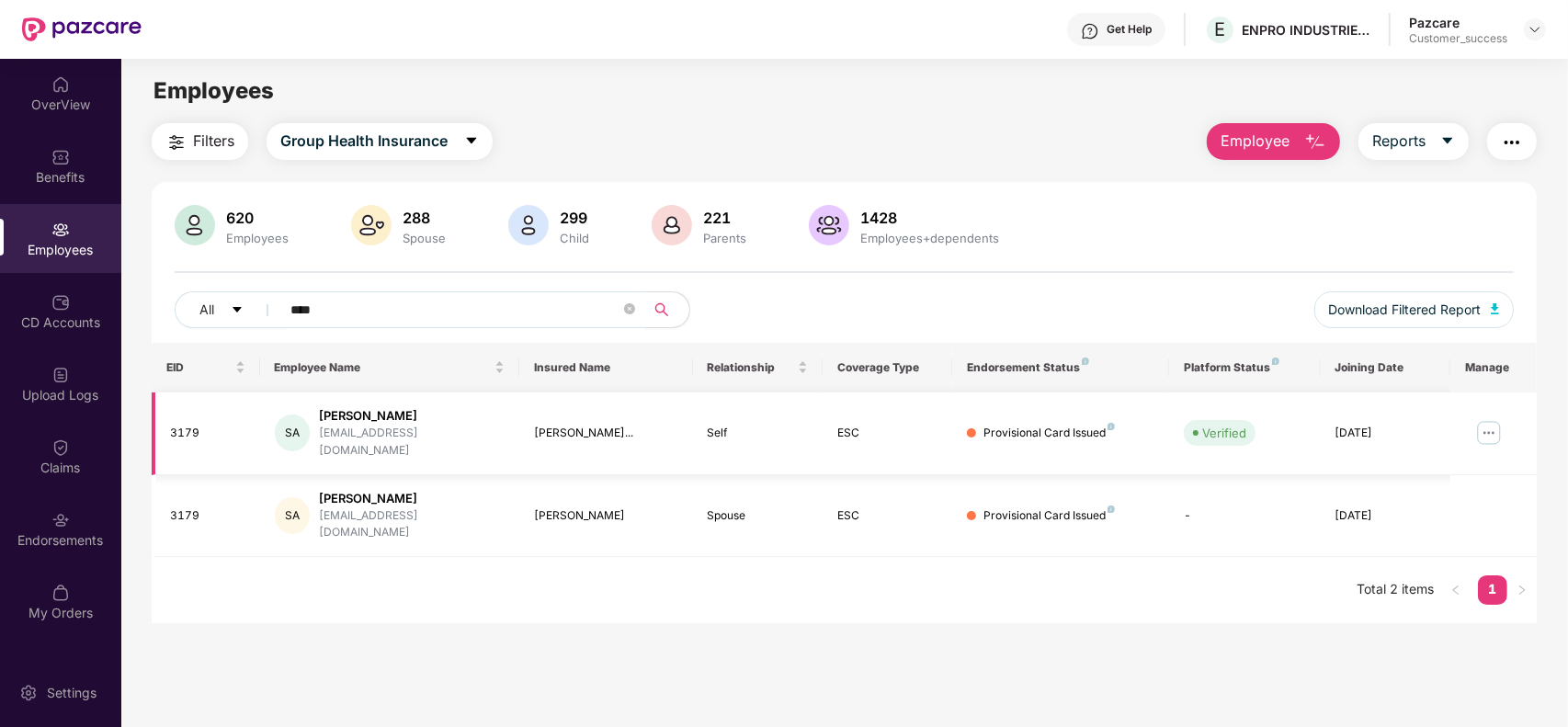
type input "****"
click at [1494, 426] on img at bounding box center [1488, 432] width 29 height 29
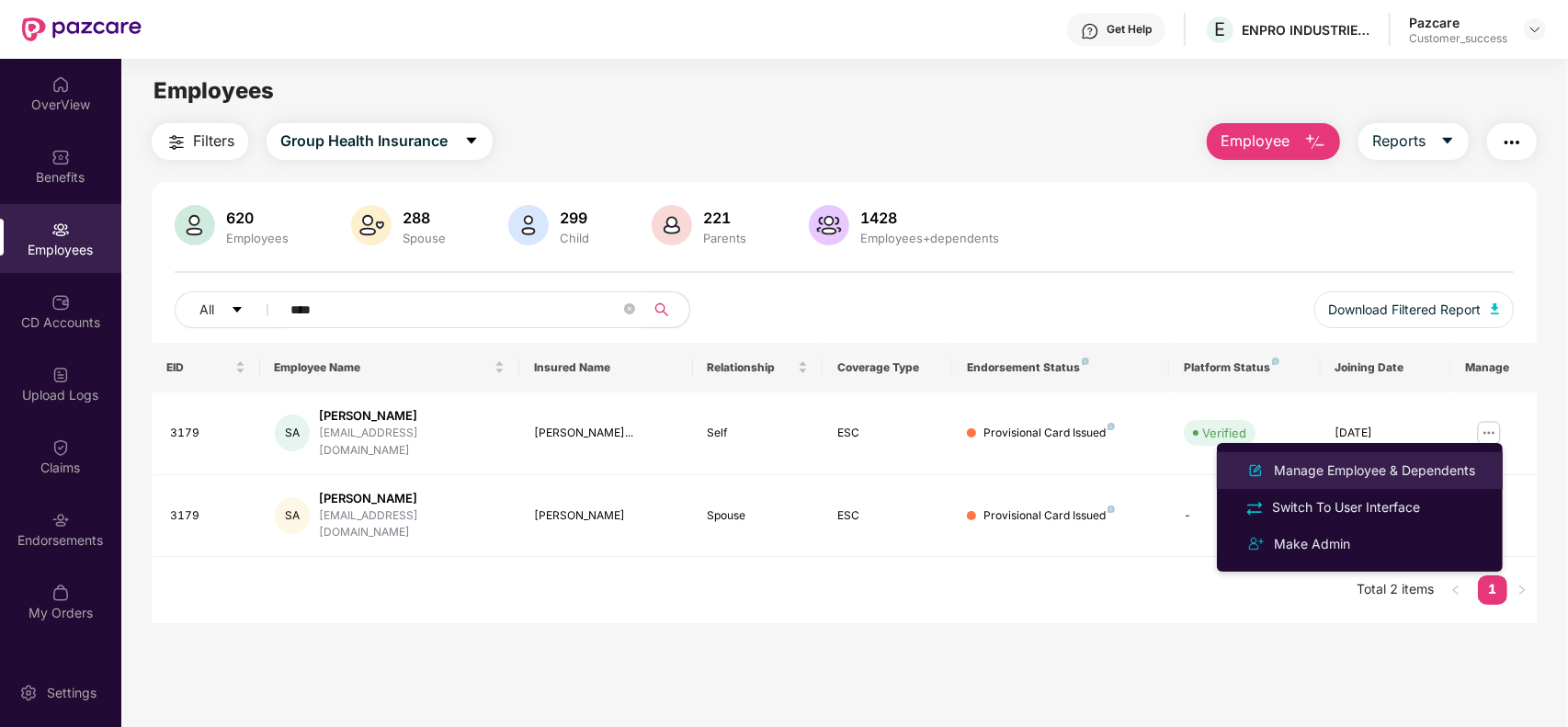
click at [1397, 471] on div "Manage Employee & Dependents" at bounding box center [1374, 471] width 208 height 20
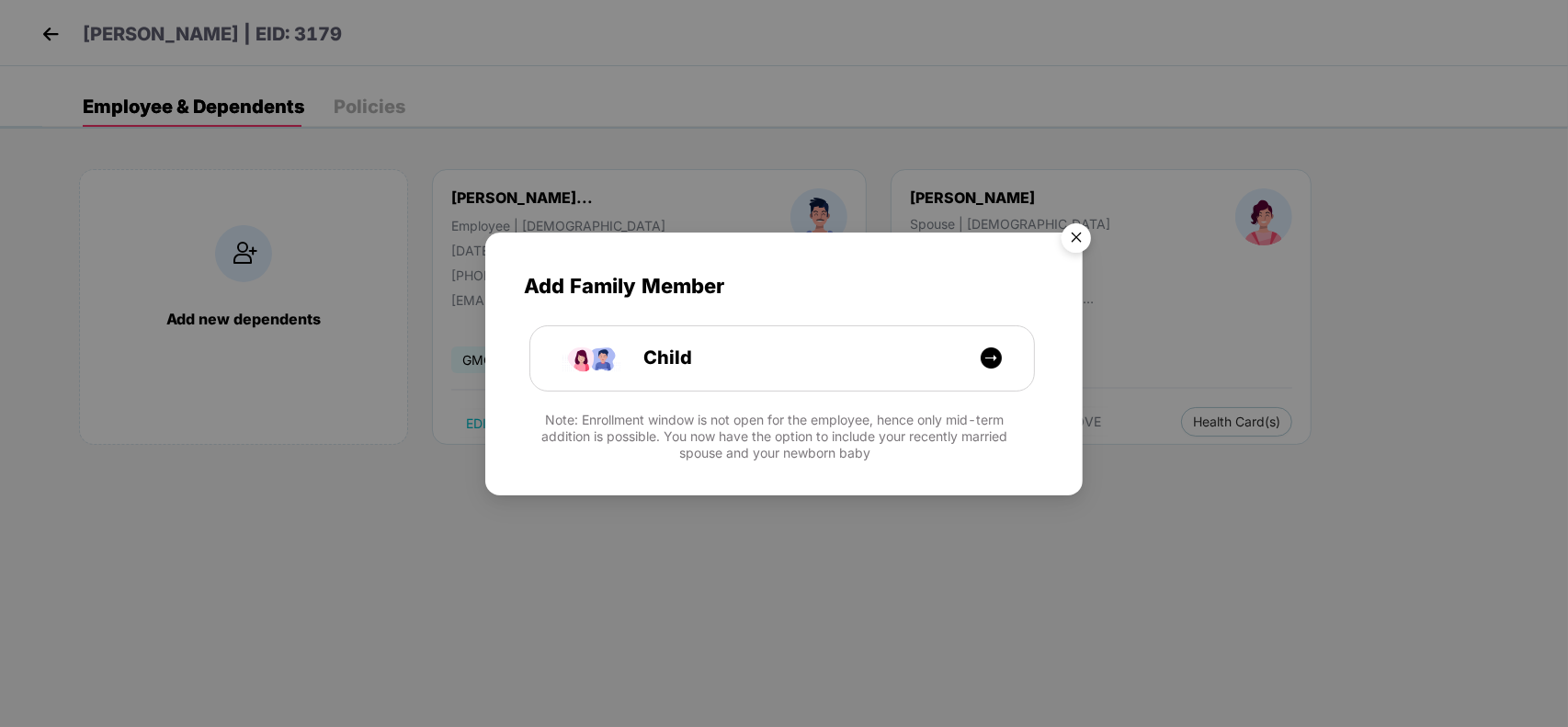
click at [1071, 240] on img "Close" at bounding box center [1076, 241] width 52 height 52
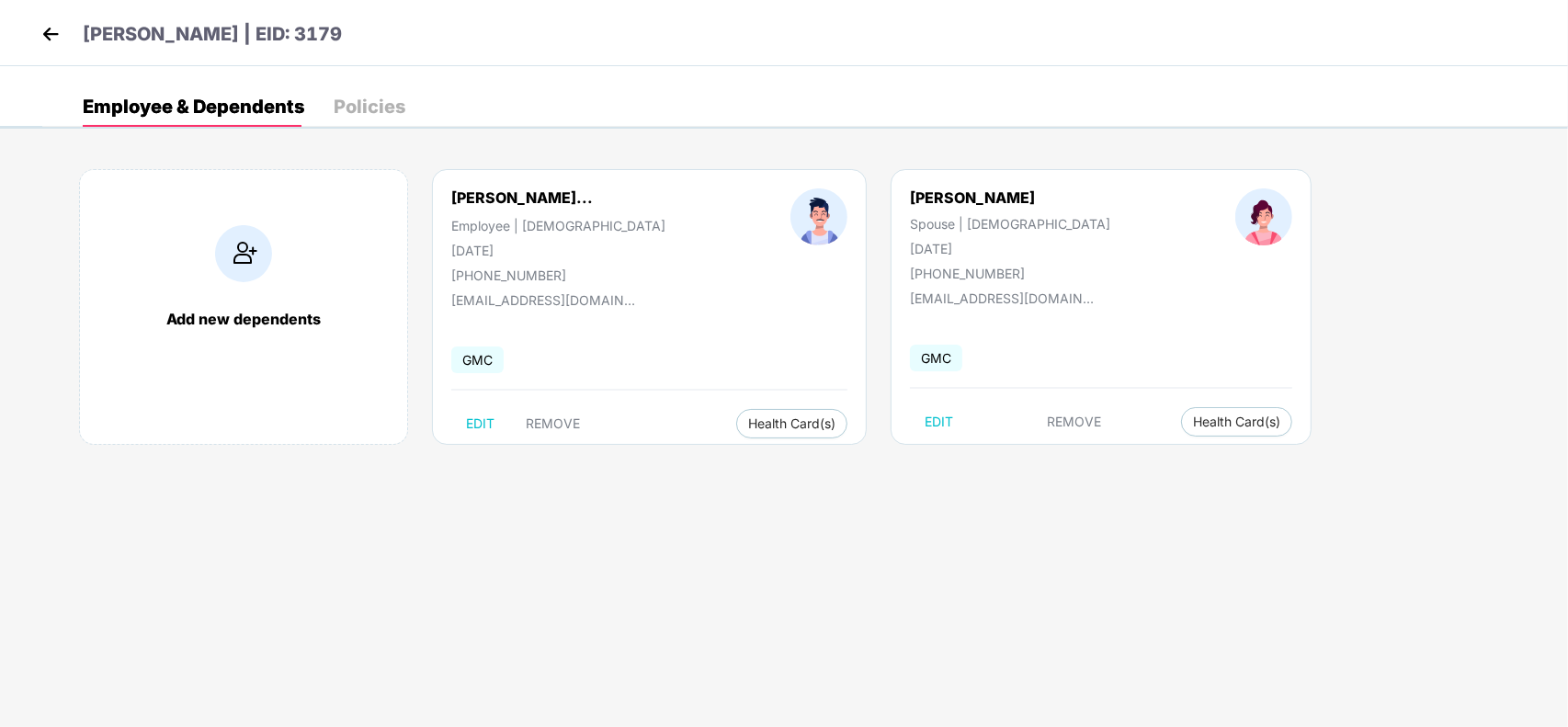
click at [44, 38] on img at bounding box center [51, 34] width 28 height 28
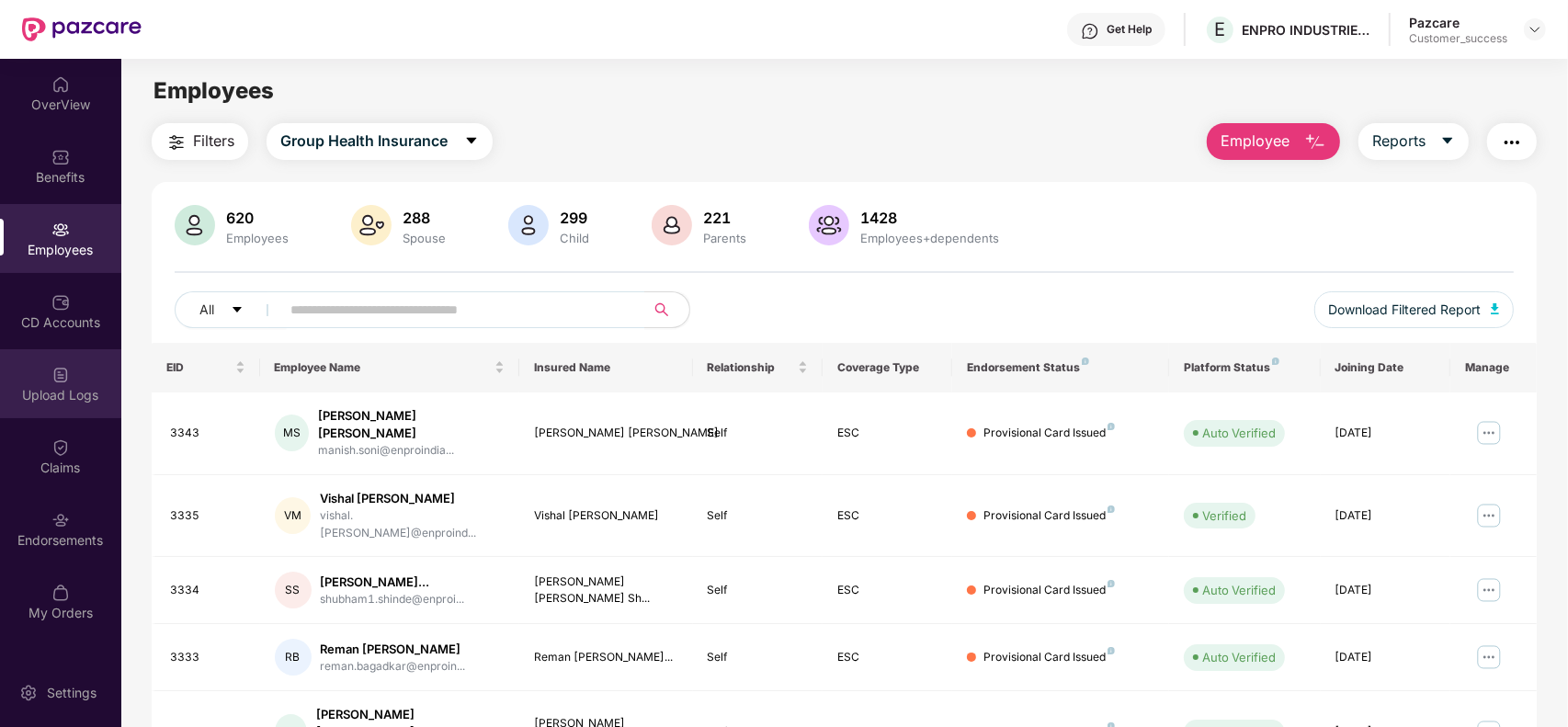
click at [71, 386] on div "Upload Logs" at bounding box center [61, 395] width 122 height 18
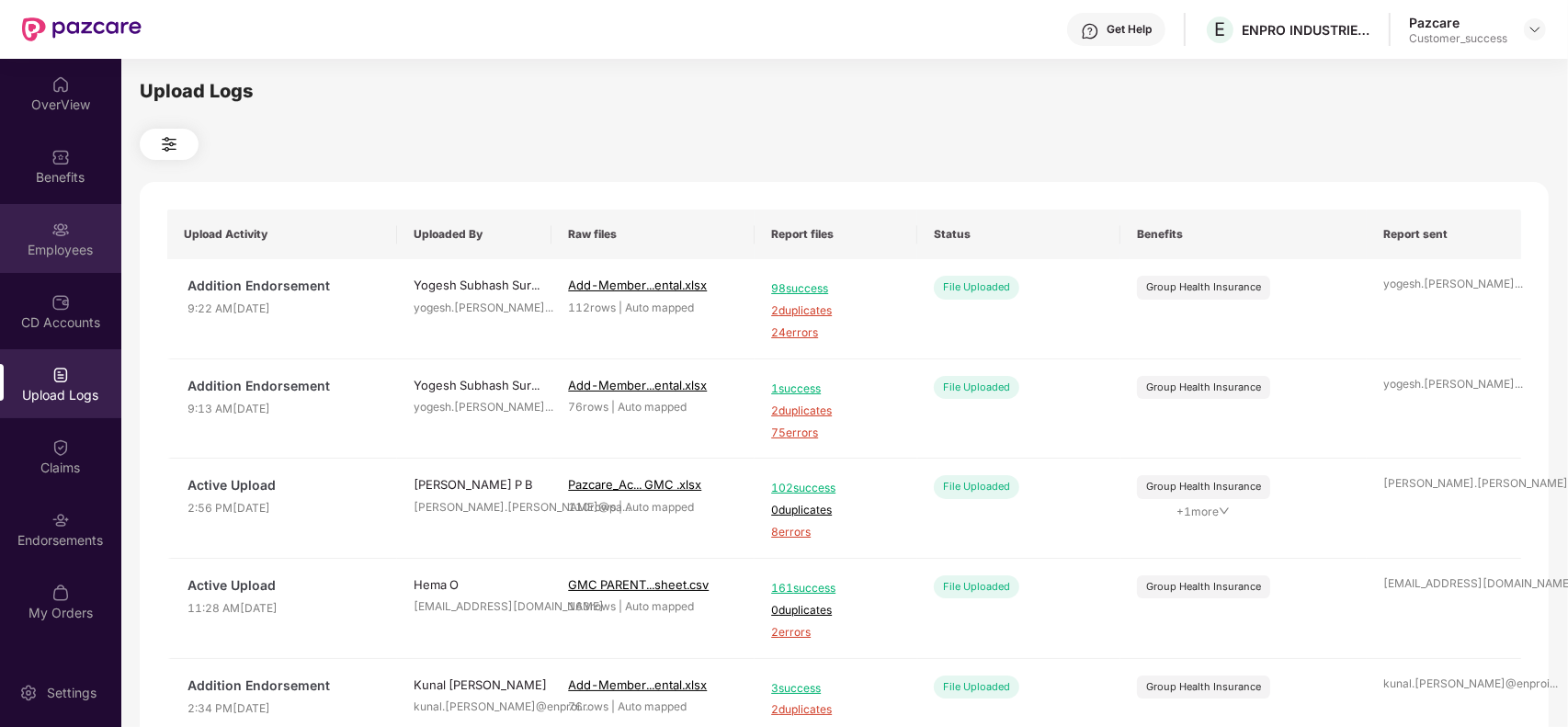
click at [65, 231] on img at bounding box center [61, 229] width 18 height 18
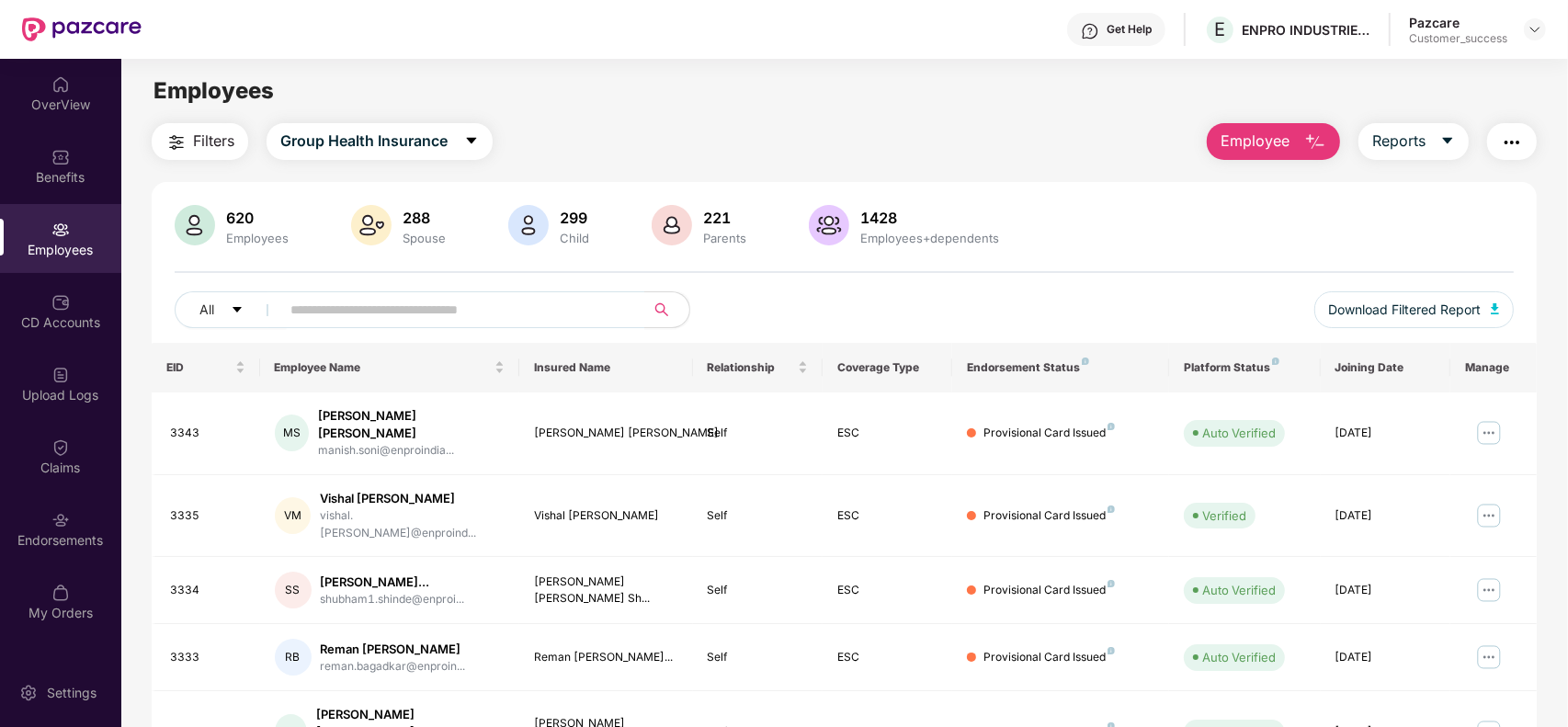
click at [1261, 144] on span "Employee" at bounding box center [1255, 141] width 69 height 23
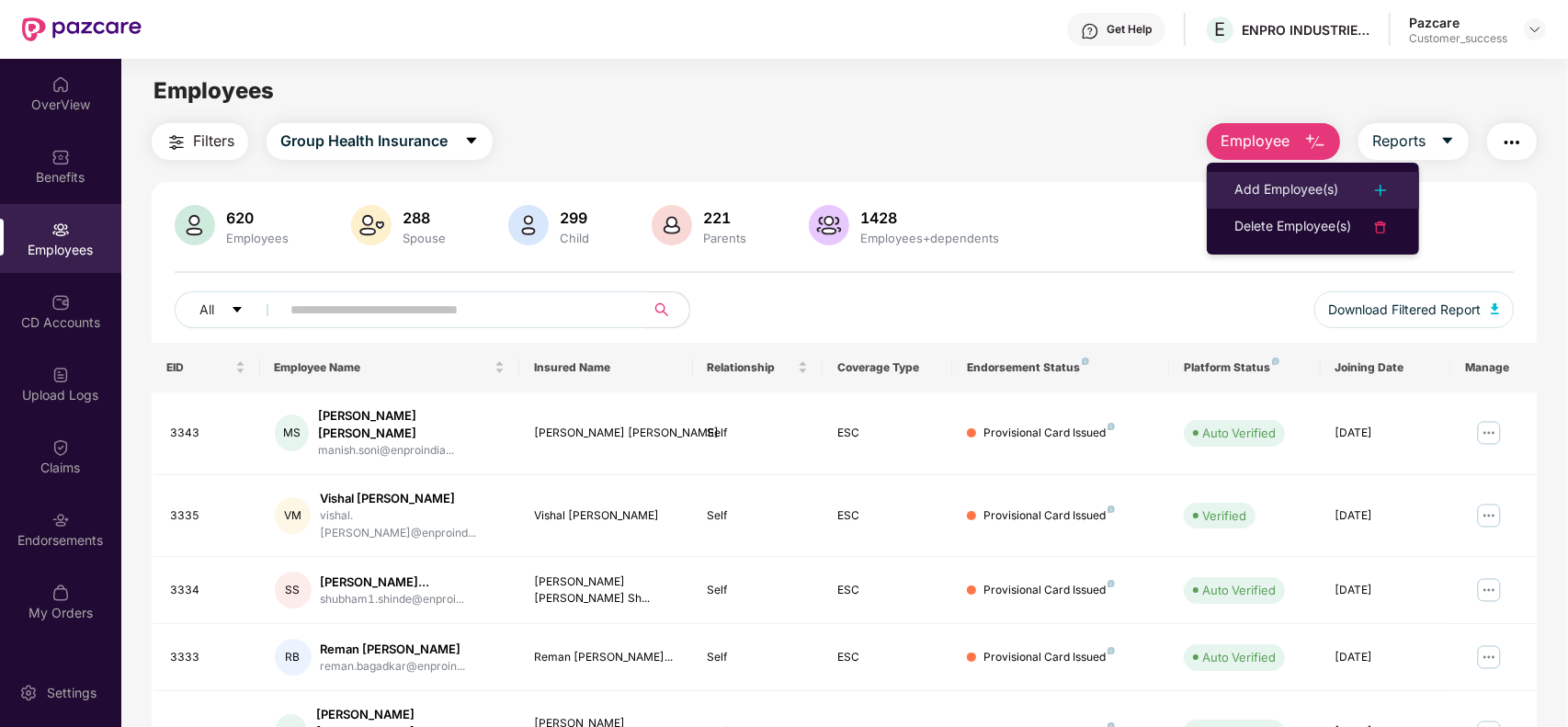
click at [1260, 183] on div "Add Employee(s)" at bounding box center [1287, 190] width 104 height 22
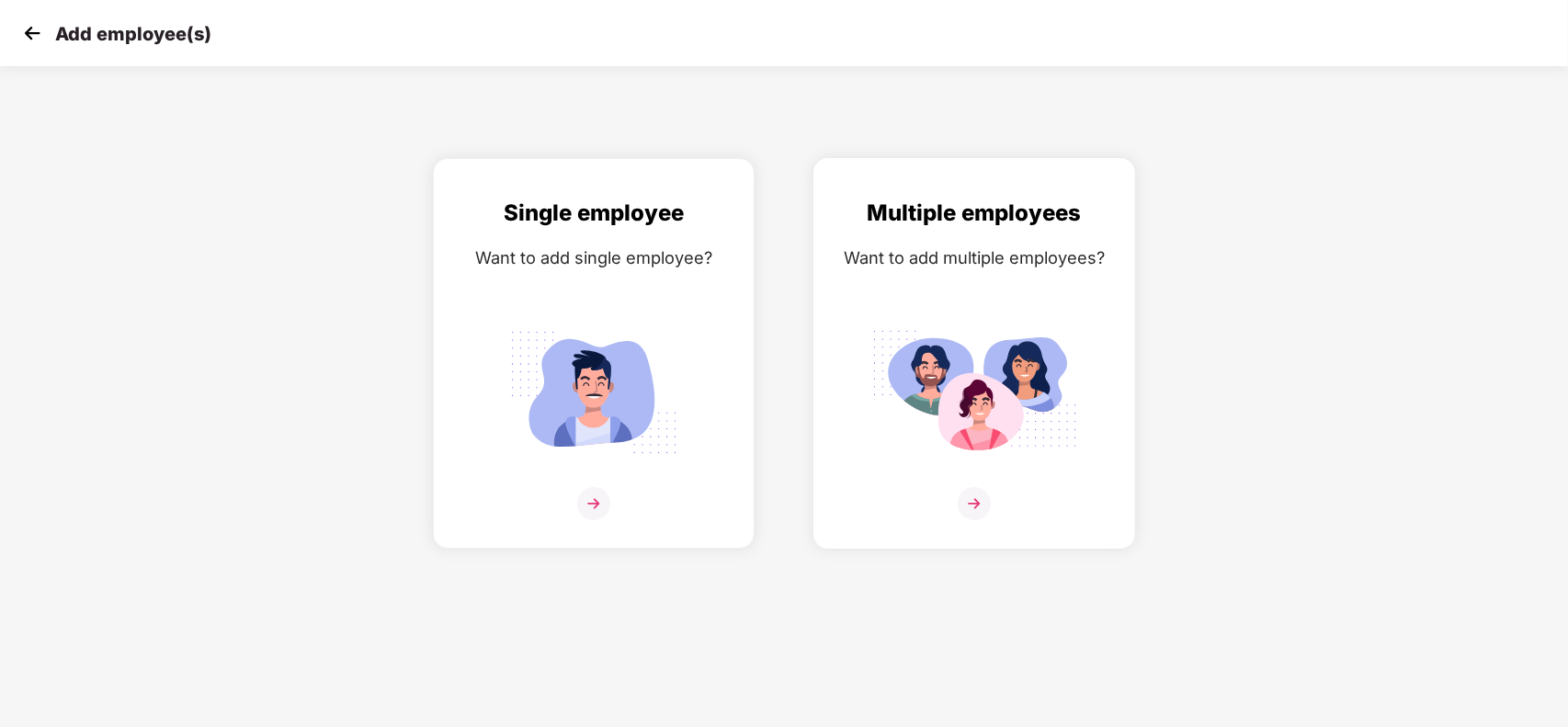
click at [977, 504] on img at bounding box center [974, 503] width 33 height 33
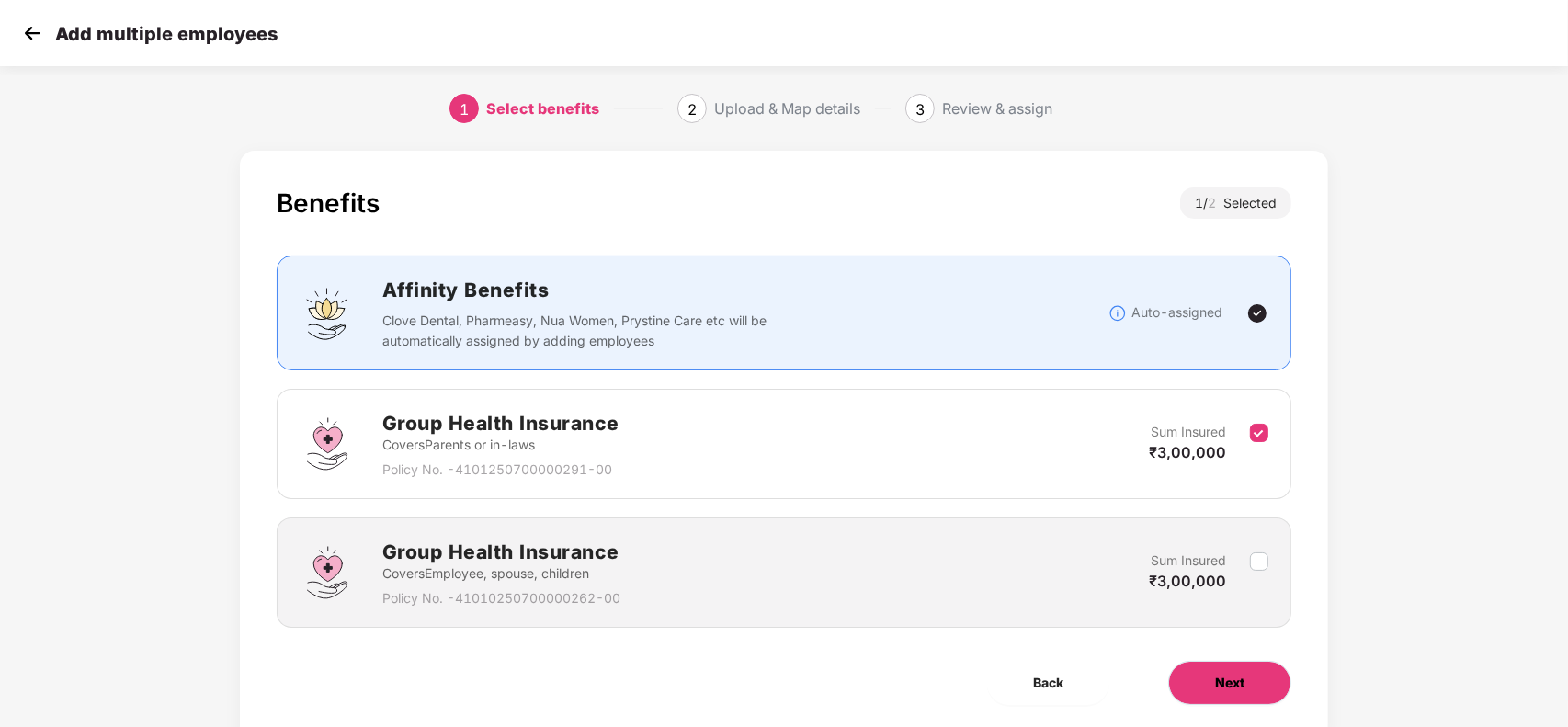
click at [1215, 693] on span "Next" at bounding box center [1229, 683] width 29 height 20
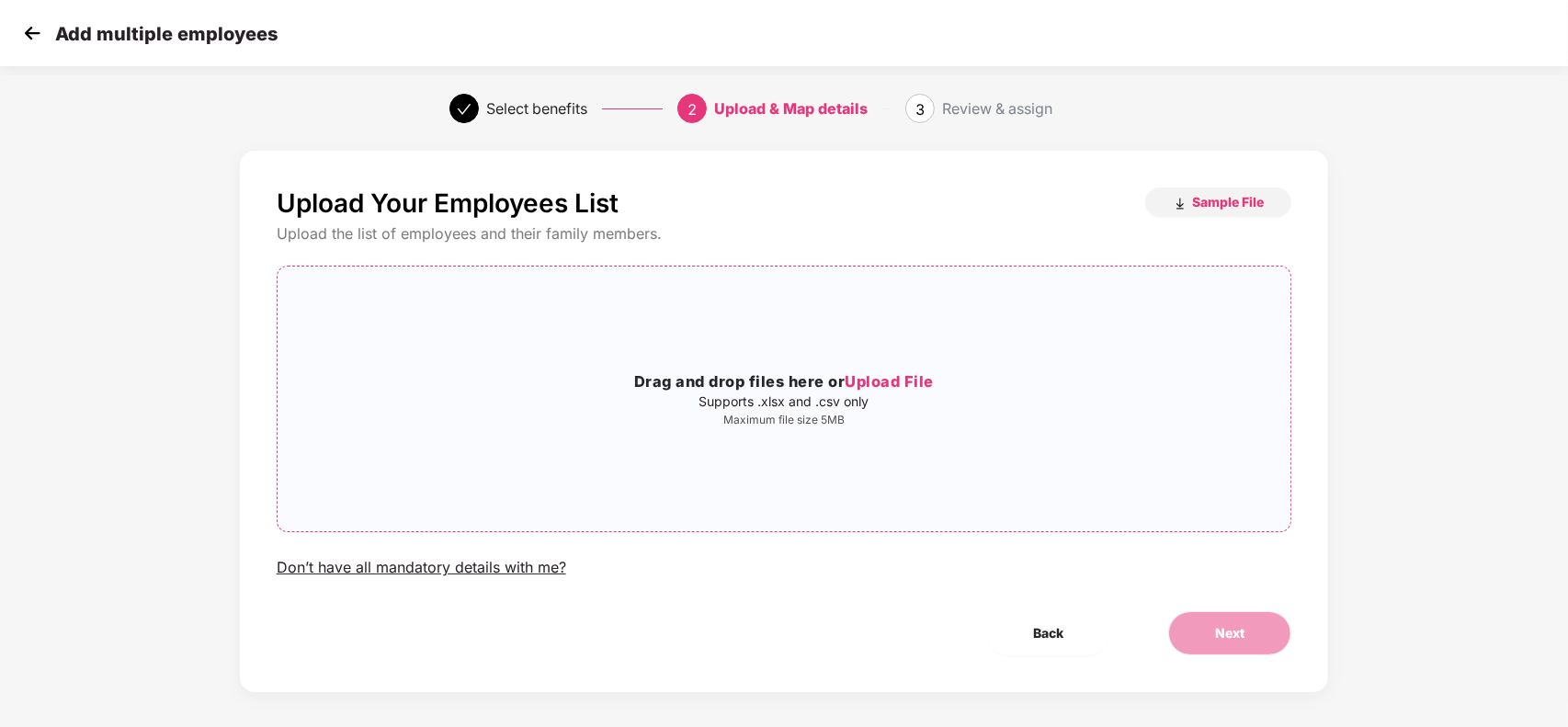
click at [885, 378] on span "Upload File" at bounding box center [889, 381] width 89 height 18
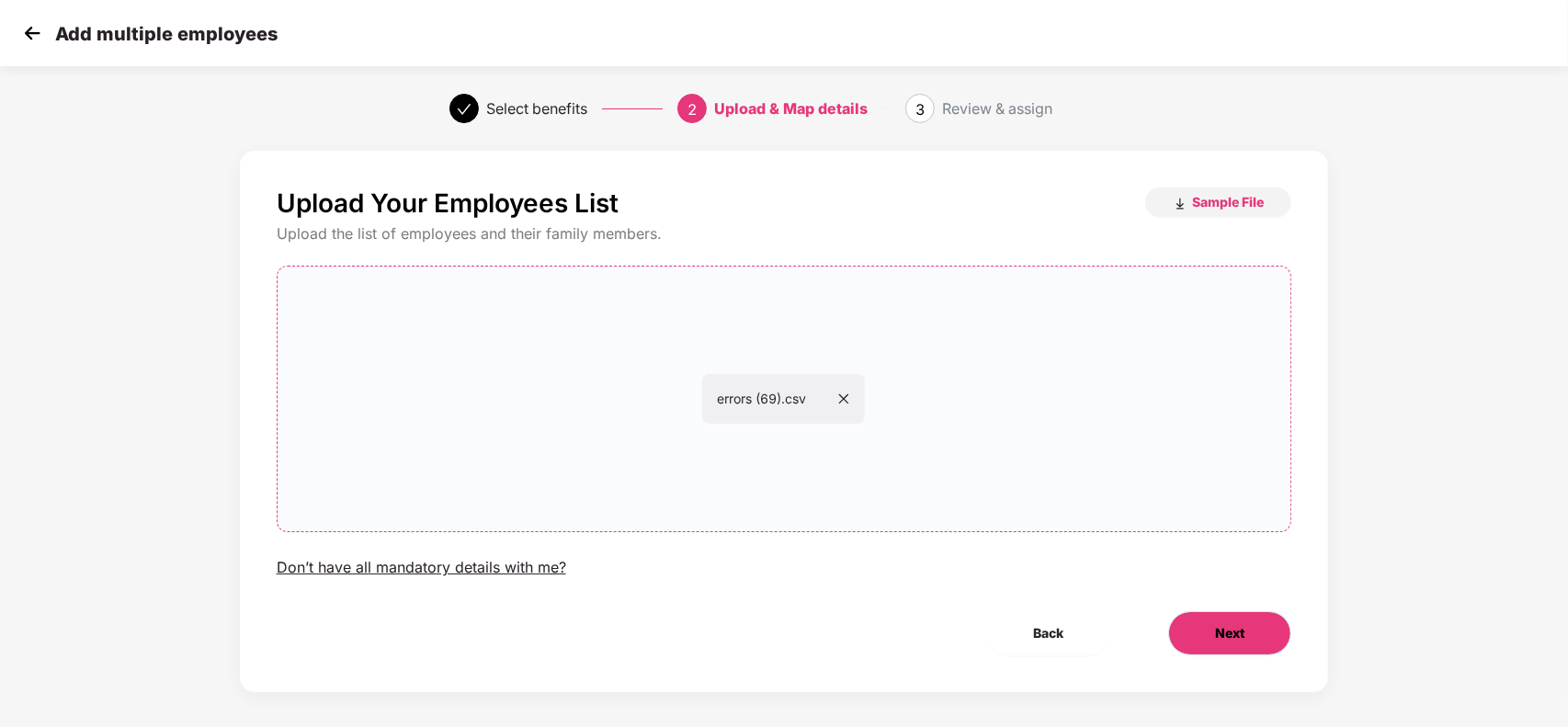
click at [1209, 630] on button "Next" at bounding box center [1229, 633] width 123 height 44
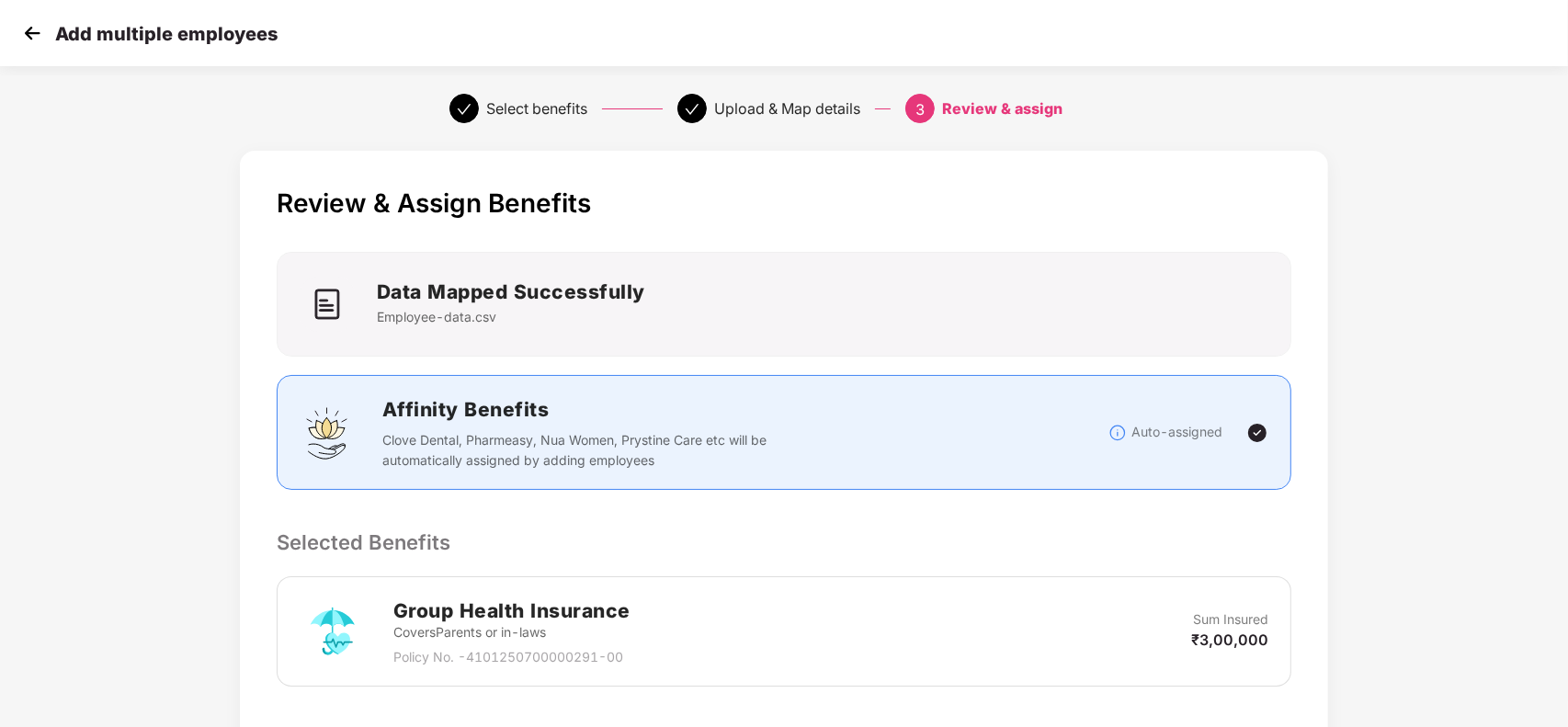
click at [1082, 541] on p "Selected Benefits" at bounding box center [784, 542] width 1015 height 31
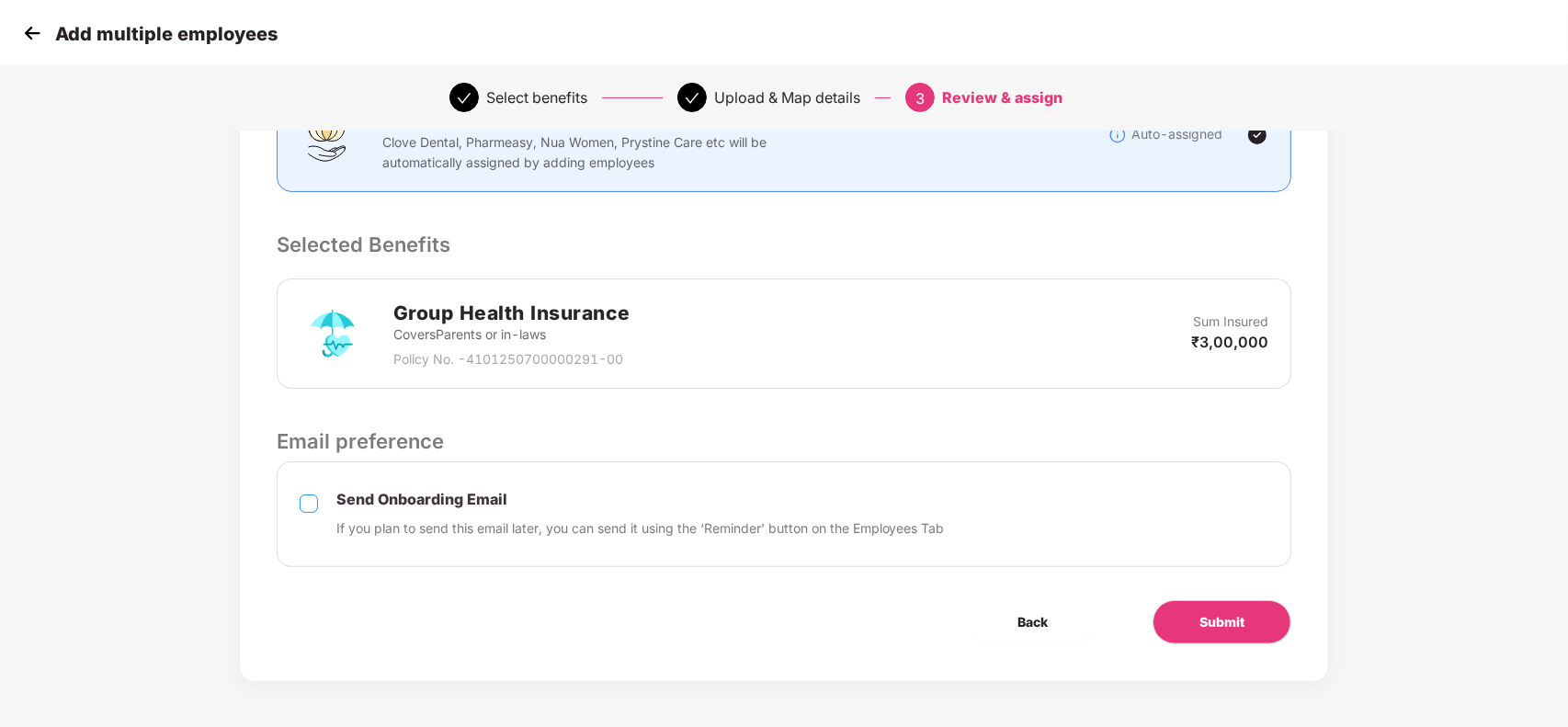
scroll to position [299, 0]
click at [1202, 625] on span "Submit" at bounding box center [1222, 622] width 45 height 20
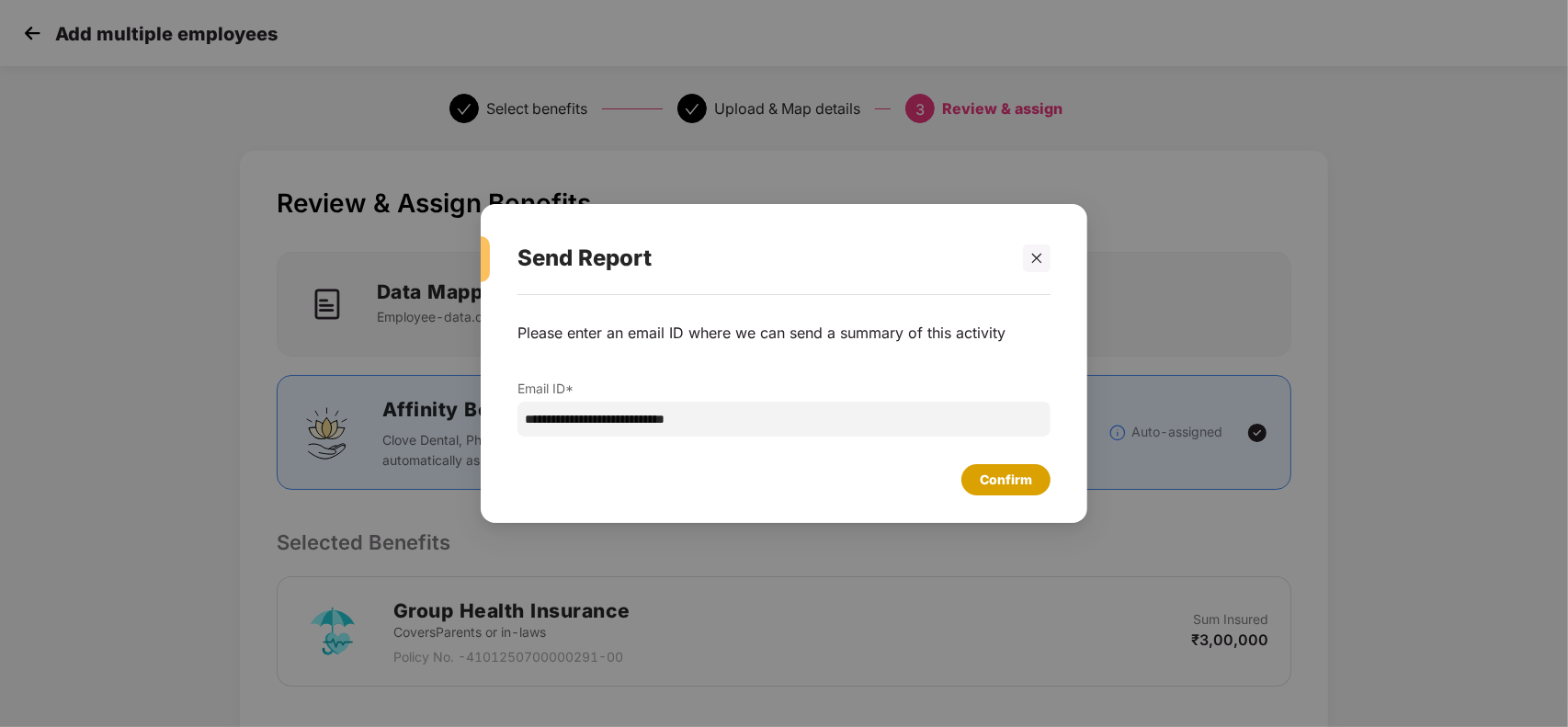
click at [1030, 485] on div "Confirm" at bounding box center [1005, 480] width 53 height 20
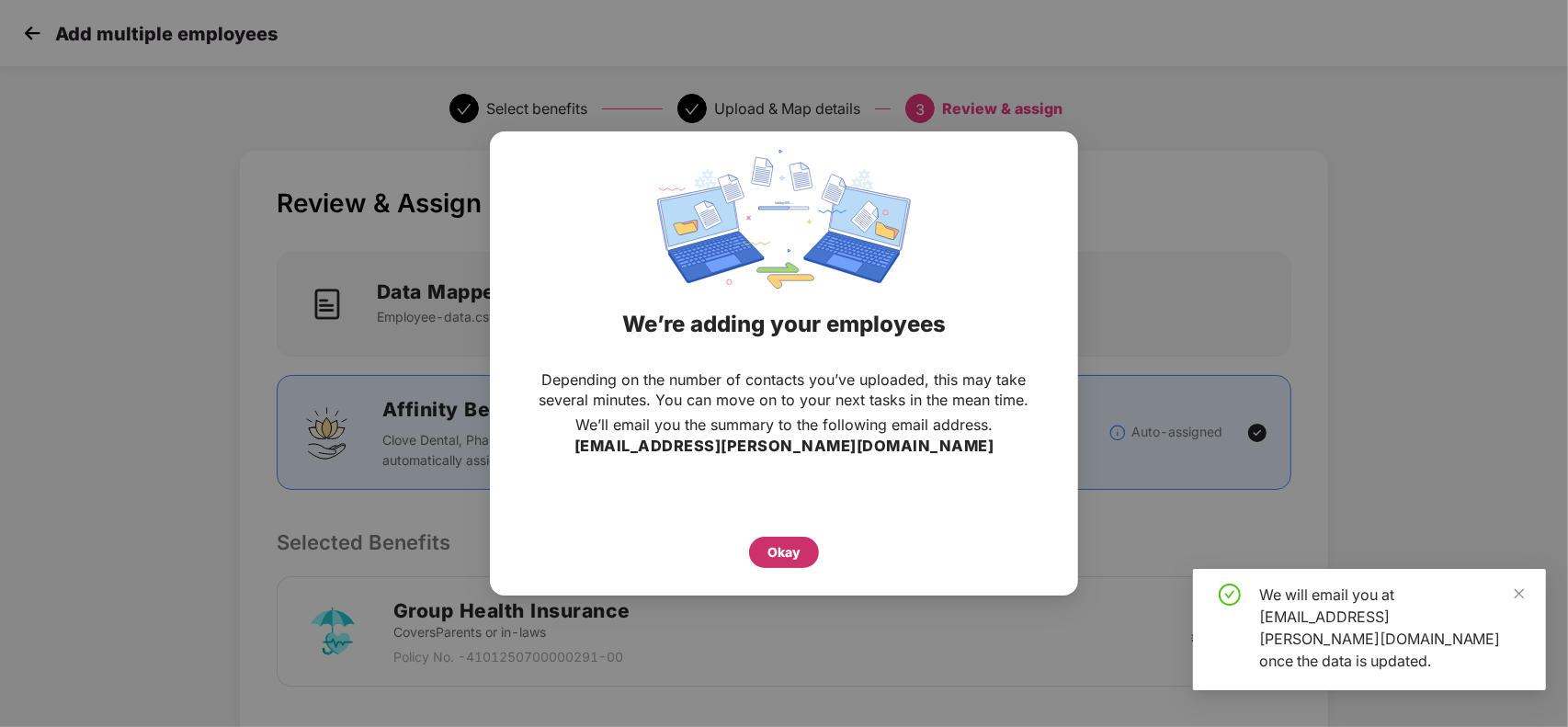
click at [781, 543] on div "Okay" at bounding box center [783, 552] width 33 height 20
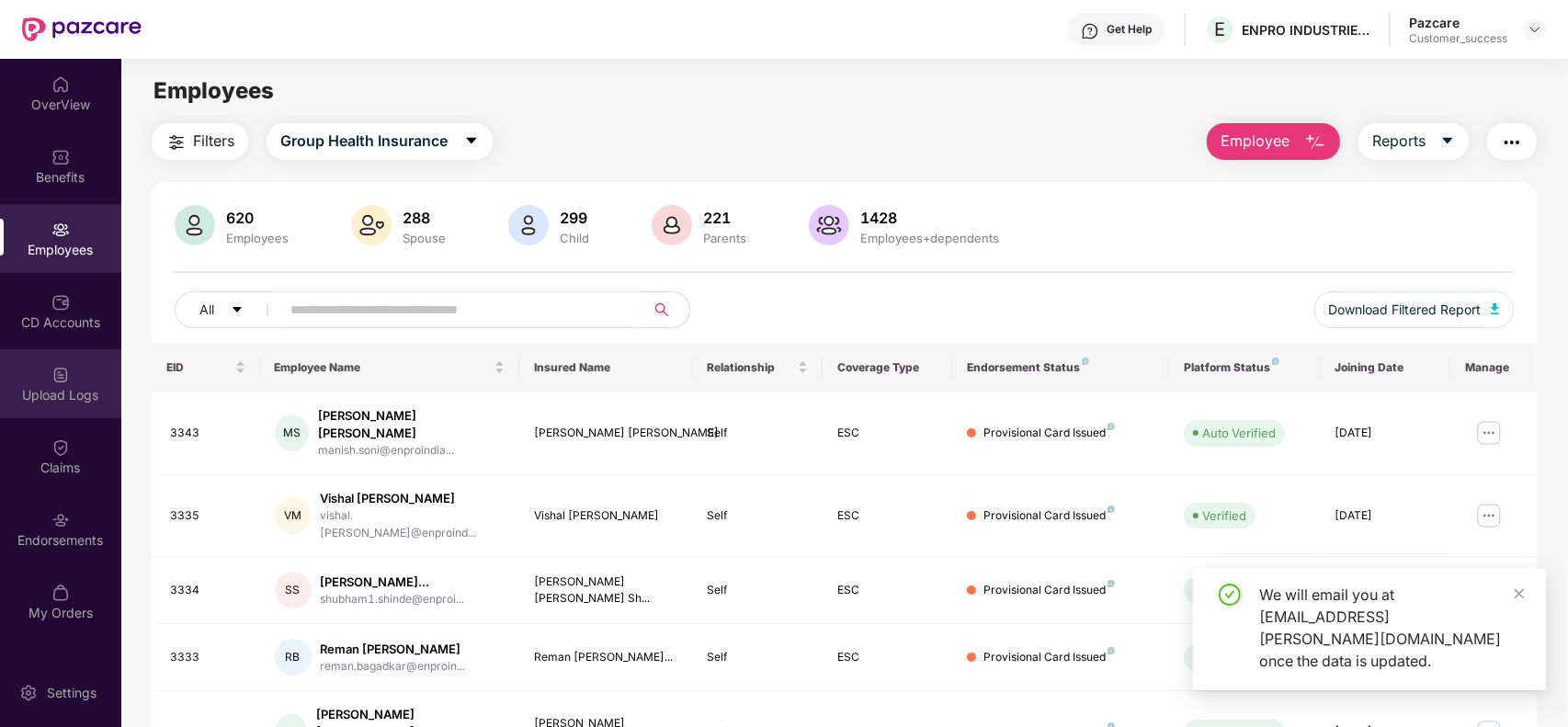
click at [83, 398] on div "Upload Logs" at bounding box center [61, 395] width 122 height 18
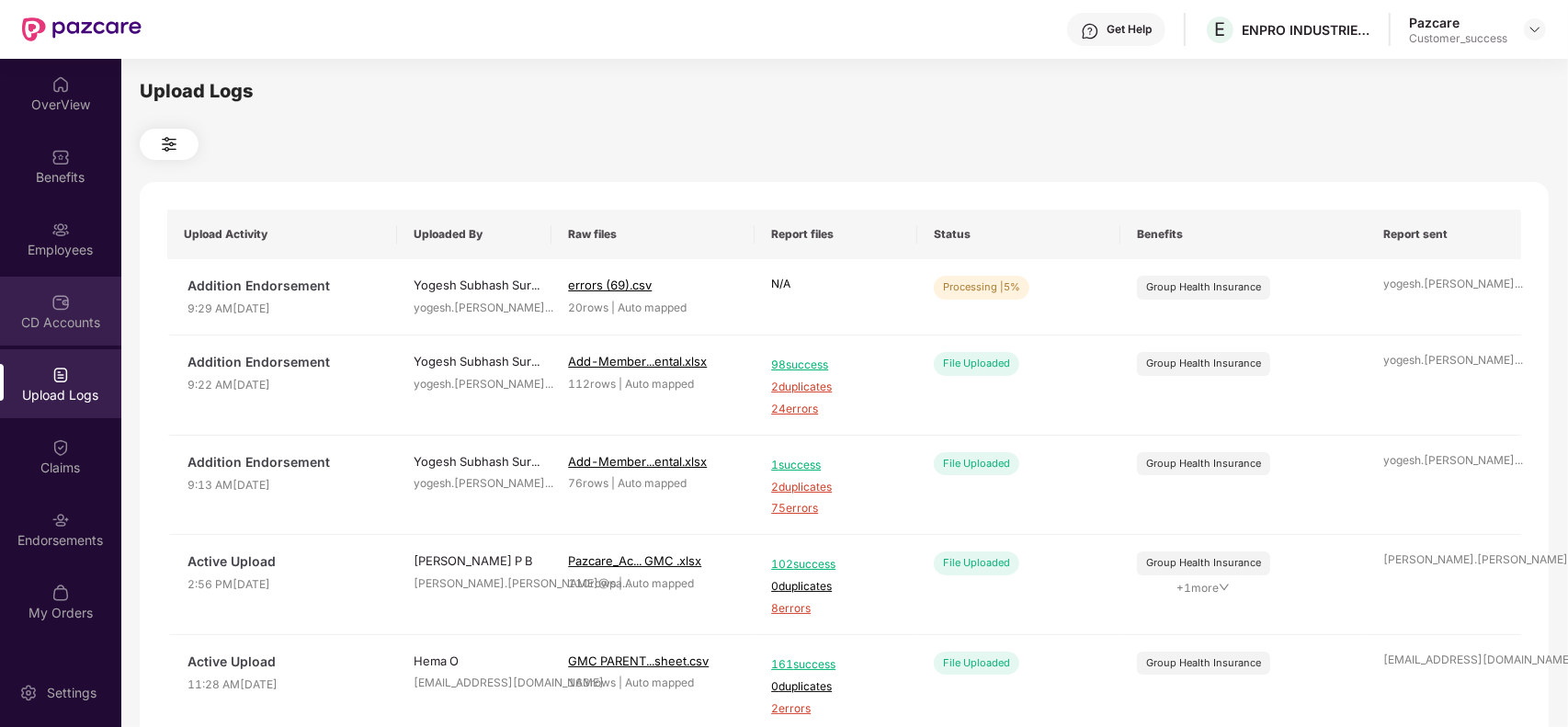
click at [71, 320] on div "CD Accounts" at bounding box center [61, 322] width 122 height 18
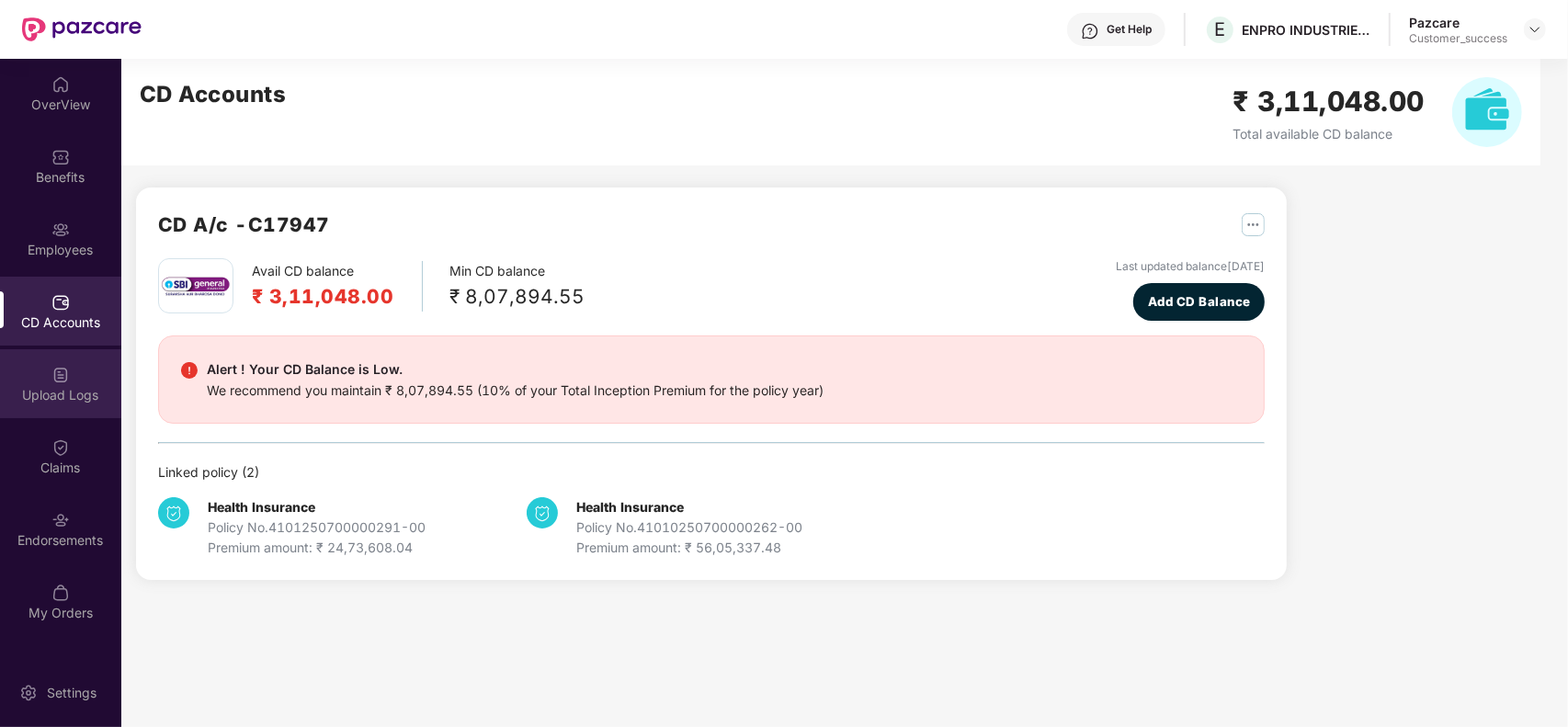
click at [66, 401] on div "Upload Logs" at bounding box center [61, 395] width 122 height 18
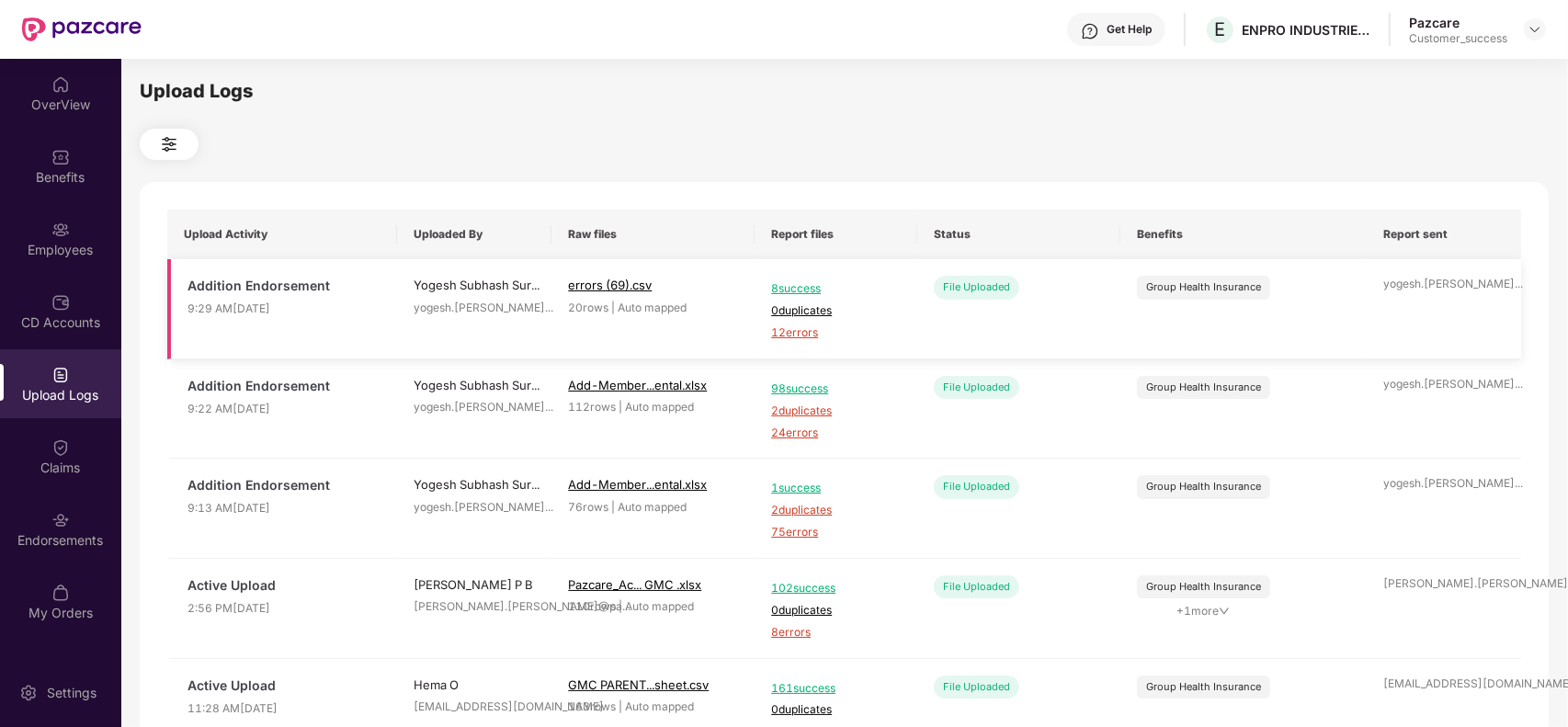
click at [802, 337] on span "12 errors" at bounding box center [836, 333] width 130 height 18
click at [810, 412] on span "2 duplicates" at bounding box center [836, 412] width 130 height 18
click at [71, 245] on div "Employees" at bounding box center [61, 249] width 122 height 18
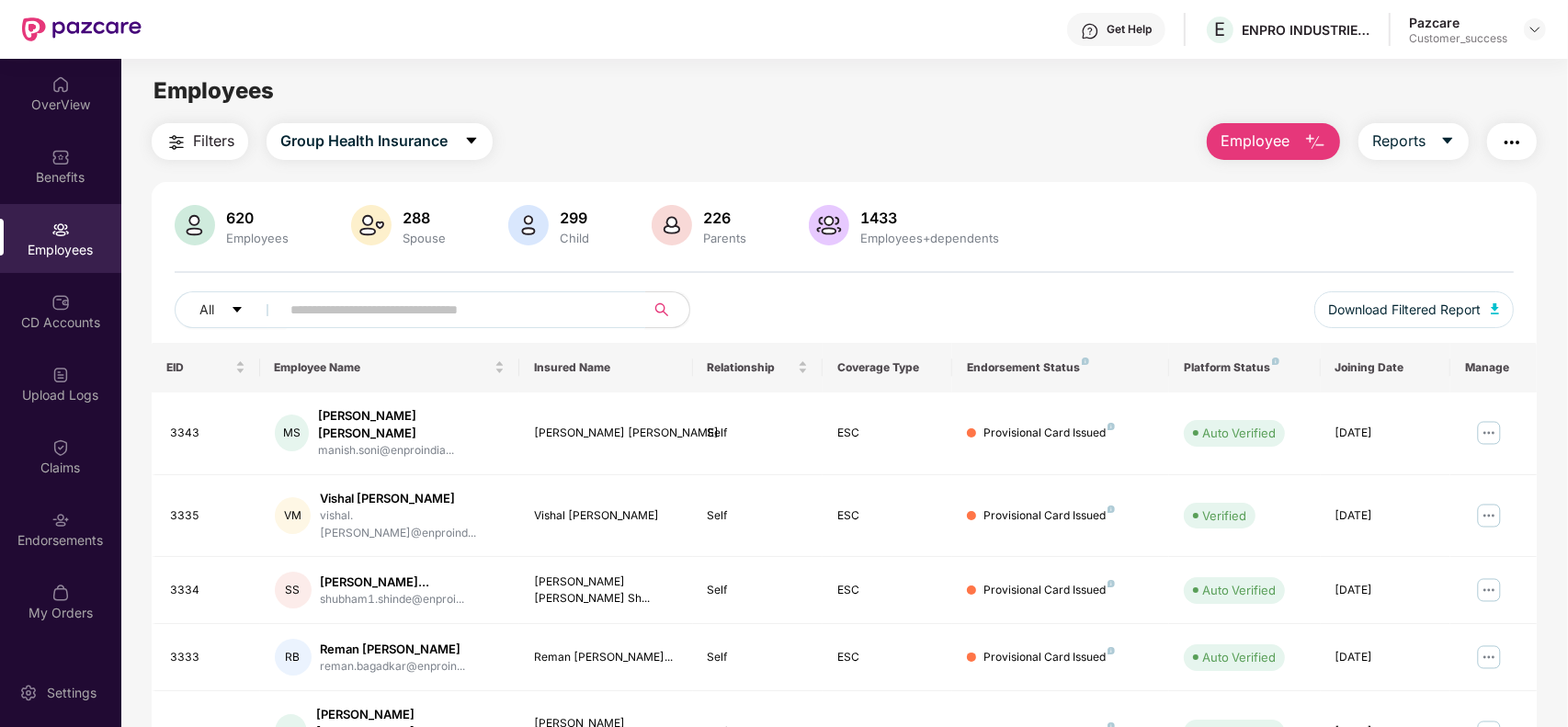
click at [359, 310] on input "text" at bounding box center [455, 310] width 330 height 28
paste input "****"
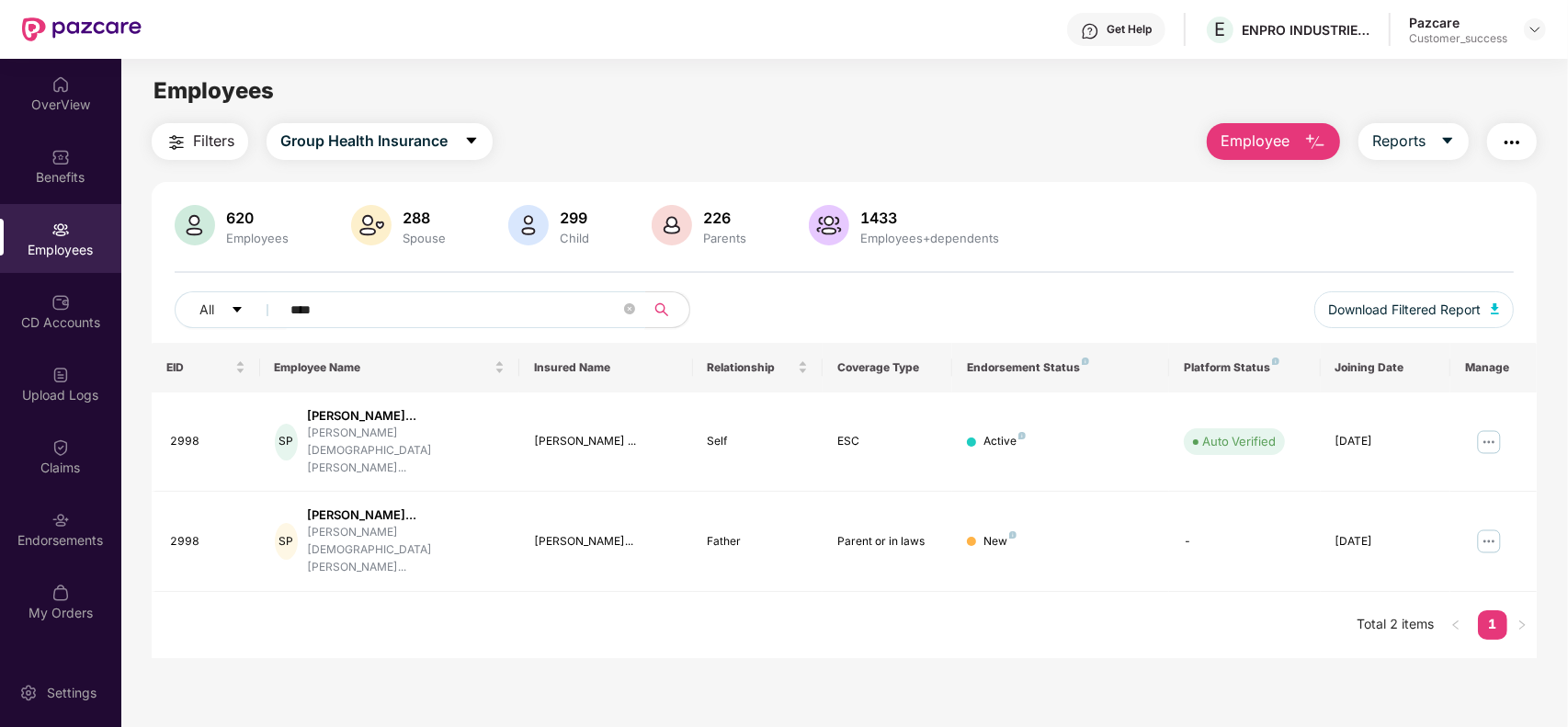
type input "****"
paste input "text"
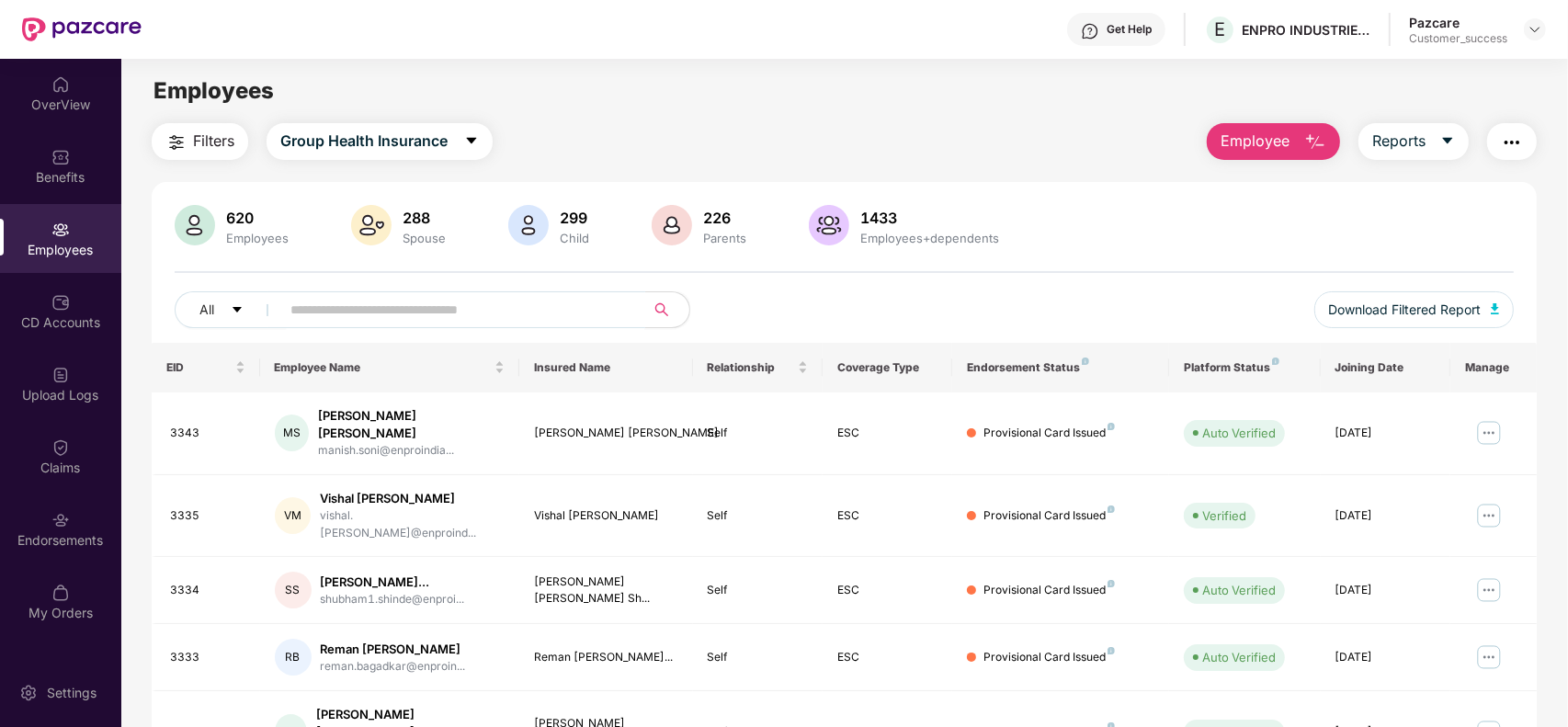
click at [443, 323] on span at bounding box center [457, 309] width 377 height 37
click at [428, 310] on input "text" at bounding box center [455, 310] width 330 height 28
paste input "****"
click at [410, 319] on input "text" at bounding box center [455, 310] width 330 height 28
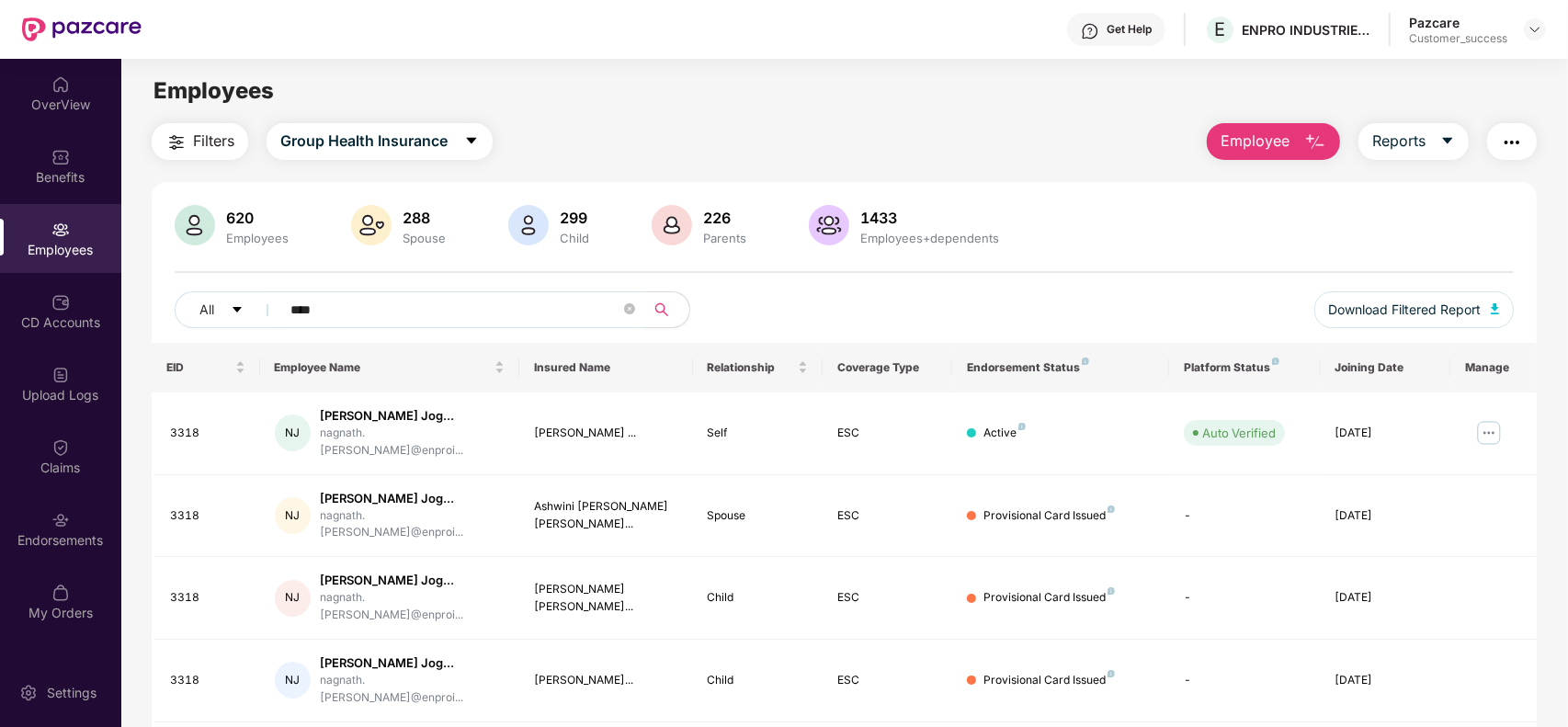
type input "****"
click at [828, 310] on div "All ****" at bounding box center [565, 309] width 781 height 37
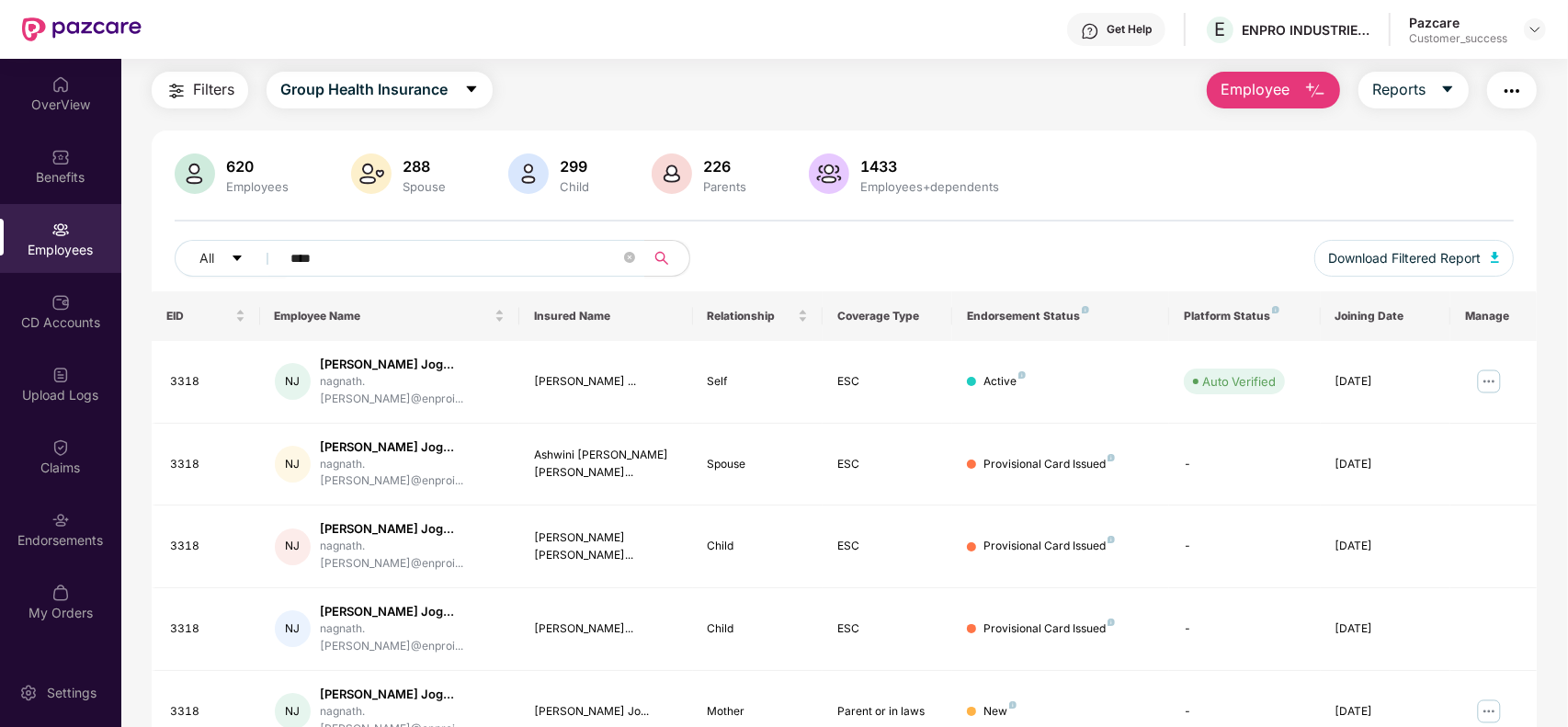
scroll to position [67, 0]
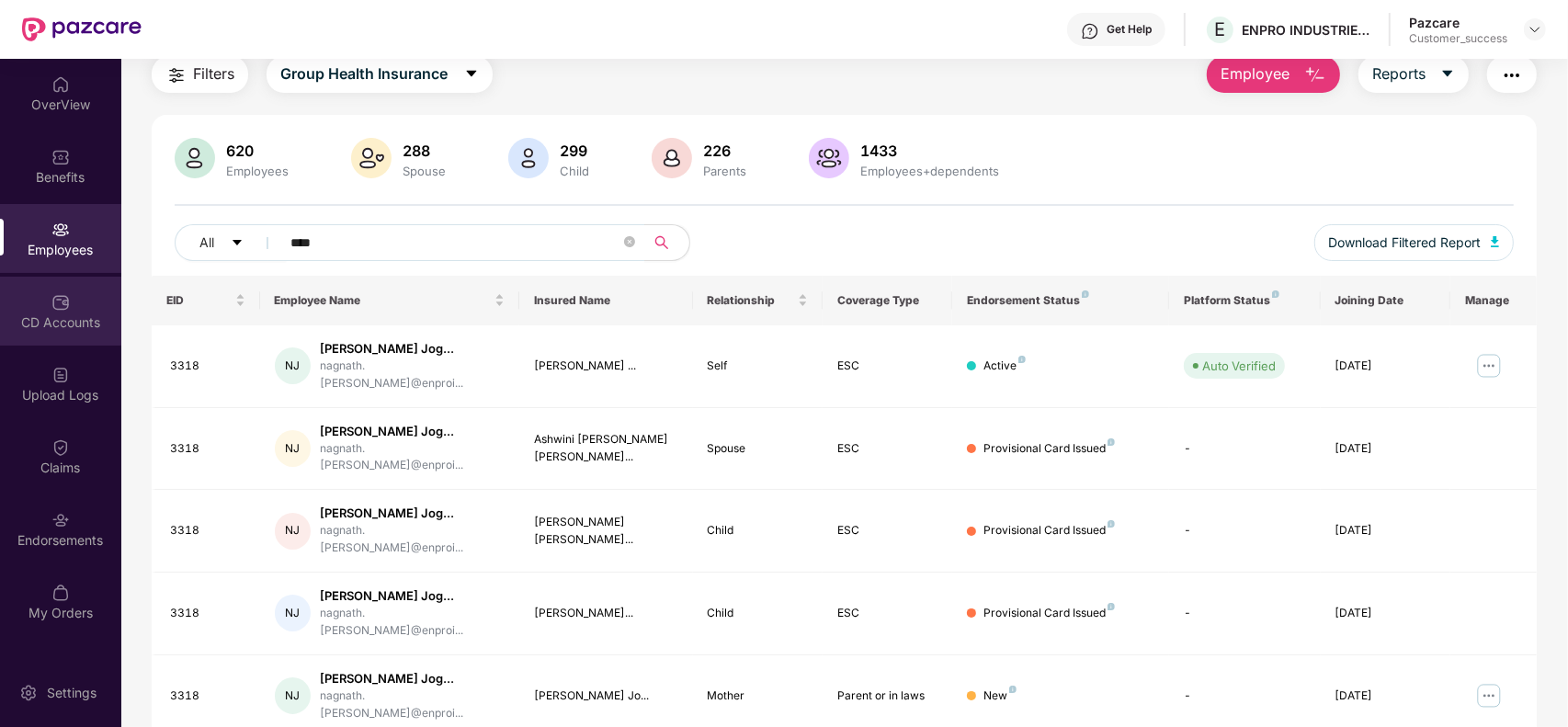
click at [61, 299] on img at bounding box center [61, 302] width 18 height 18
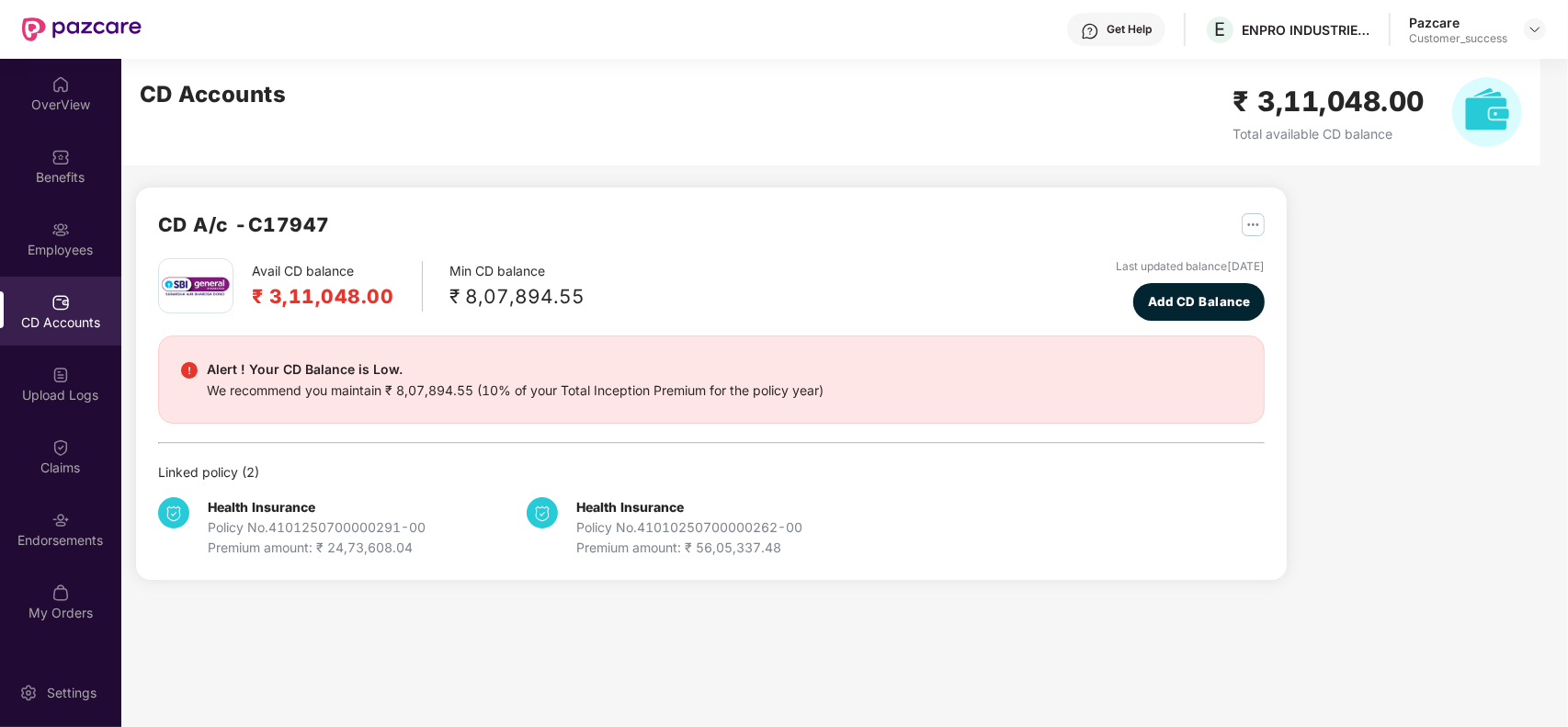
scroll to position [0, 0]
click at [61, 299] on img at bounding box center [61, 302] width 18 height 18
click at [58, 266] on div "Employees" at bounding box center [61, 238] width 122 height 69
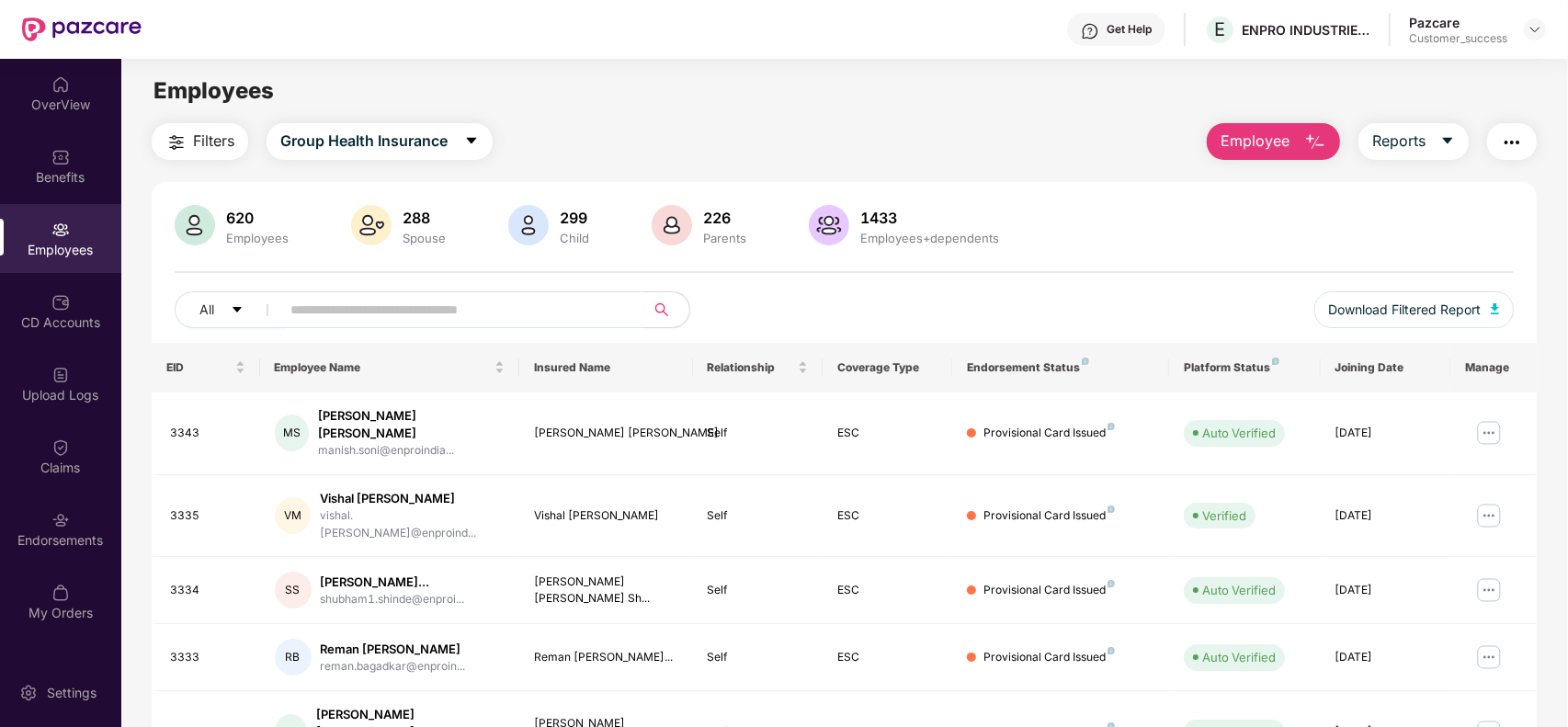
click at [1276, 150] on span "Employee" at bounding box center [1255, 141] width 69 height 23
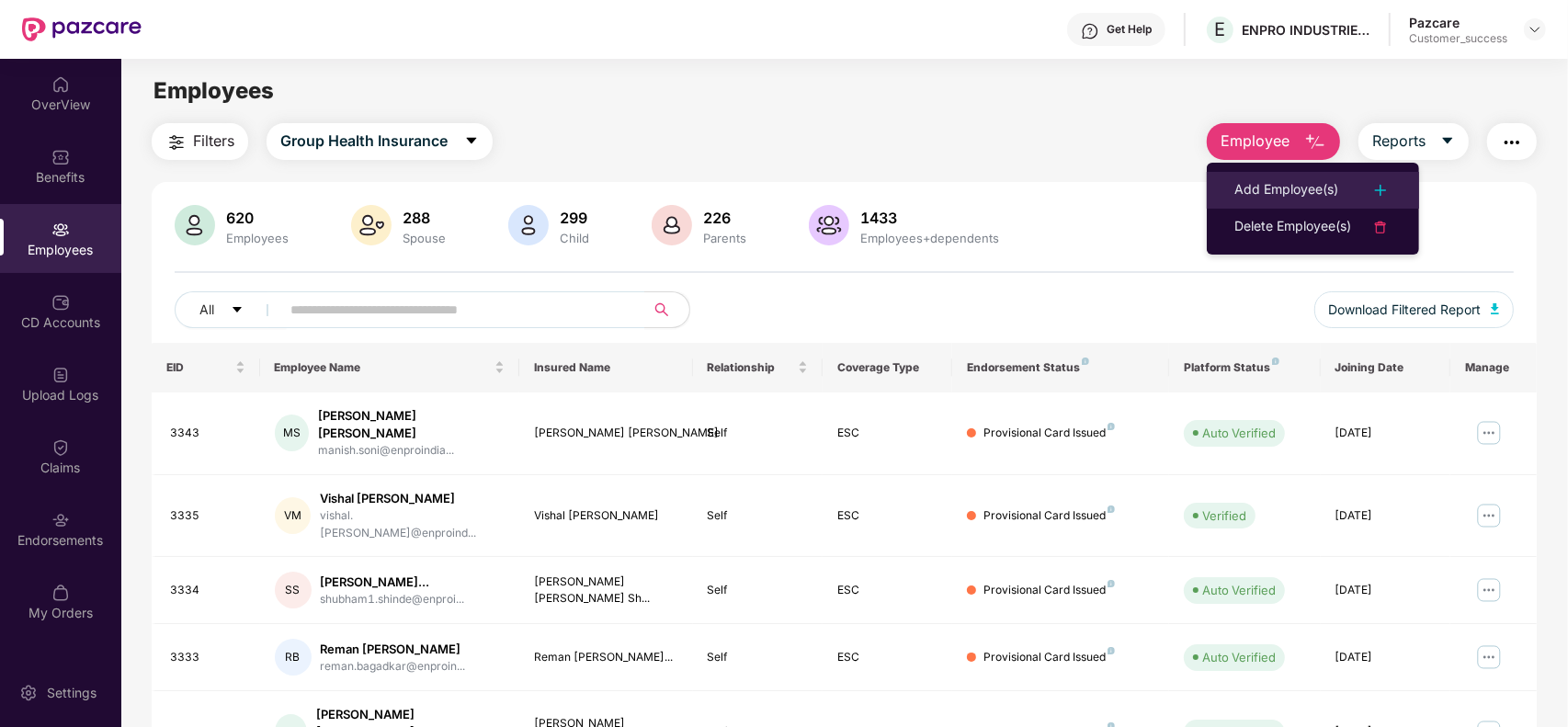
click at [1261, 185] on div "Add Employee(s)" at bounding box center [1287, 190] width 104 height 22
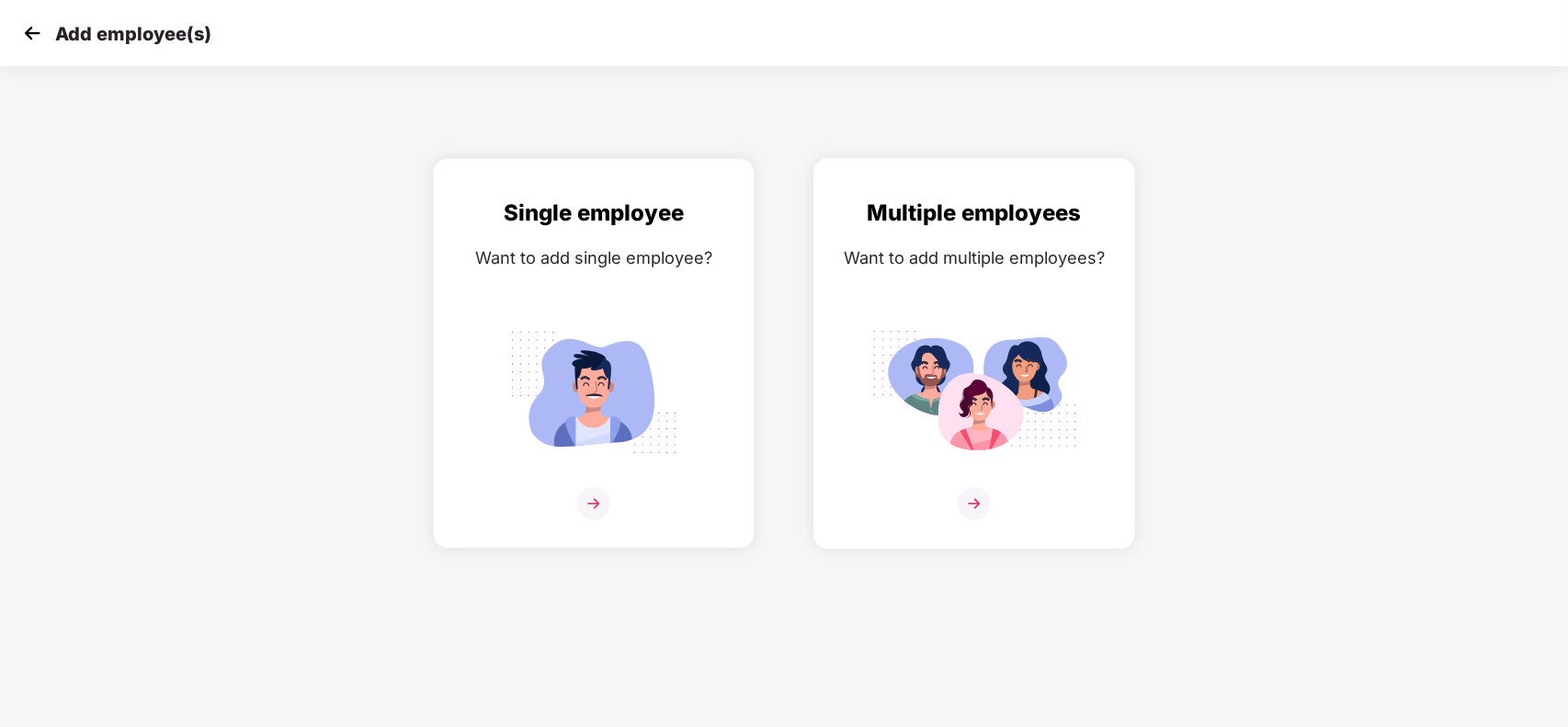
click at [972, 498] on img at bounding box center [974, 503] width 33 height 33
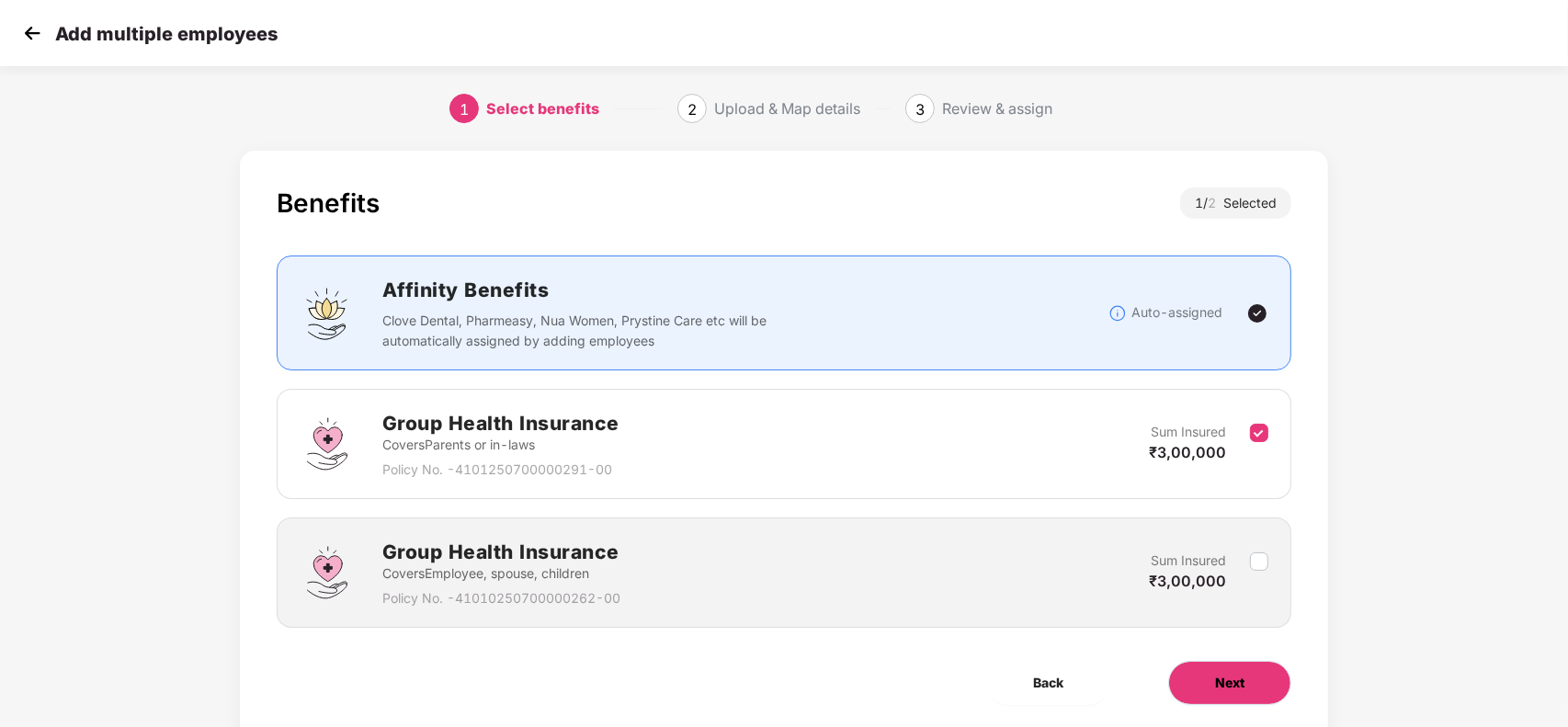
click at [1238, 681] on span "Next" at bounding box center [1229, 683] width 29 height 20
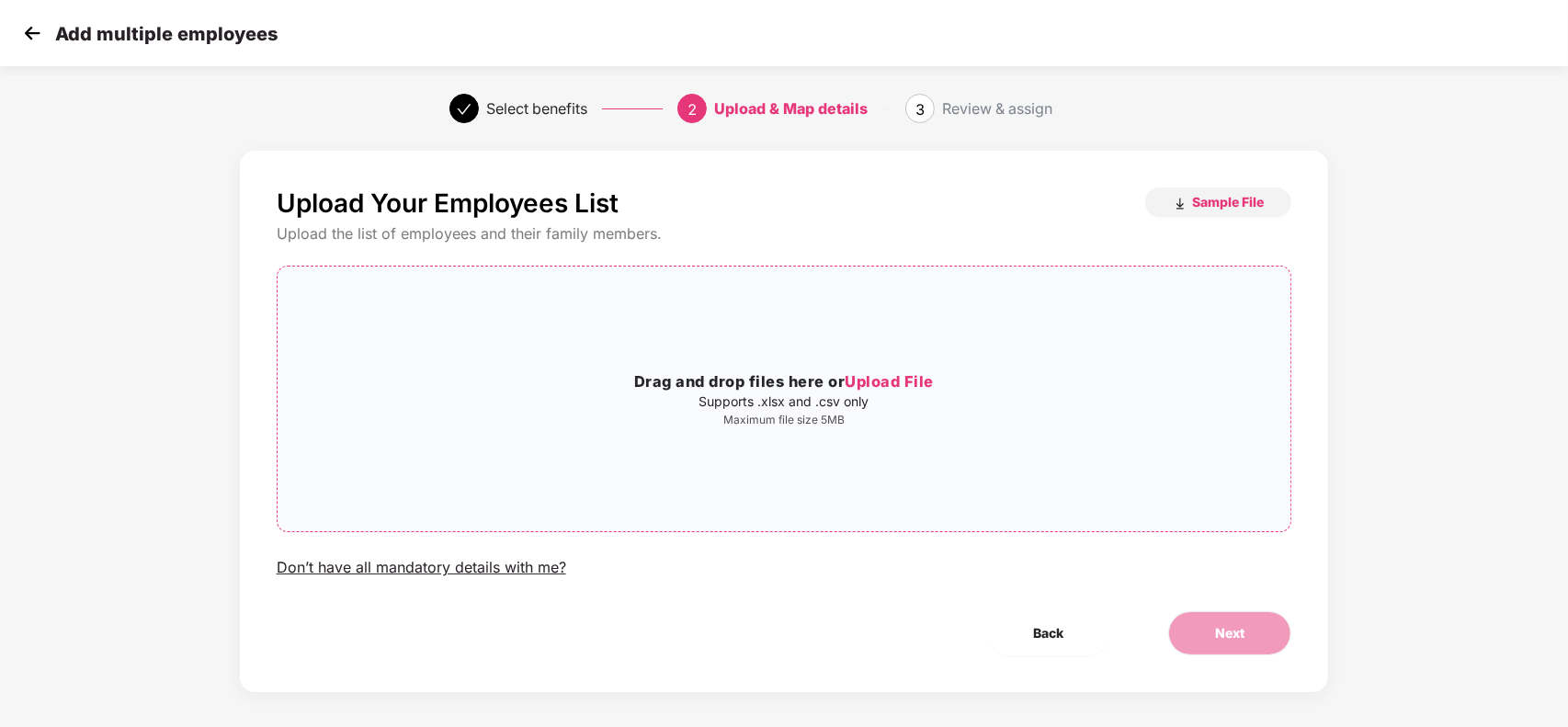
click at [912, 384] on span "Upload File" at bounding box center [889, 381] width 89 height 18
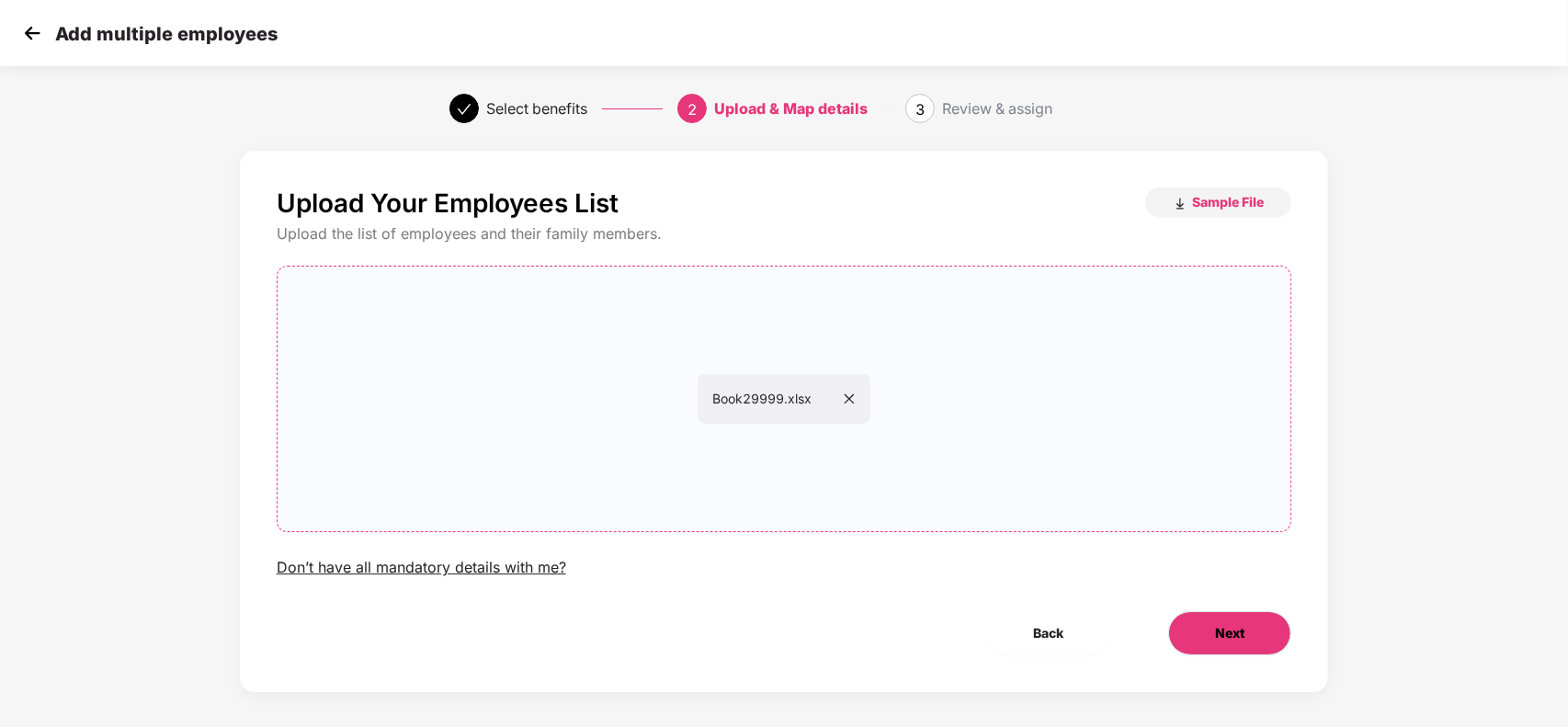
click at [1228, 629] on span "Next" at bounding box center [1229, 633] width 29 height 20
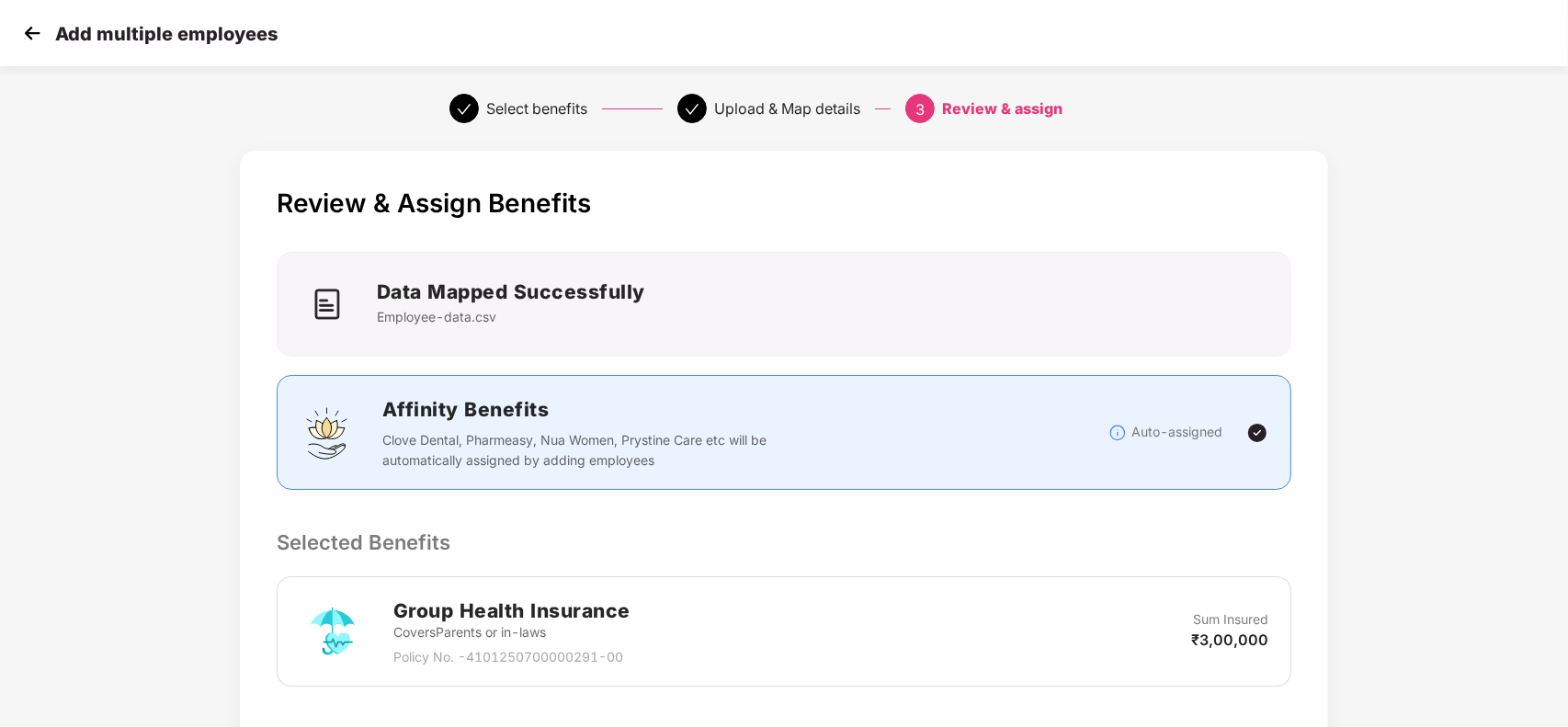
click at [1085, 560] on div "Review & Assign Benefits Data Mapped Successfully Employee-data.csv Affinity Be…" at bounding box center [785, 564] width 1089 height 828
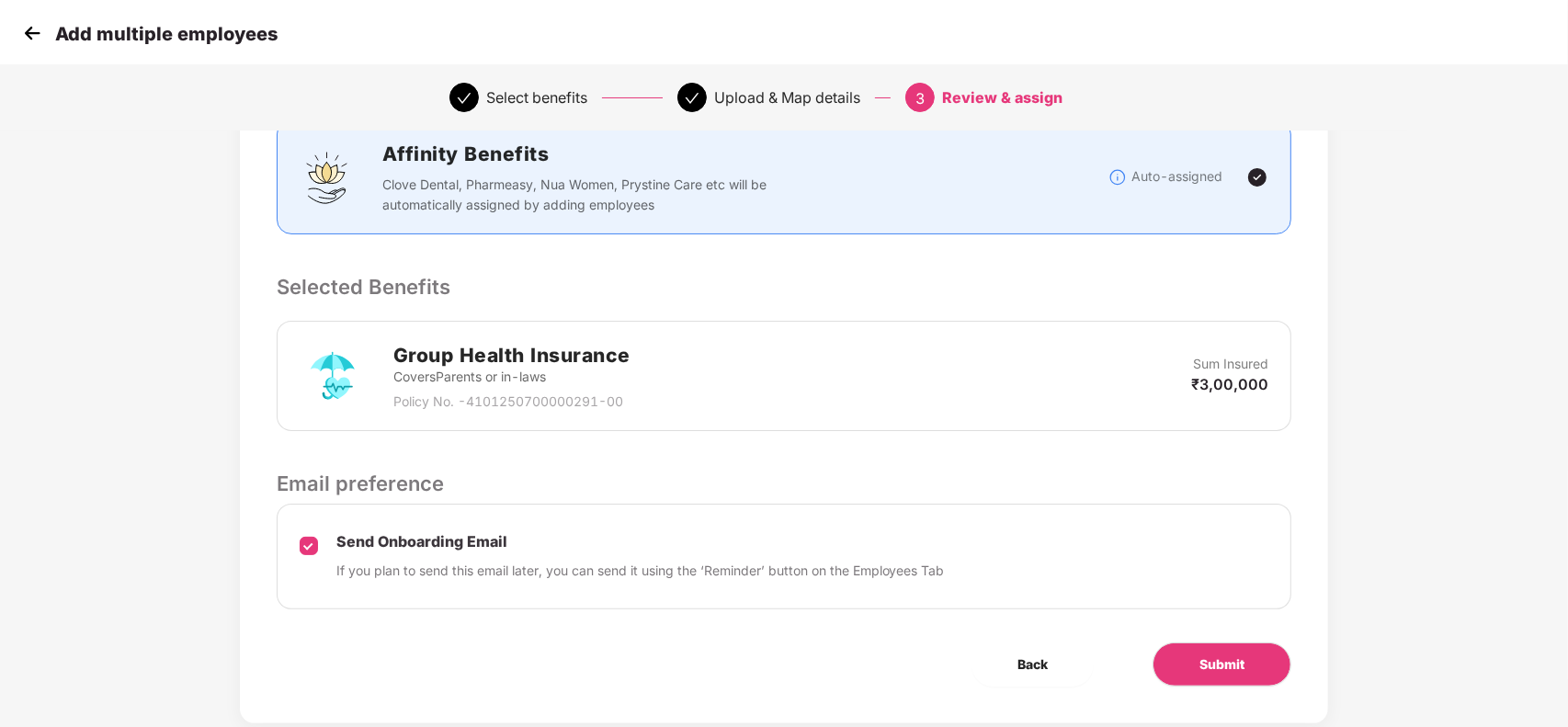
scroll to position [275, 0]
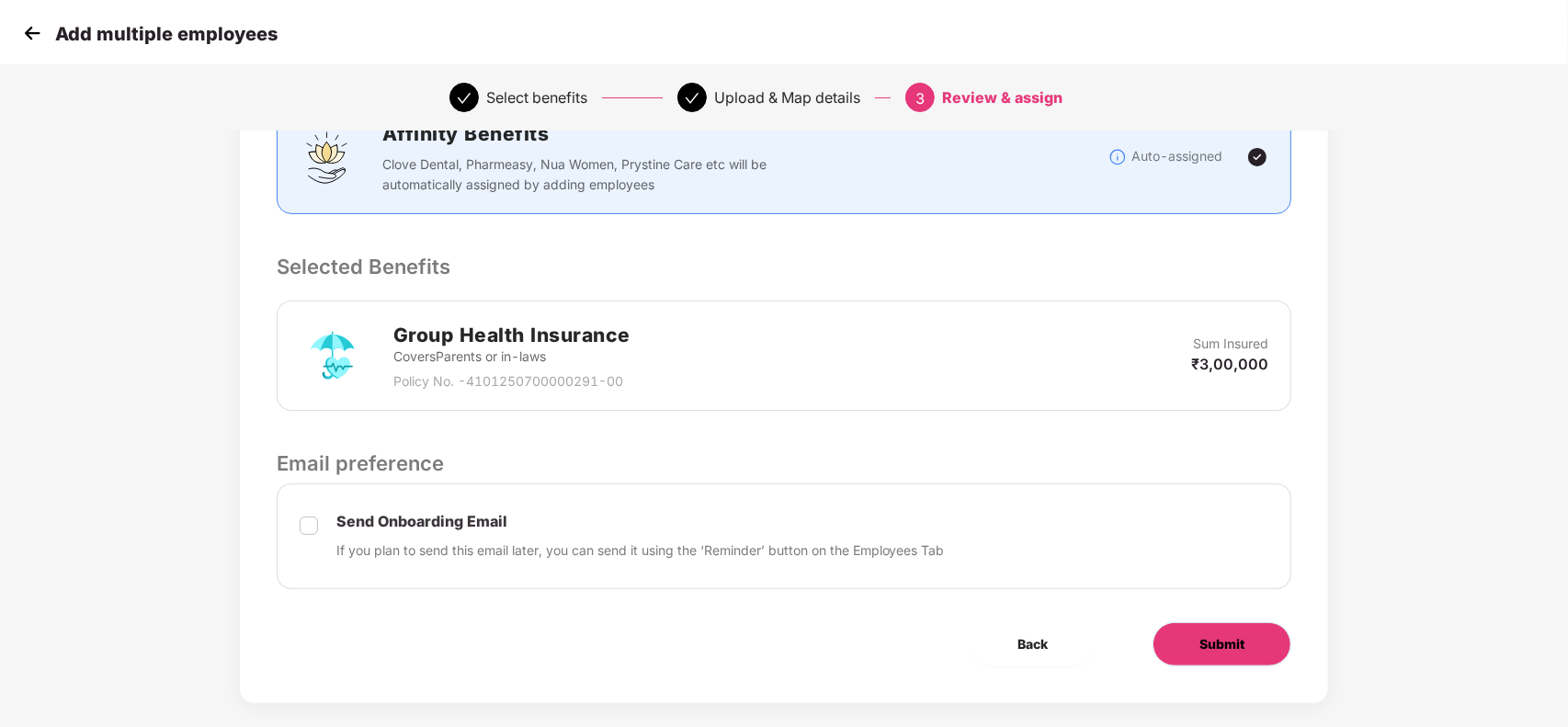
click at [1192, 662] on button "Submit" at bounding box center [1222, 644] width 139 height 44
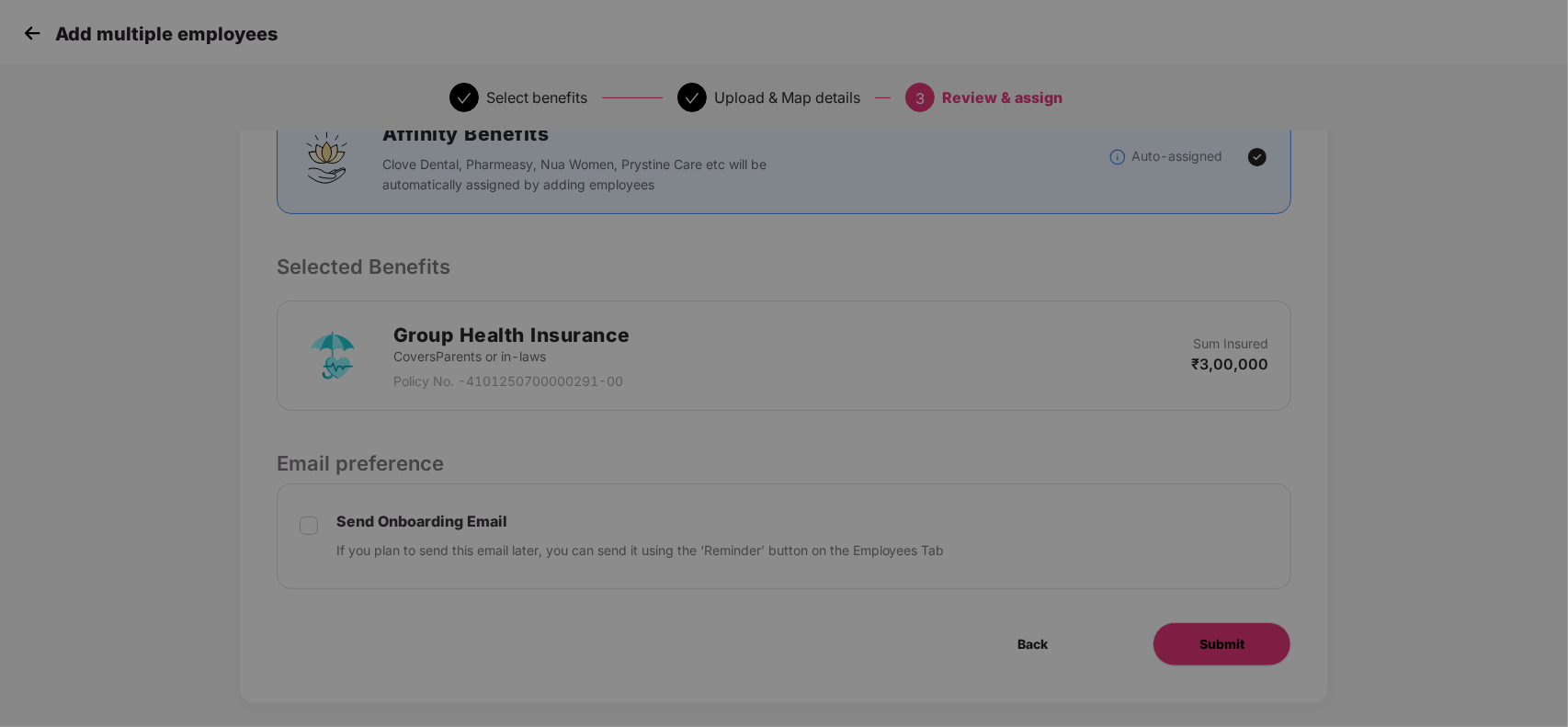
scroll to position [0, 0]
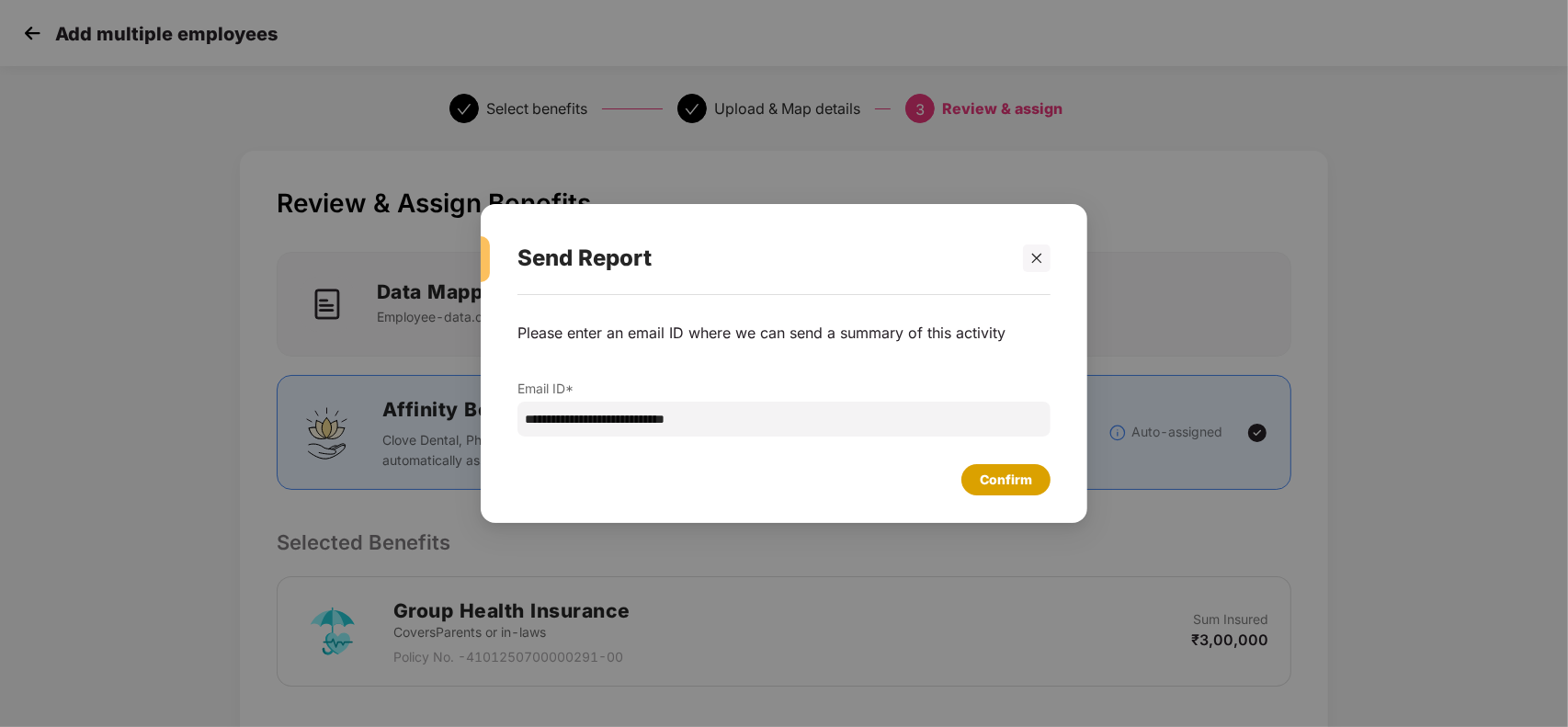
click at [1003, 485] on div "Confirm" at bounding box center [1005, 480] width 53 height 20
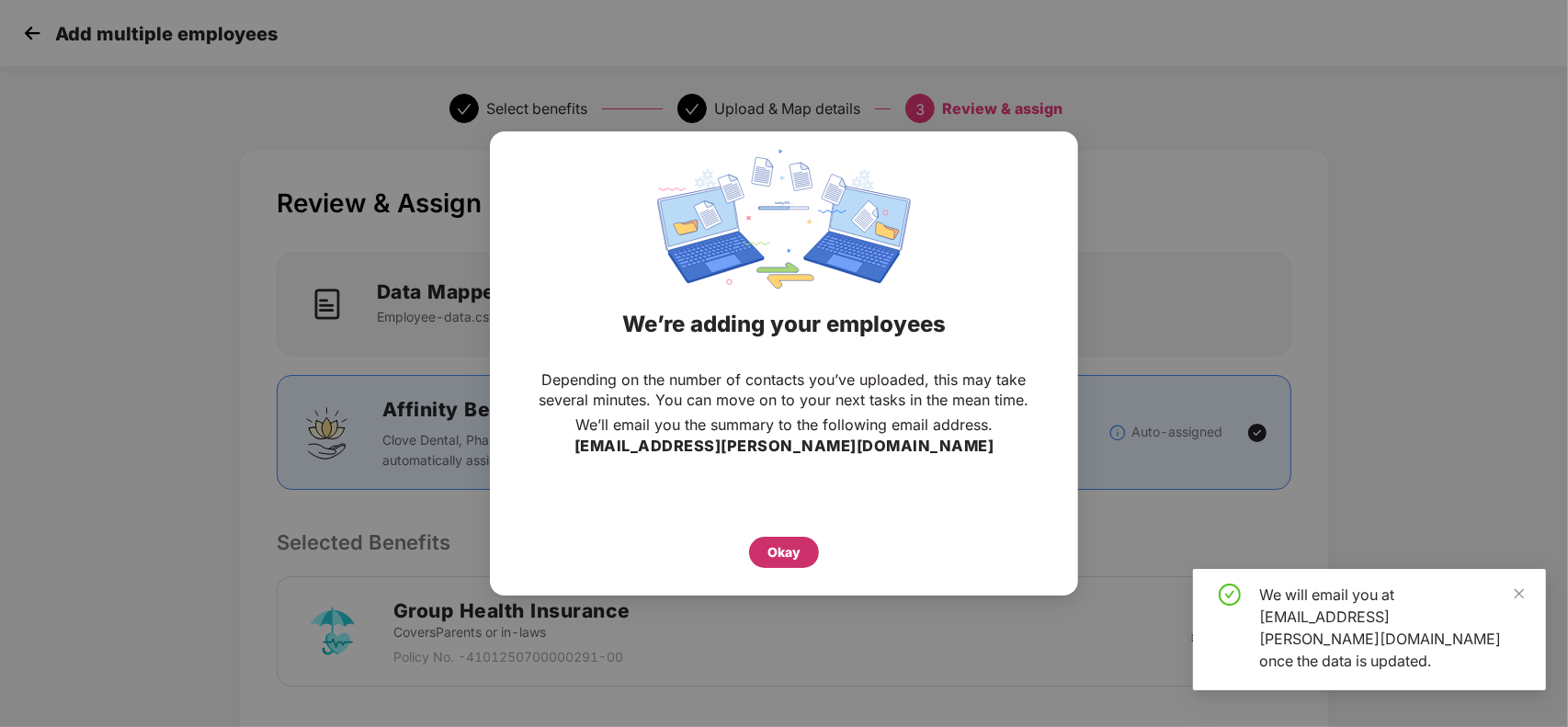
click at [787, 556] on div "Okay" at bounding box center [783, 552] width 33 height 20
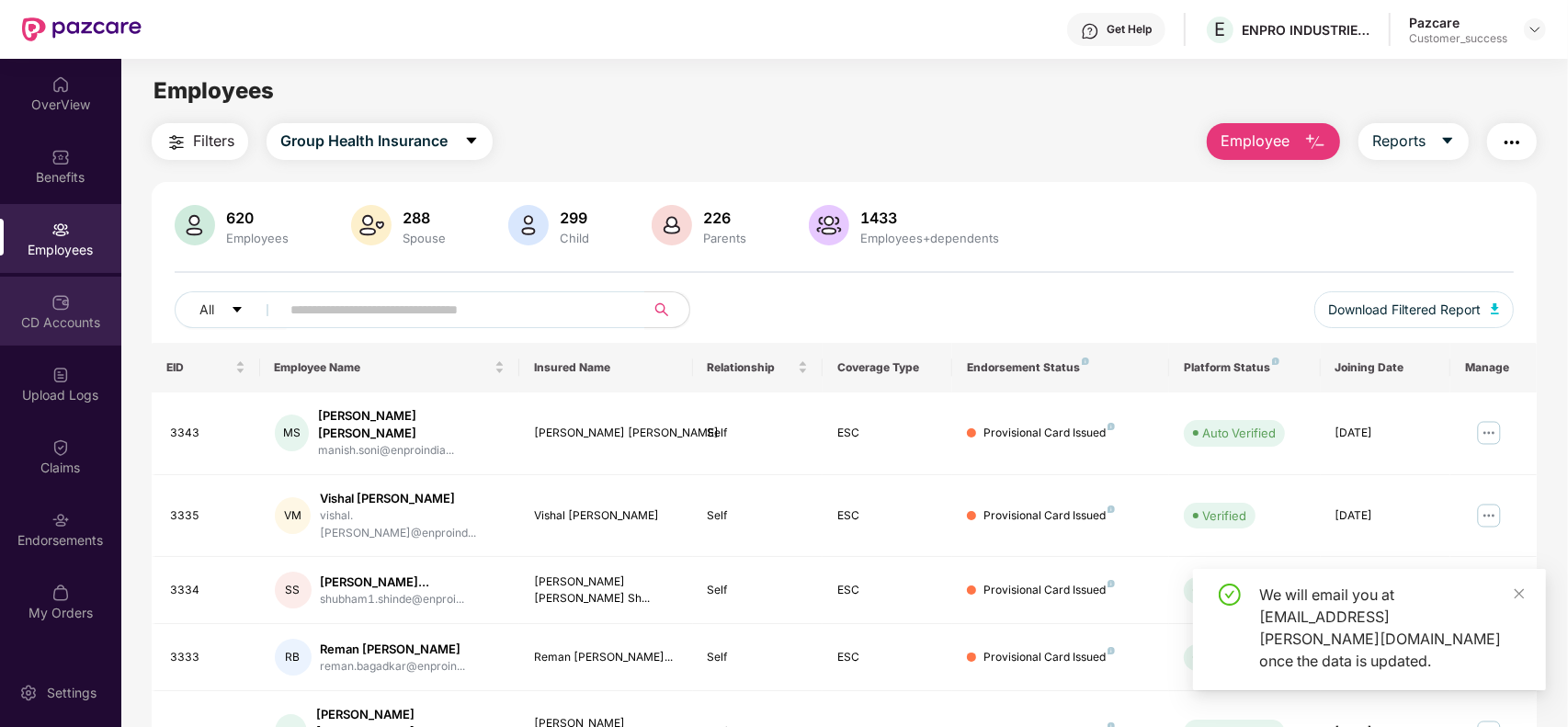
click at [62, 326] on div "CD Accounts" at bounding box center [61, 322] width 122 height 18
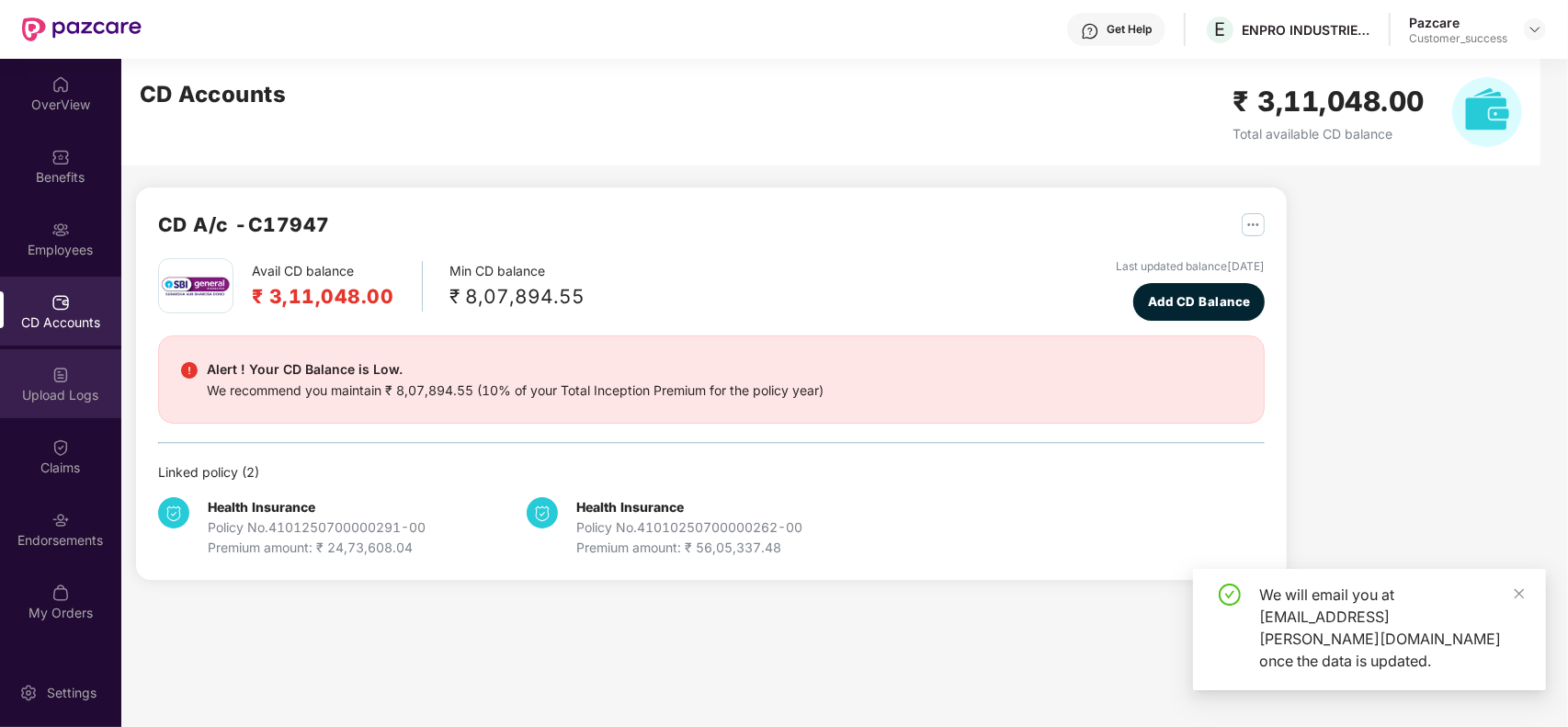
click at [67, 374] on div "Upload Logs" at bounding box center [61, 383] width 122 height 69
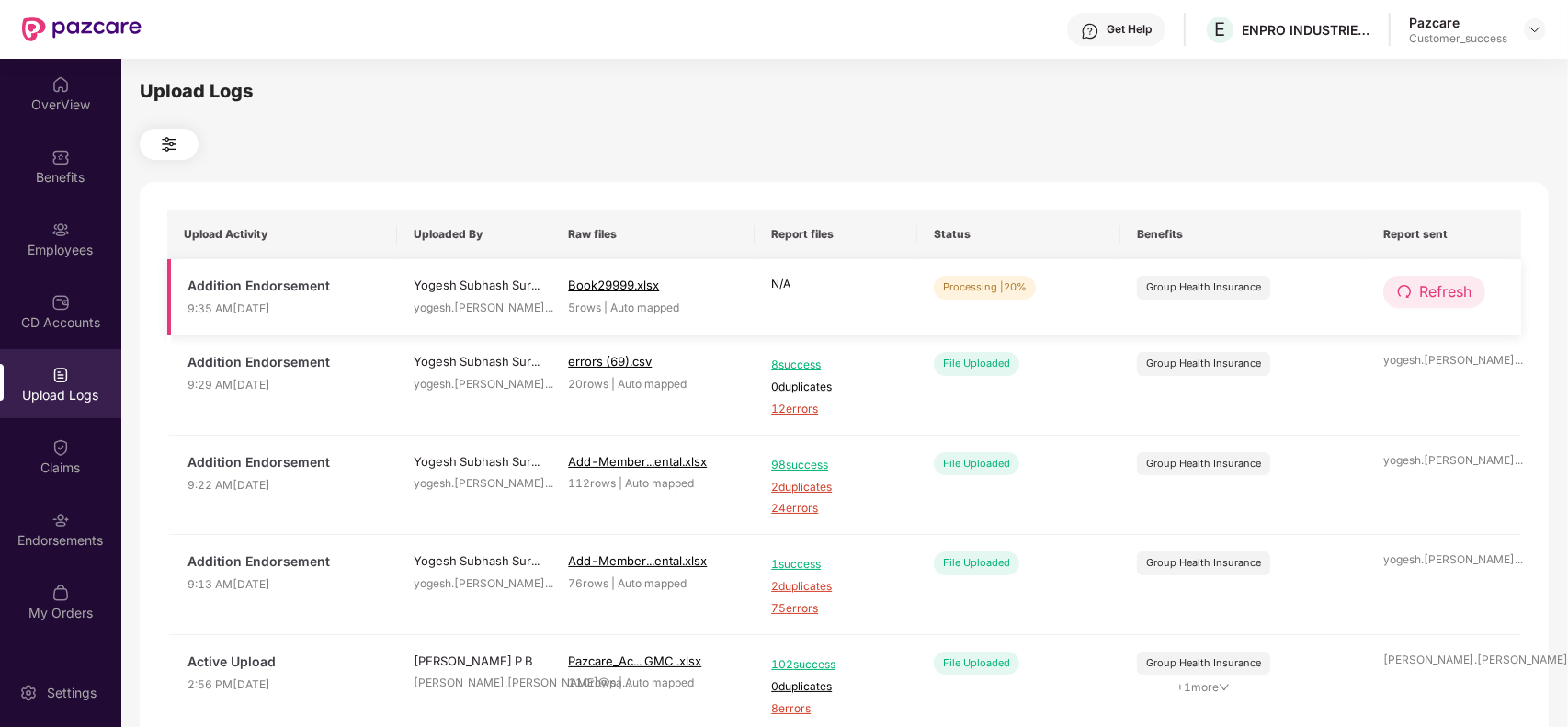
click at [1411, 299] on span "redo" at bounding box center [1404, 292] width 15 height 17
click at [1411, 299] on span "redo" at bounding box center [1405, 292] width 15 height 17
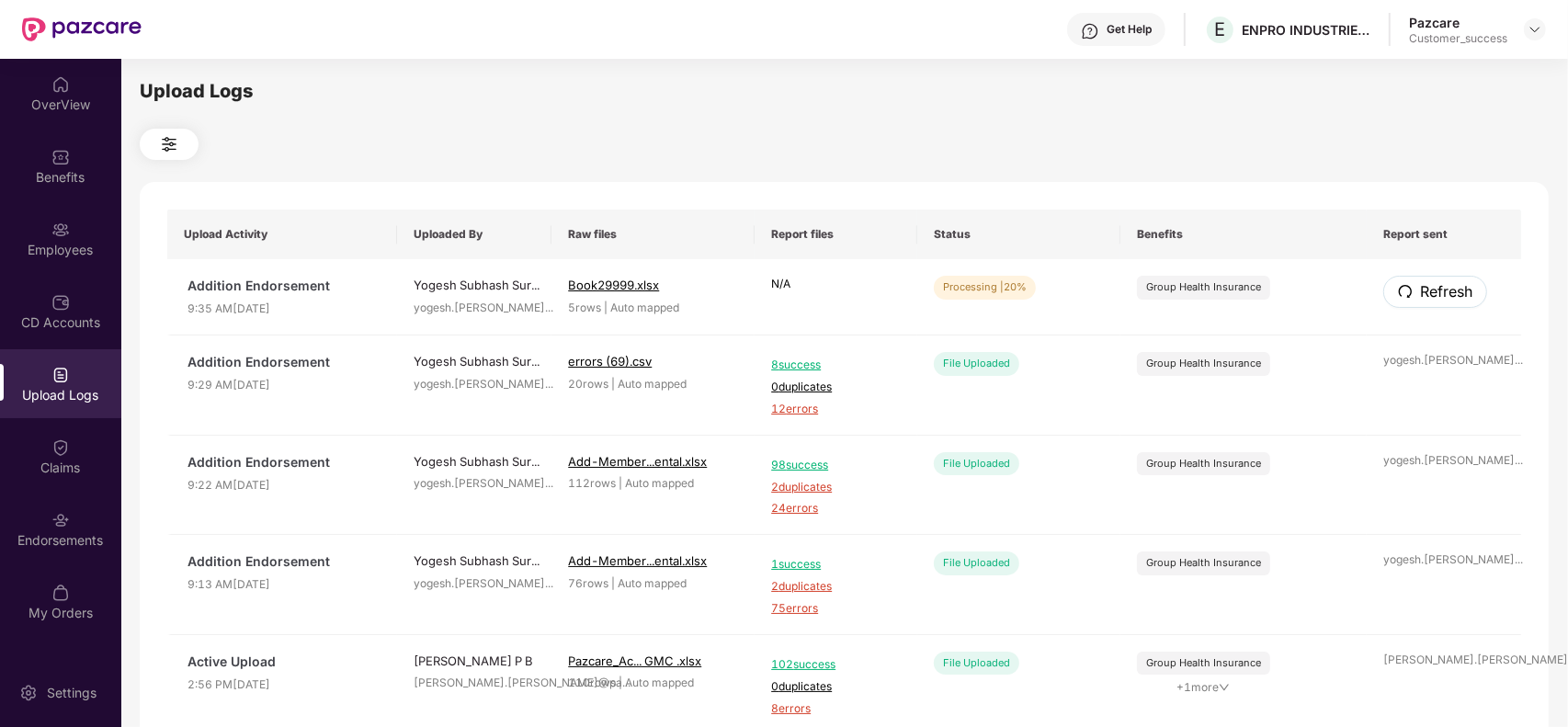
click at [1411, 299] on span "redo" at bounding box center [1405, 292] width 15 height 17
click at [1435, 287] on span "Refresh" at bounding box center [1445, 291] width 53 height 23
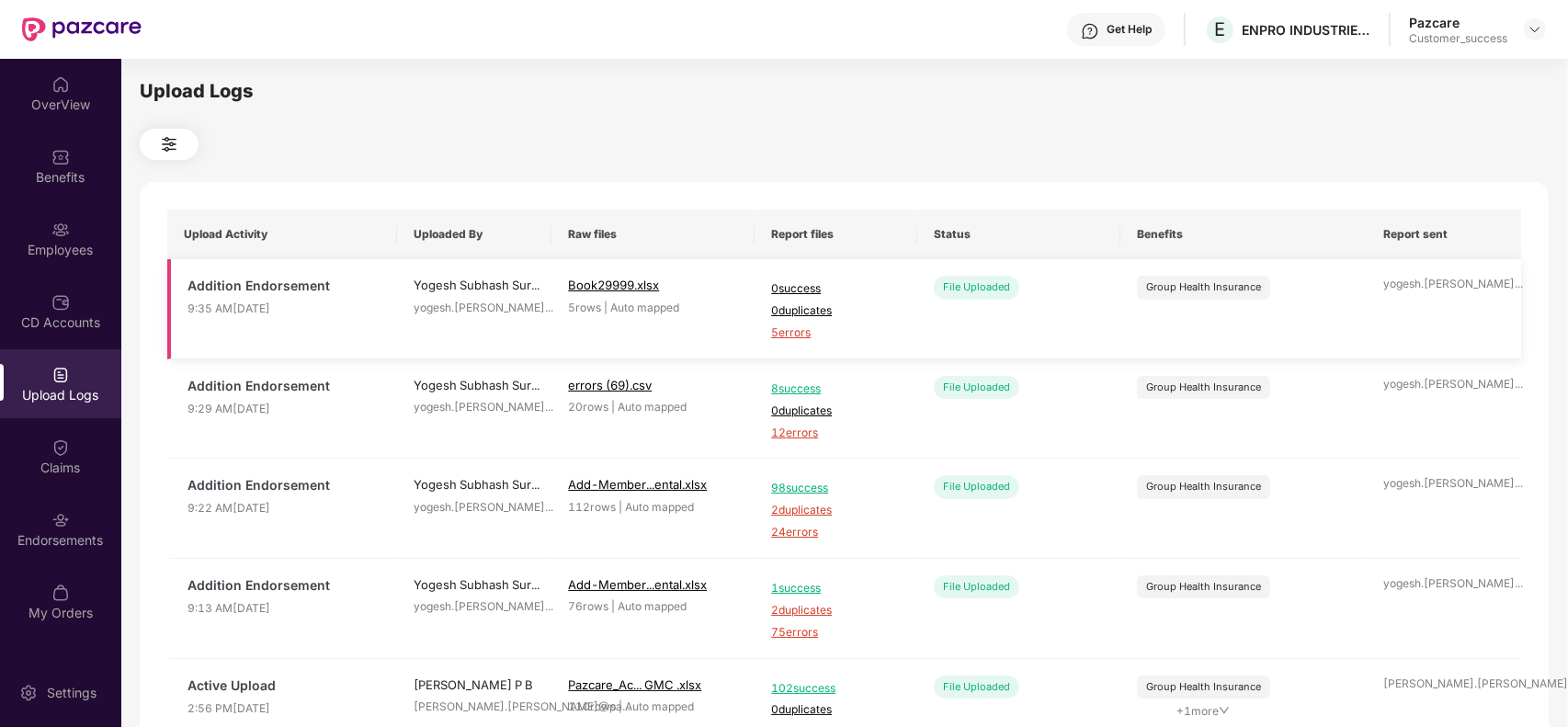
click at [788, 333] on span "5 errors" at bounding box center [836, 333] width 130 height 18
click at [43, 235] on div "Employees" at bounding box center [61, 238] width 122 height 69
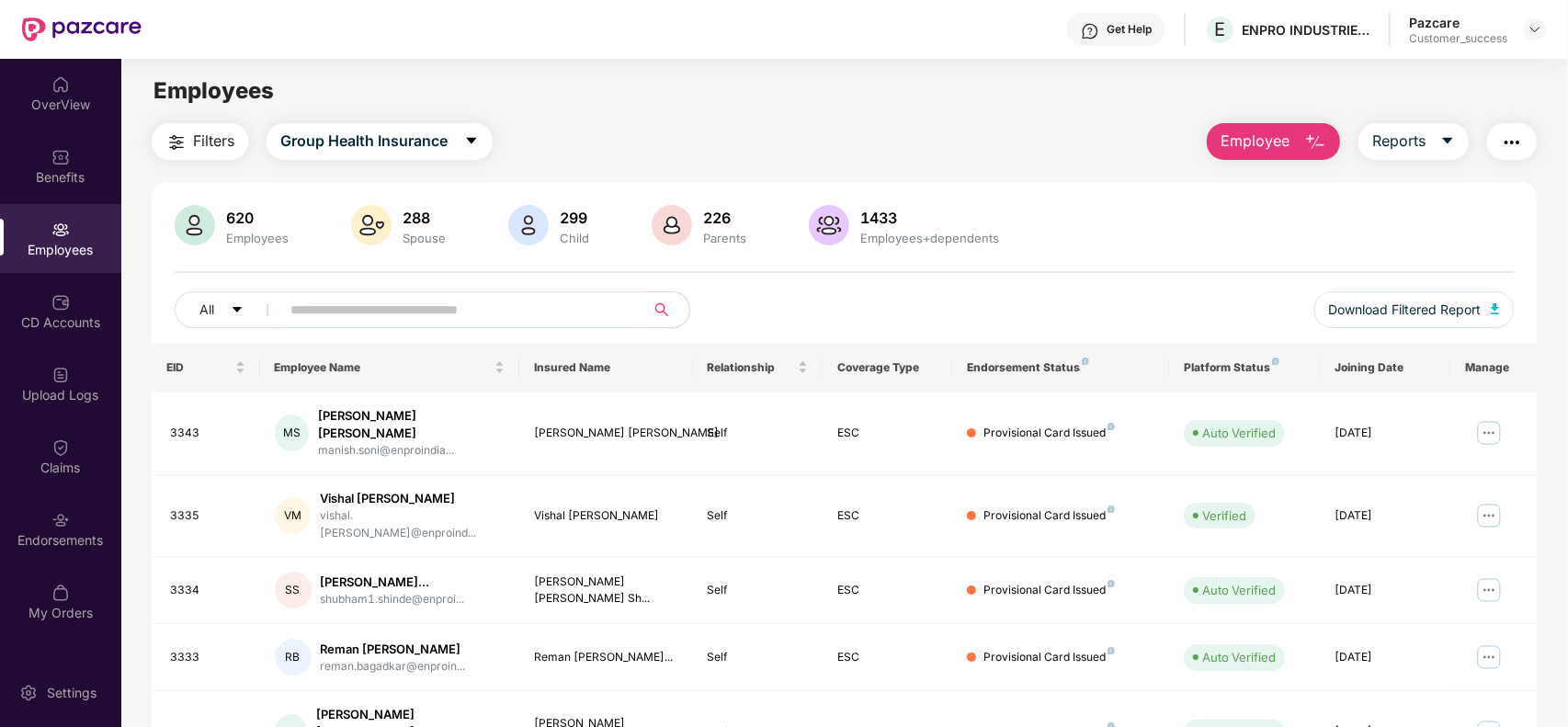
click at [352, 308] on input "text" at bounding box center [455, 310] width 330 height 28
paste input "****"
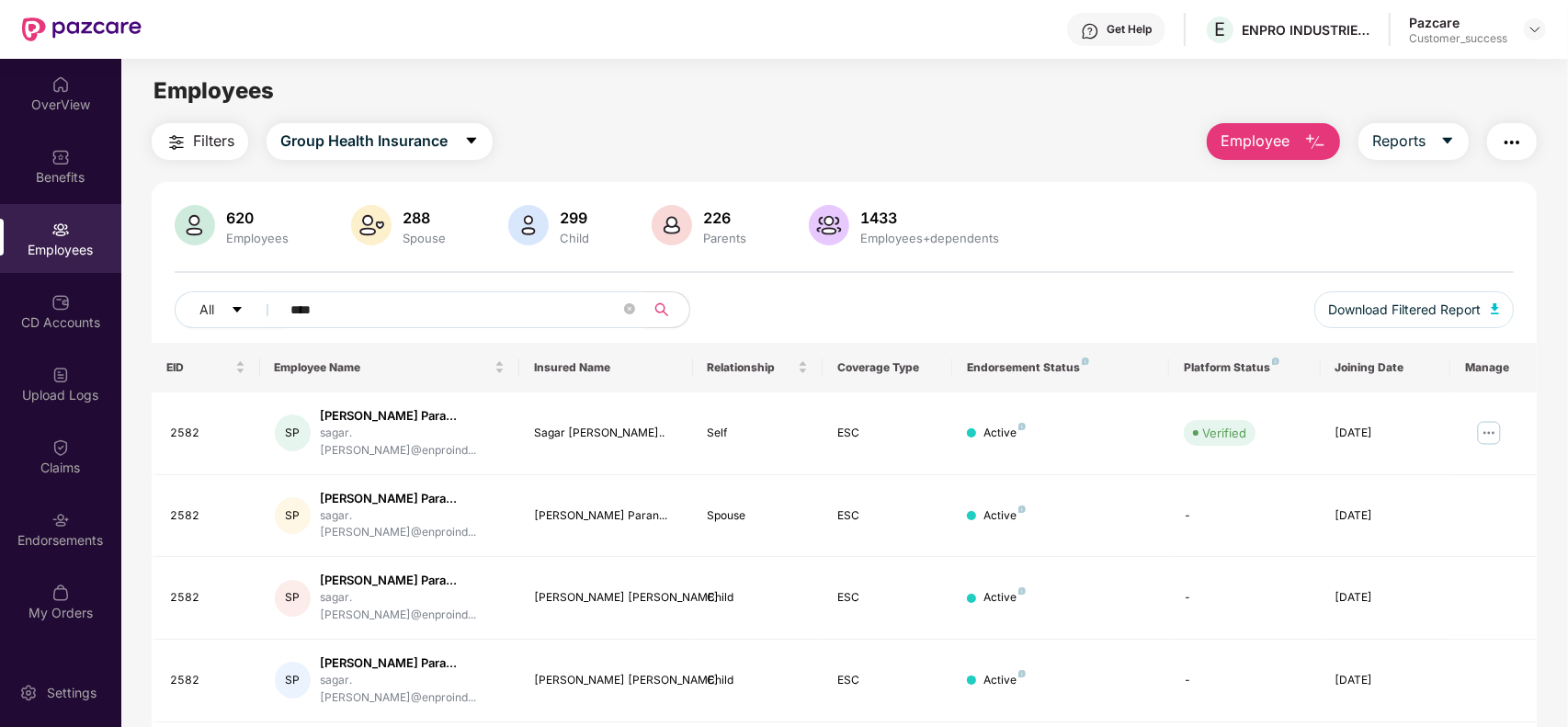
type input "****"
click at [826, 297] on div "All ****" at bounding box center [565, 309] width 781 height 37
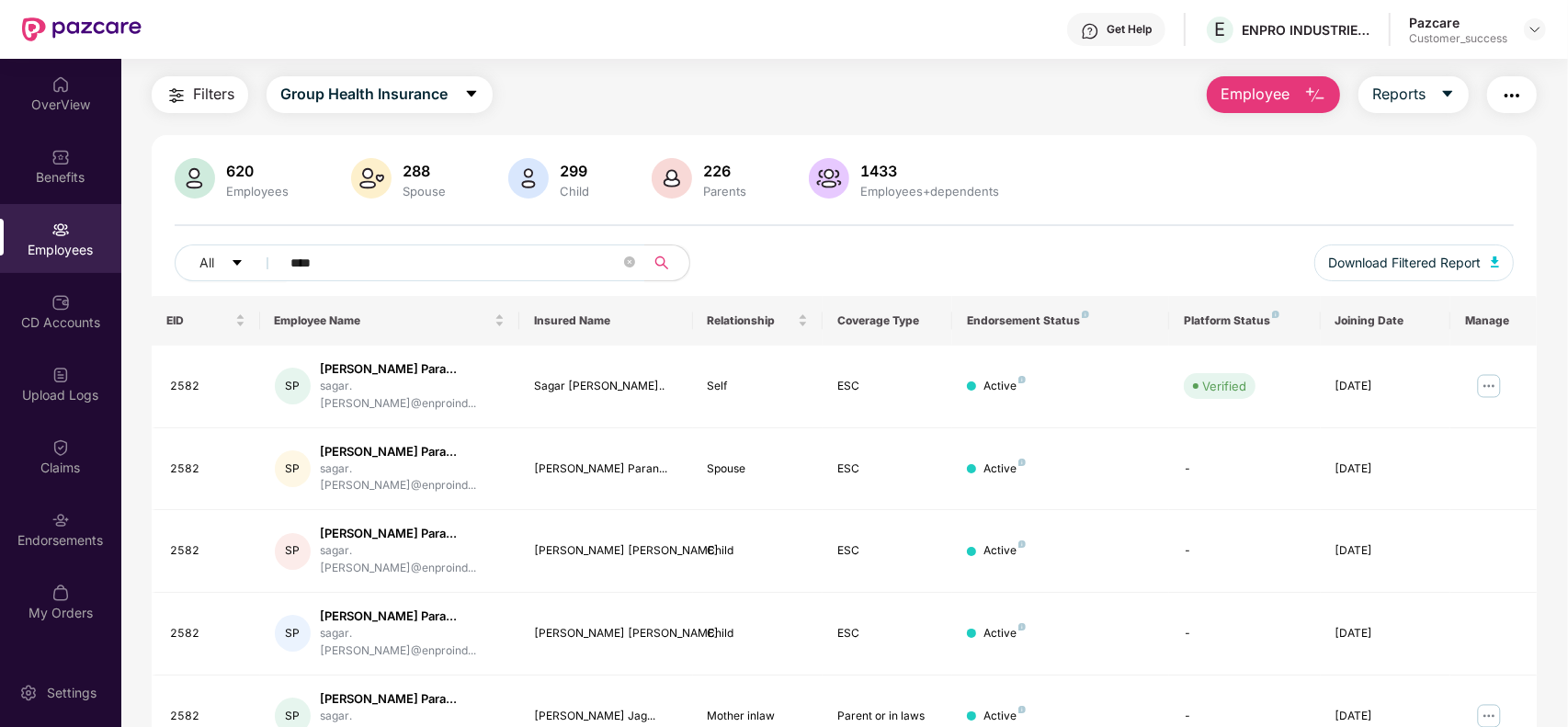
scroll to position [67, 0]
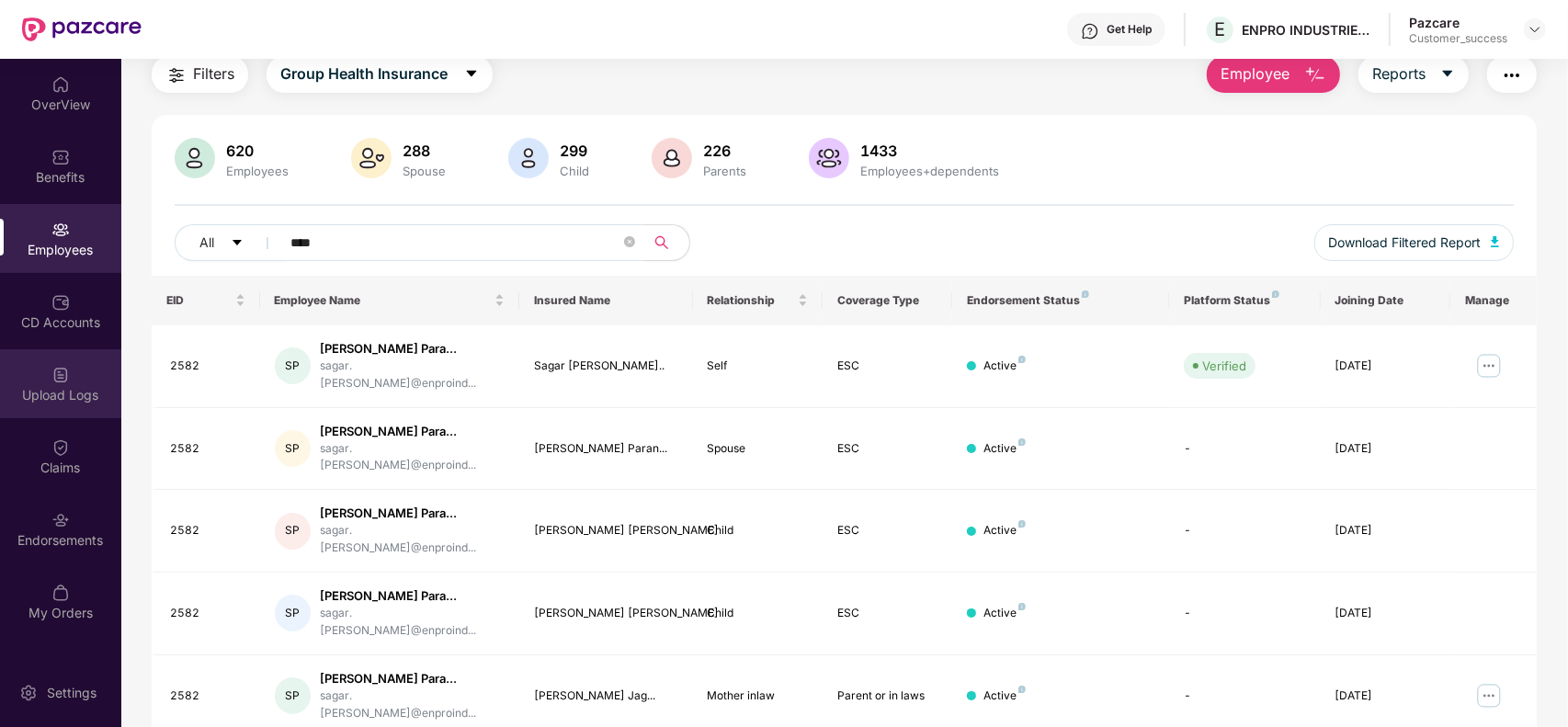
click at [53, 392] on div "Upload Logs" at bounding box center [61, 395] width 122 height 18
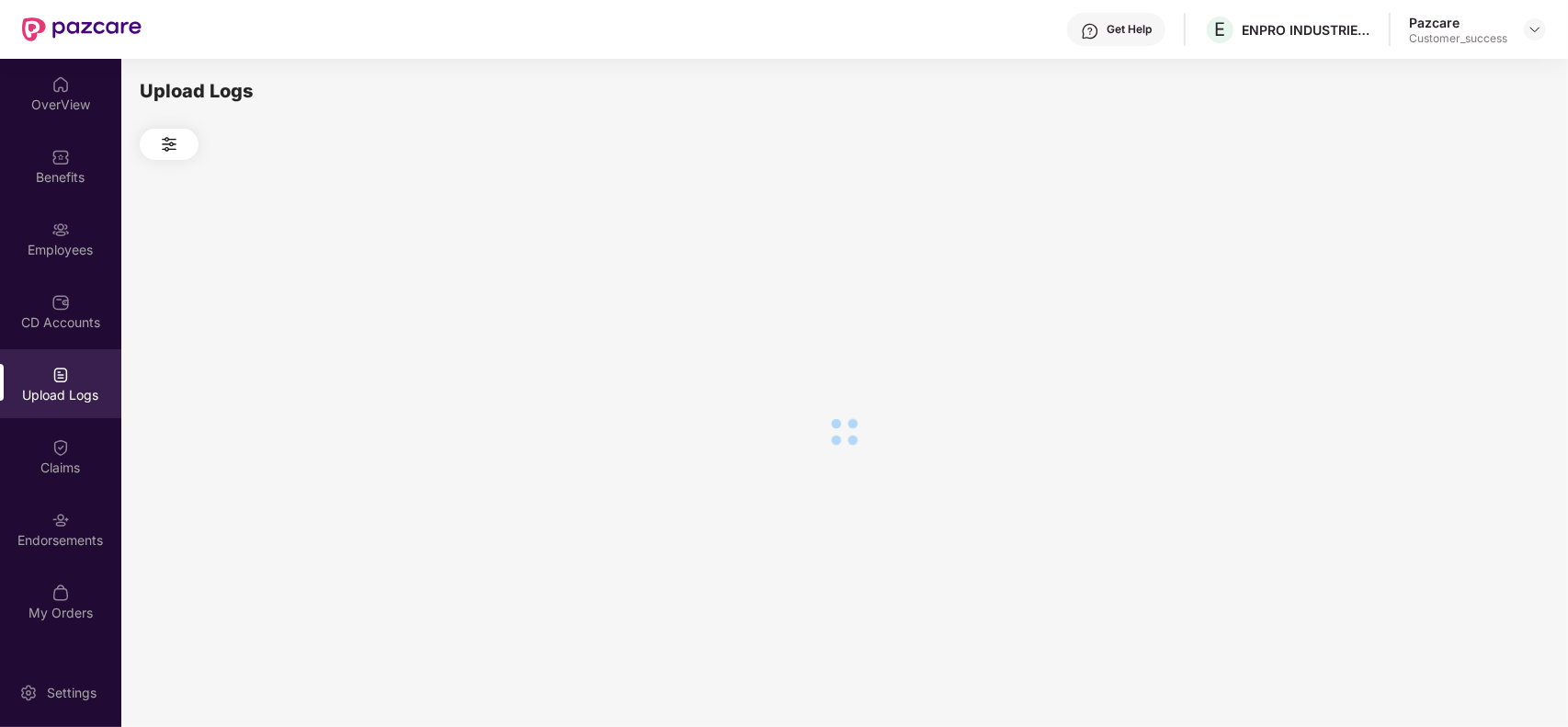
scroll to position [0, 0]
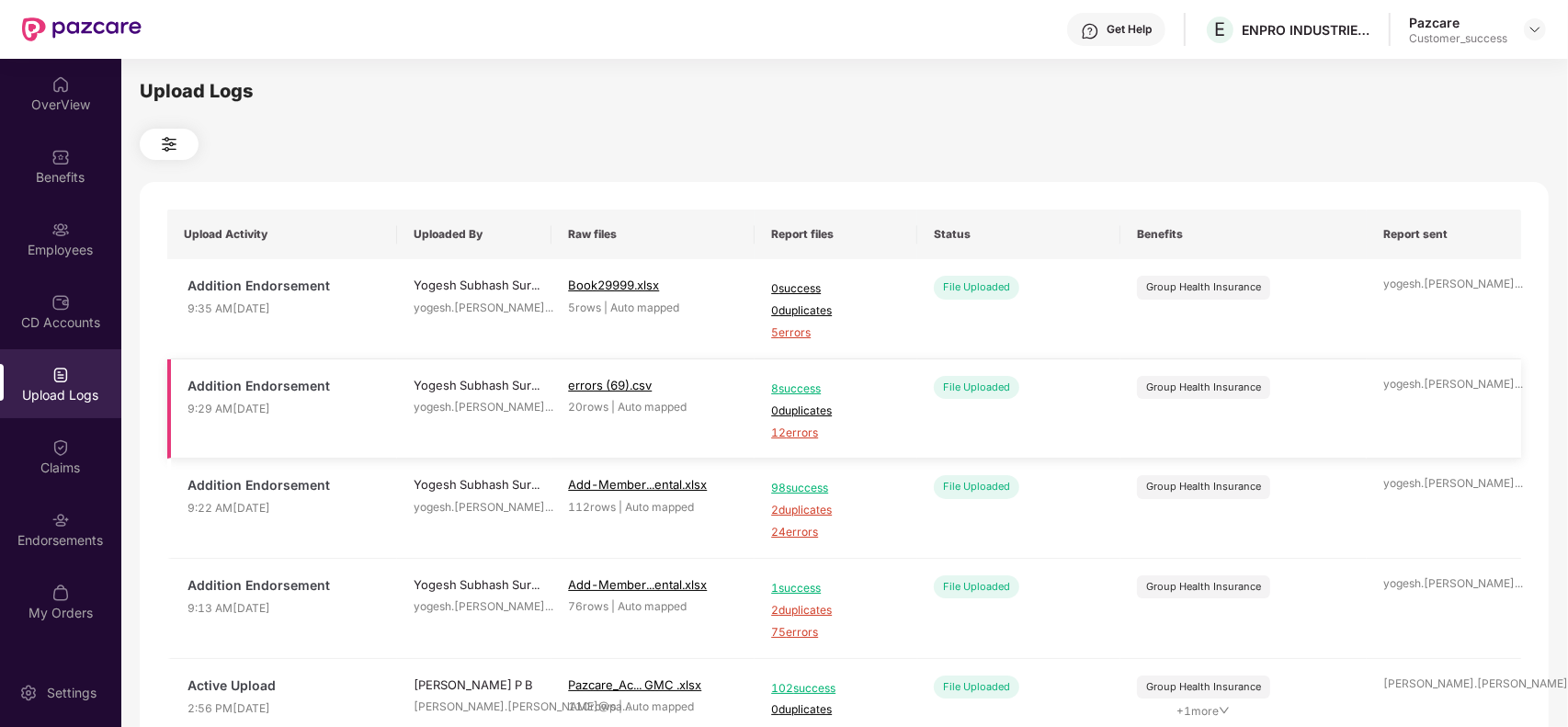
click at [796, 428] on span "12 errors" at bounding box center [836, 434] width 130 height 18
